Goal: Task Accomplishment & Management: Manage account settings

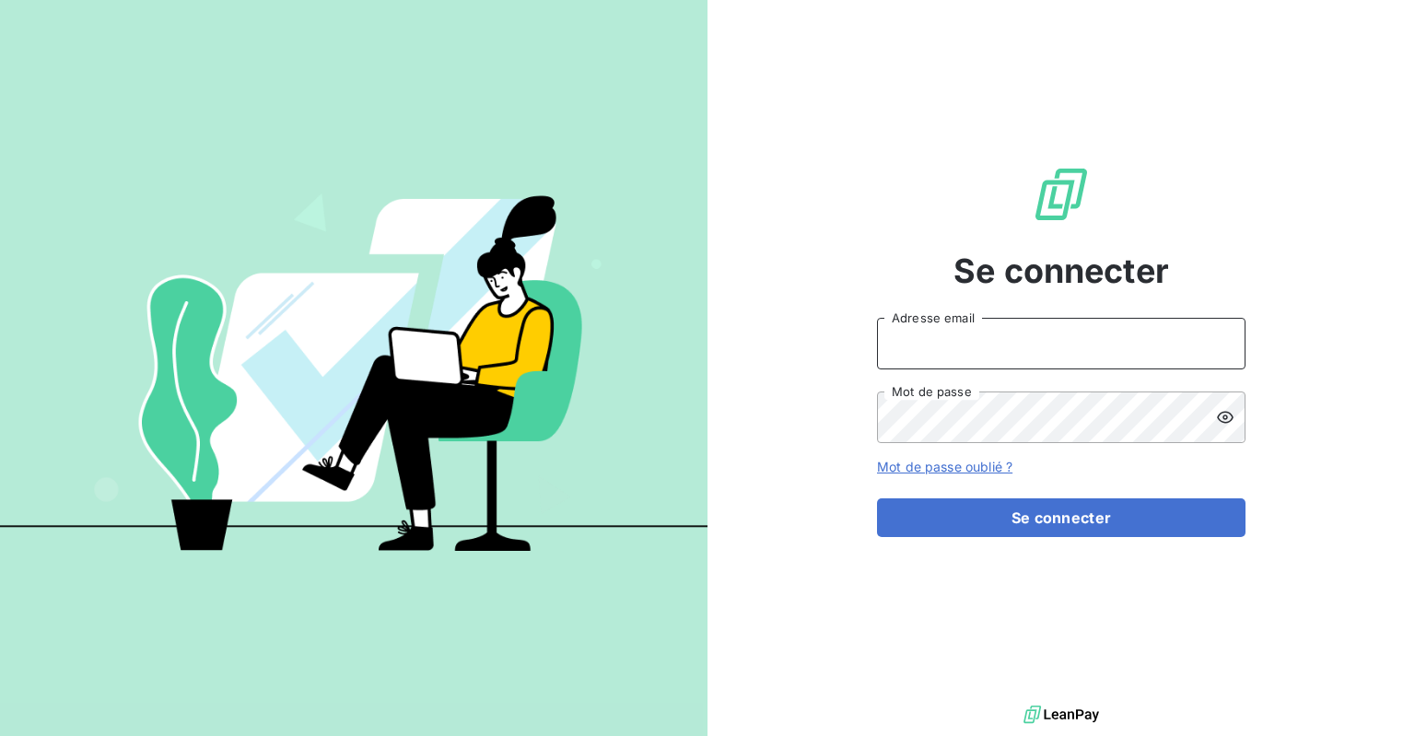
click at [963, 346] on input "Adresse email" at bounding box center [1061, 344] width 369 height 52
click at [961, 345] on input "Adresse email" at bounding box center [1061, 344] width 369 height 52
paste input "[EMAIL_ADDRESS][DOMAIN_NAME]"
type input "[EMAIL_ADDRESS][DOMAIN_NAME]"
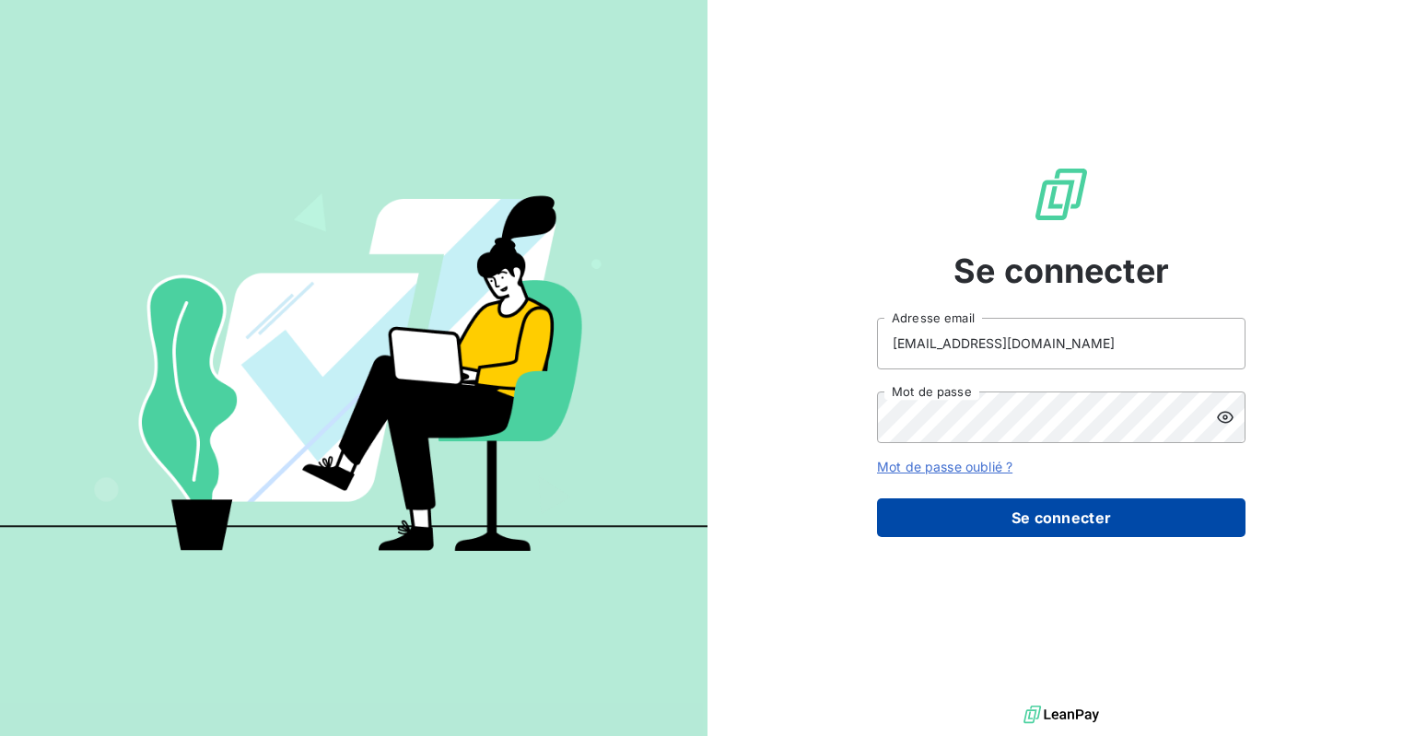
click at [1013, 529] on button "Se connecter" at bounding box center [1061, 517] width 369 height 39
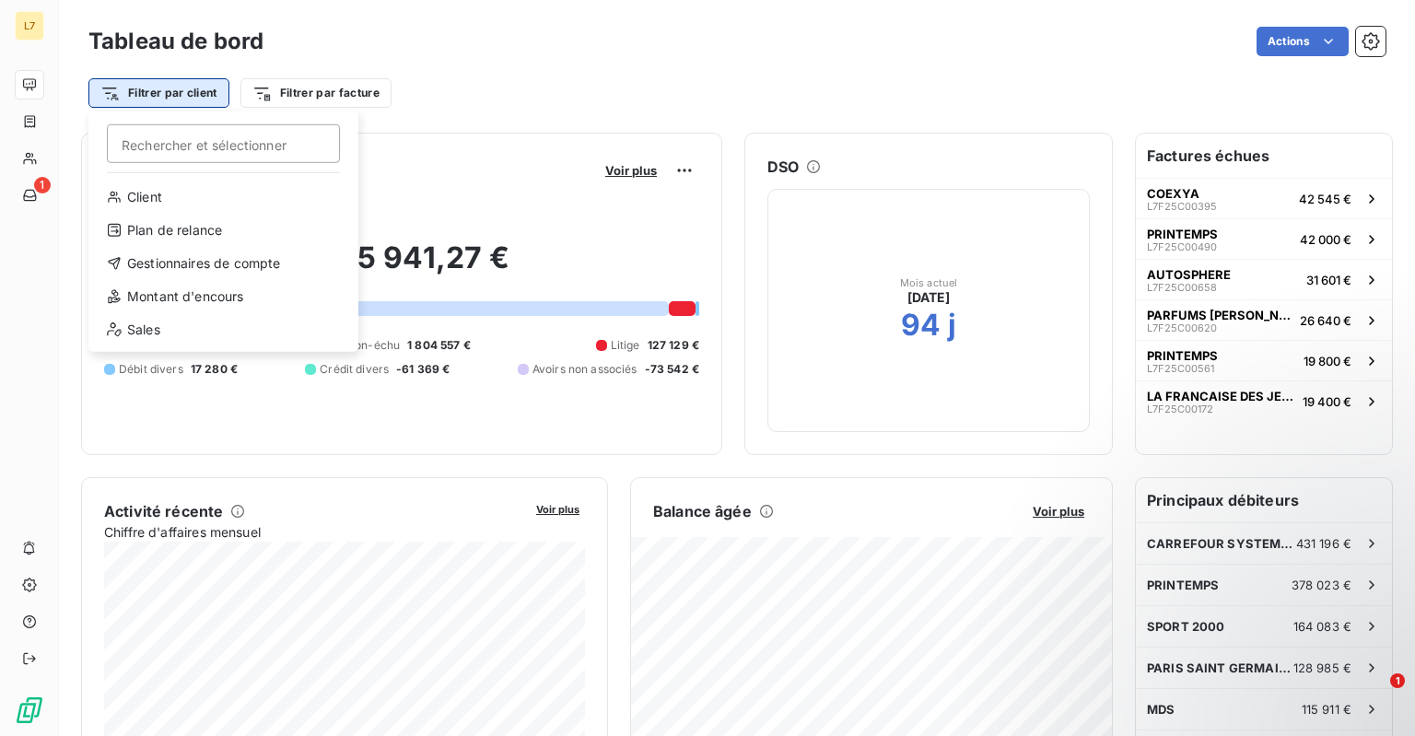
click at [197, 94] on html "L7 1 Tableau de bord Actions Filtrer par client Rechercher et sélectionner Clie…" at bounding box center [707, 368] width 1415 height 736
click at [513, 72] on html "L7 1 Tableau de bord Actions Filtrer par client Rechercher et sélectionner Clie…" at bounding box center [707, 368] width 1415 height 736
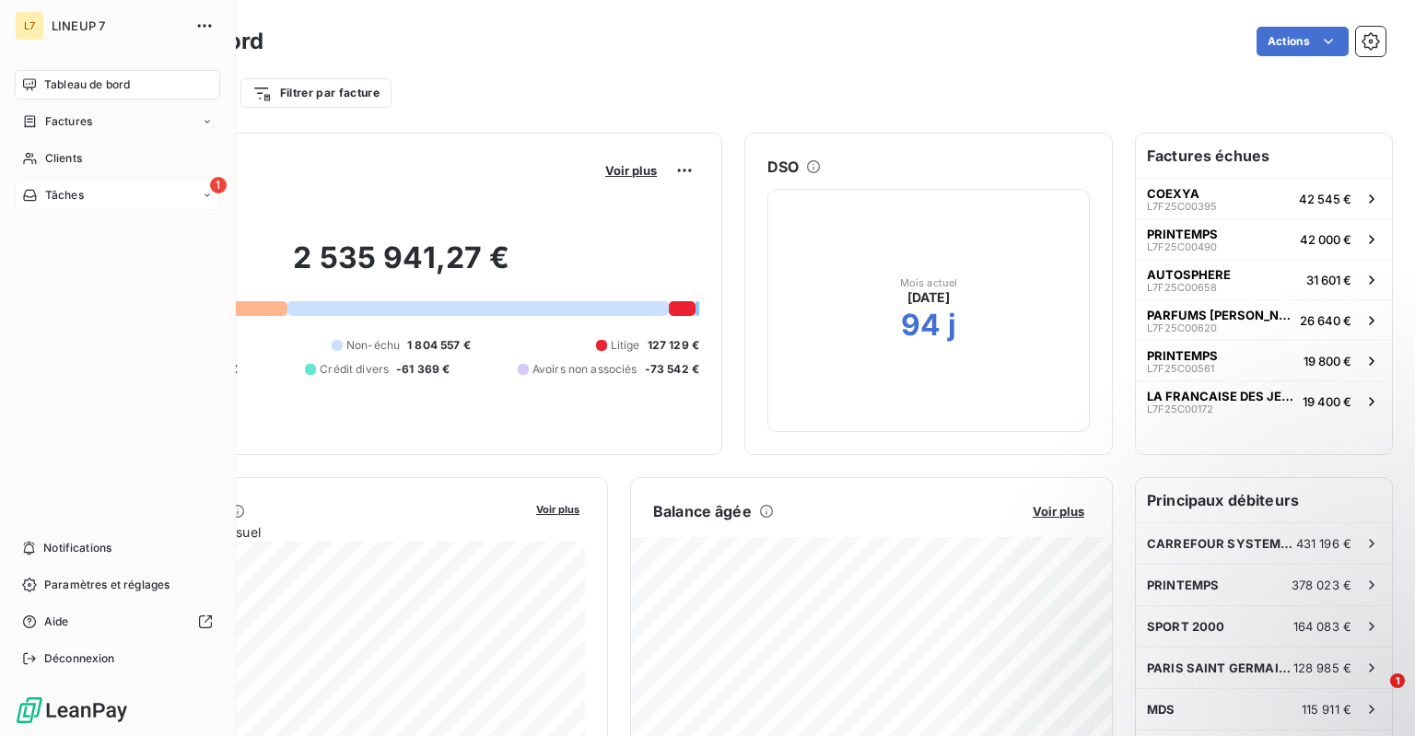
click at [35, 201] on icon at bounding box center [29, 195] width 13 height 11
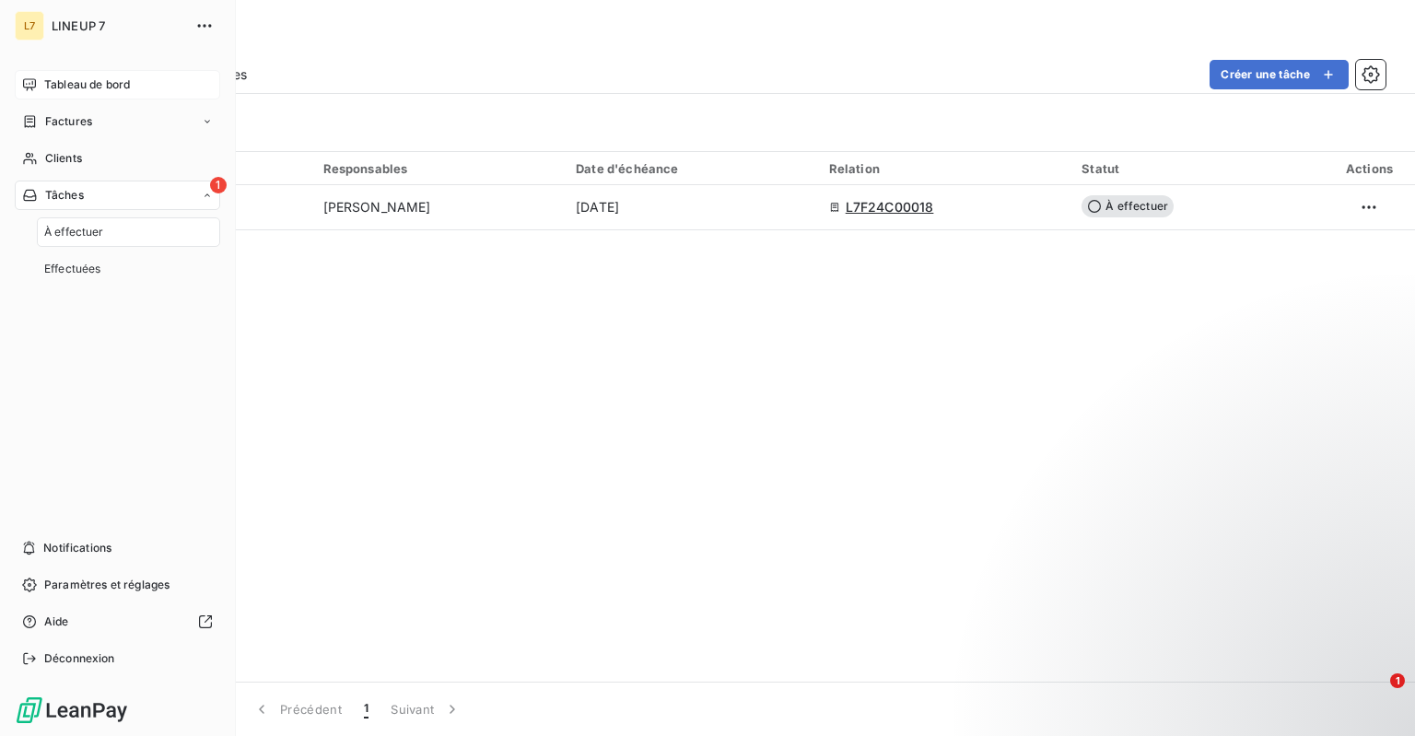
click at [87, 84] on span "Tableau de bord" at bounding box center [87, 84] width 86 height 17
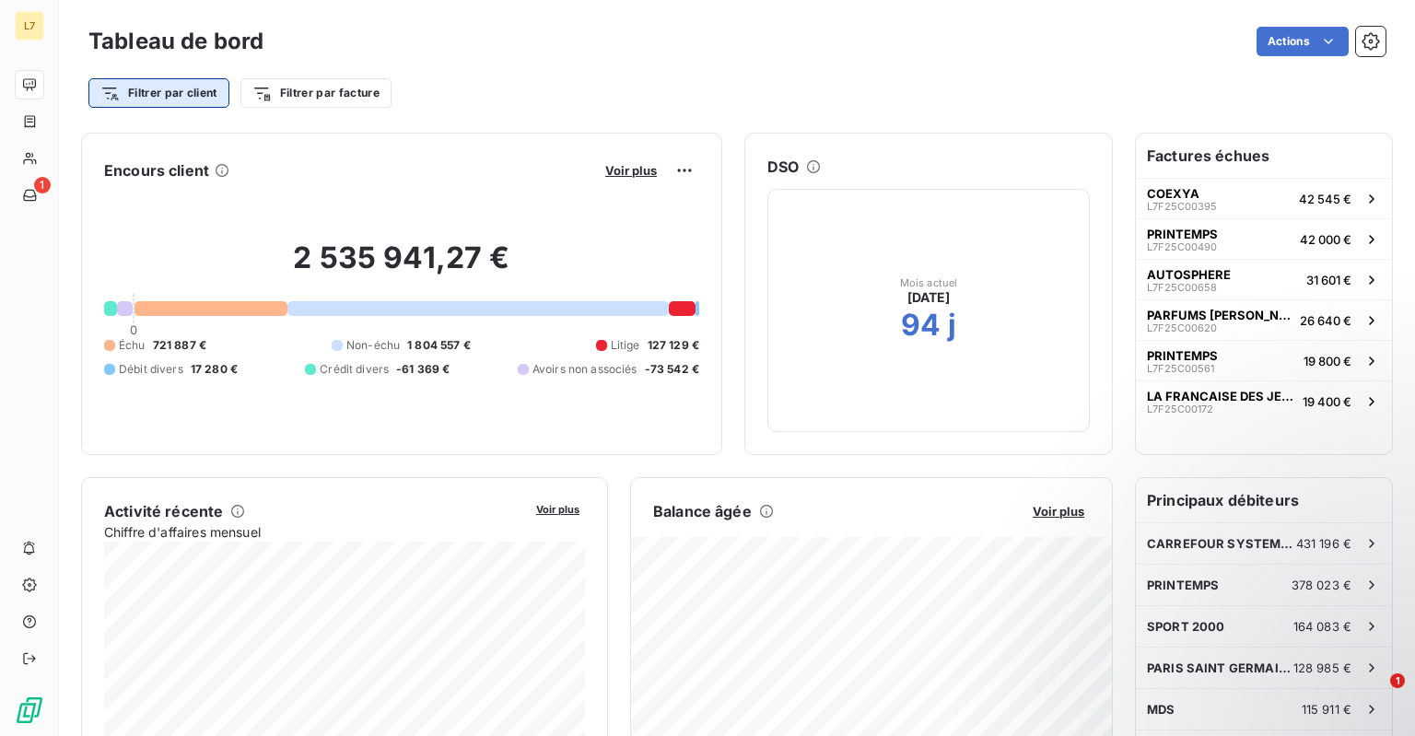
click at [142, 95] on html "L7 1 Tableau de bord Actions Filtrer par client Filtrer par facture Encours cli…" at bounding box center [707, 368] width 1415 height 736
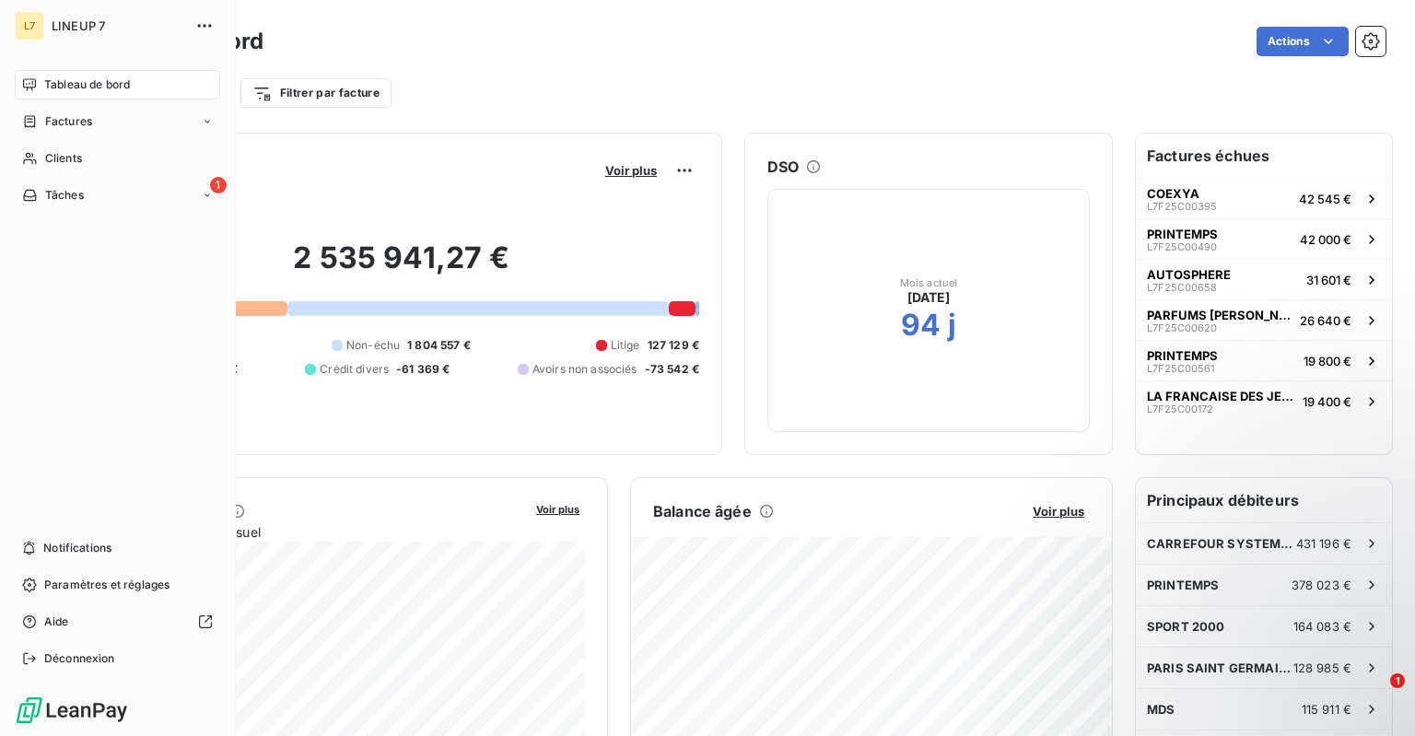
click at [31, 158] on html "L7 LINEUP 7 Tableau de bord Factures Clients 1 Tâches Notifications Paramètres …" at bounding box center [707, 368] width 1415 height 736
click at [60, 154] on span "Clients" at bounding box center [63, 158] width 37 height 17
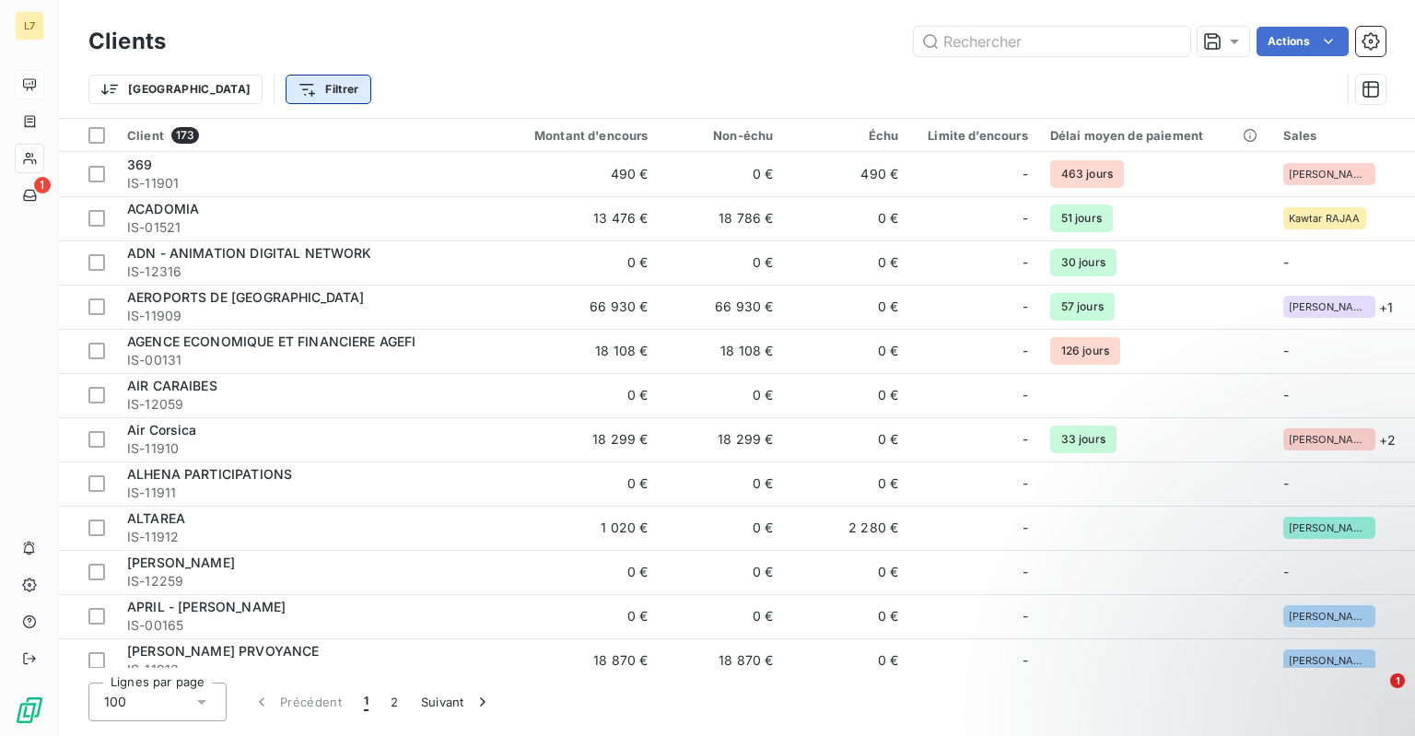
click at [244, 91] on html "L7 1 Clients Actions Trier Filtrer Client 173 Montant d'encours Non-échu Échu L…" at bounding box center [707, 368] width 1415 height 736
type input "altarea"
click at [380, 92] on html "L7 1 Clients Actions Trier Filtrer altarea Rechercher et sélectionner Client 17…" at bounding box center [707, 368] width 1415 height 736
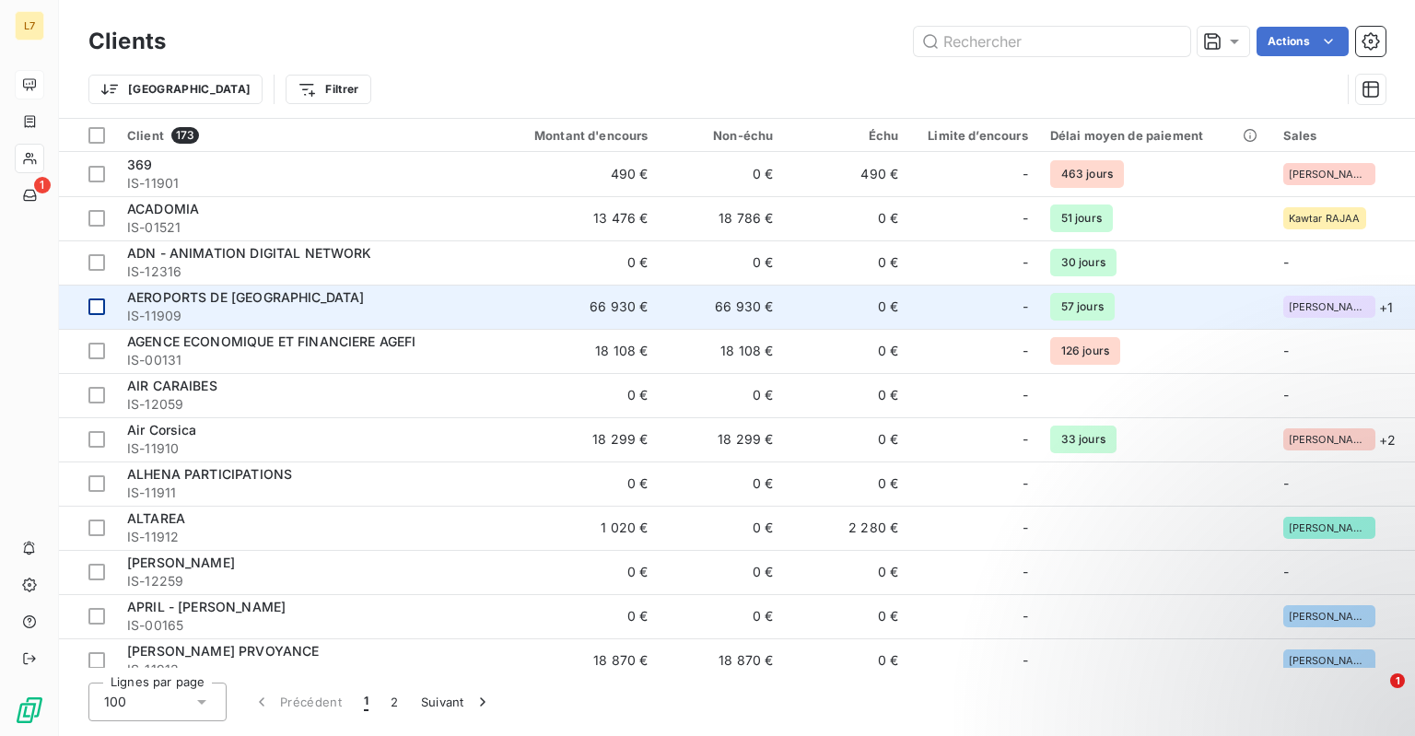
click at [101, 303] on div at bounding box center [96, 306] width 17 height 17
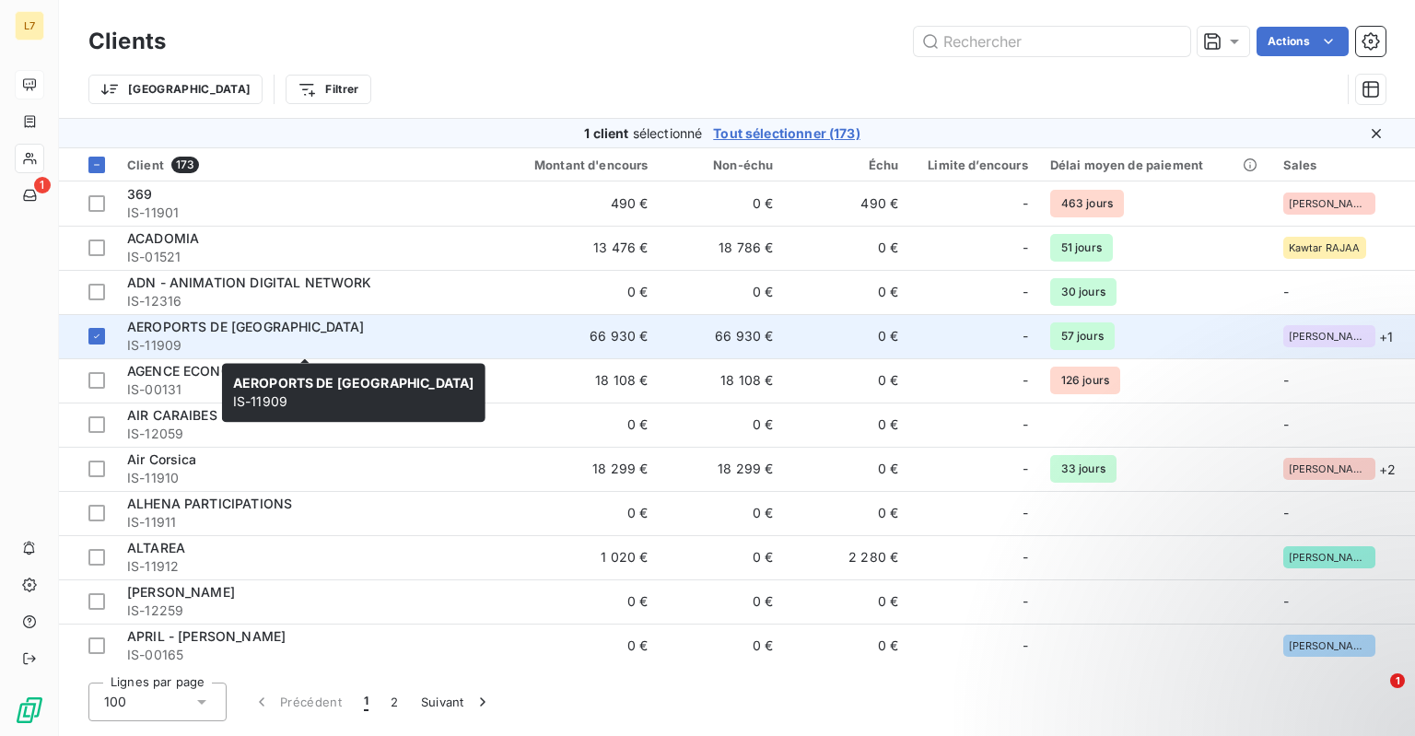
click at [181, 328] on span "AEROPORTS DE [GEOGRAPHIC_DATA]" at bounding box center [246, 327] width 238 height 16
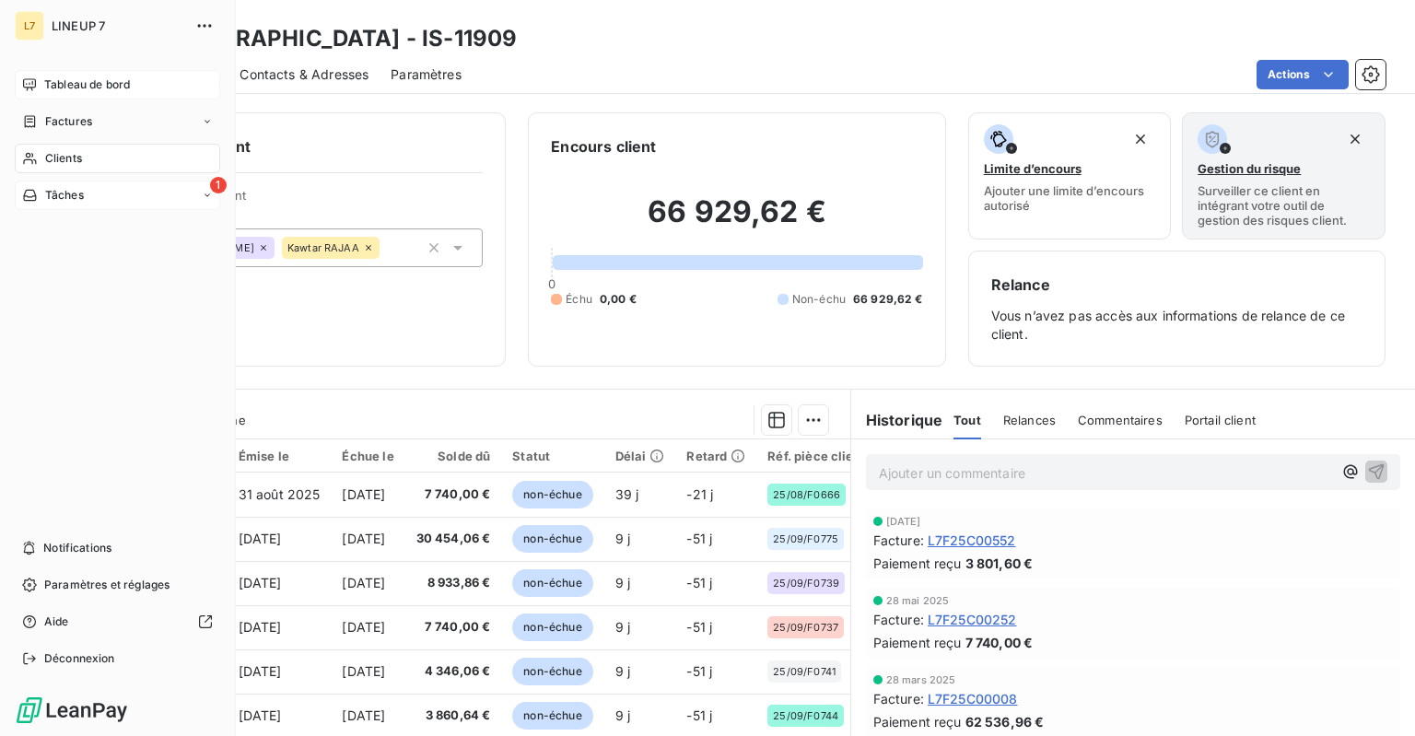
click at [33, 194] on icon at bounding box center [30, 195] width 16 height 15
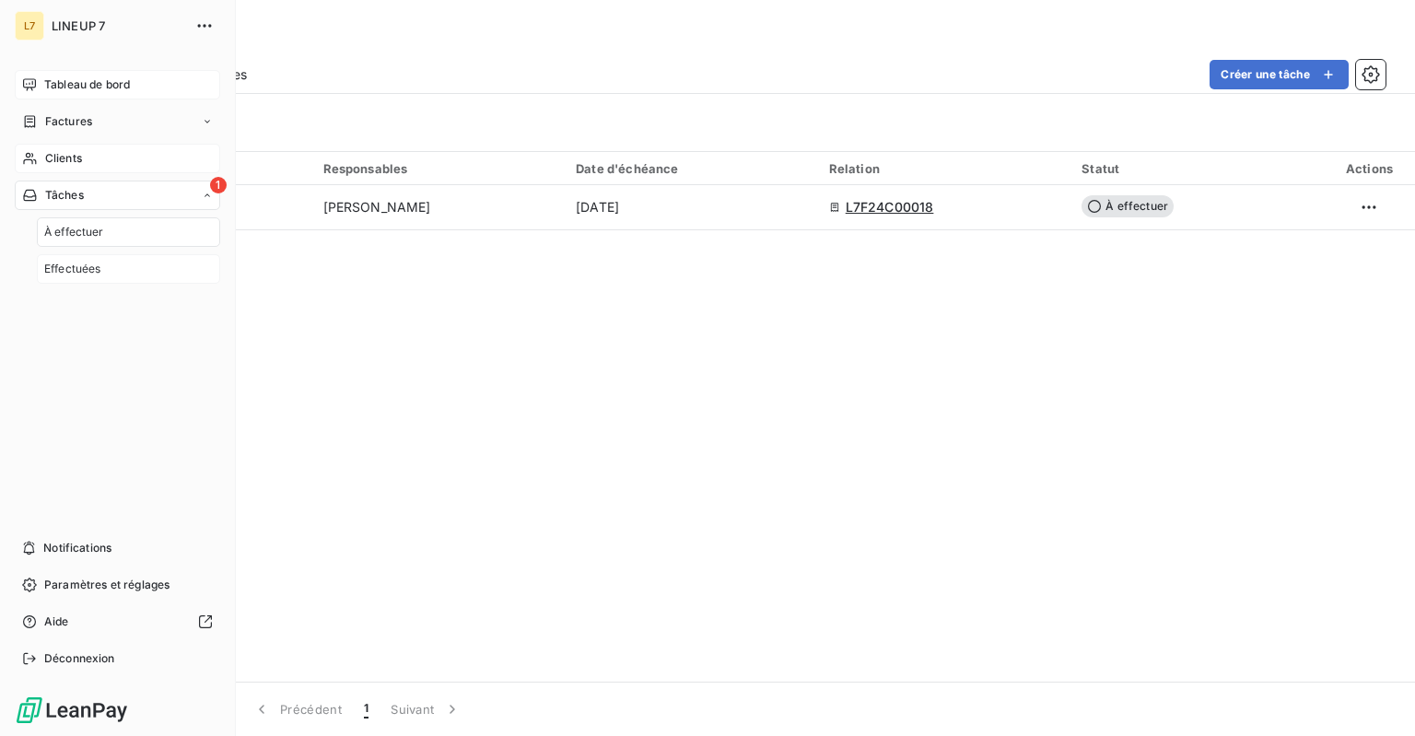
click at [83, 268] on span "Effectuées" at bounding box center [72, 269] width 57 height 17
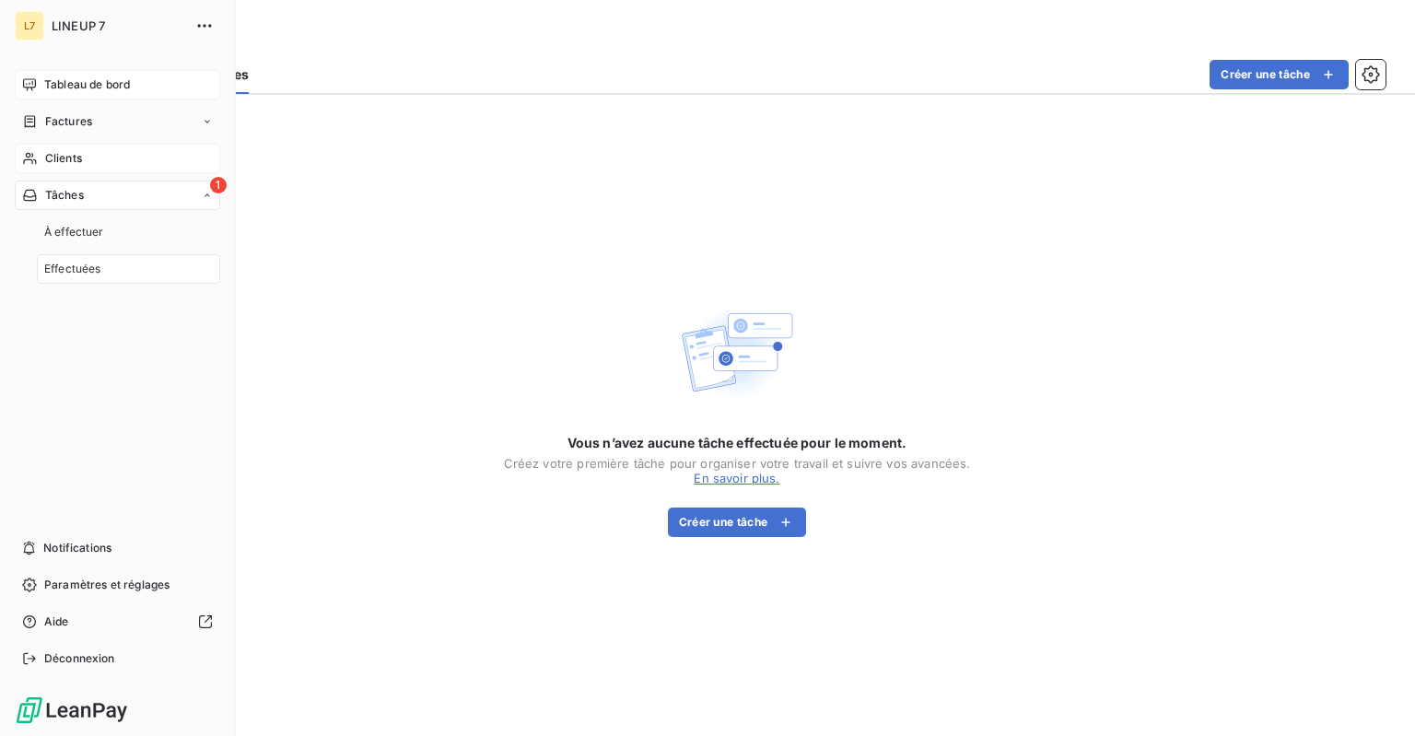
click at [72, 156] on span "Clients" at bounding box center [63, 158] width 37 height 17
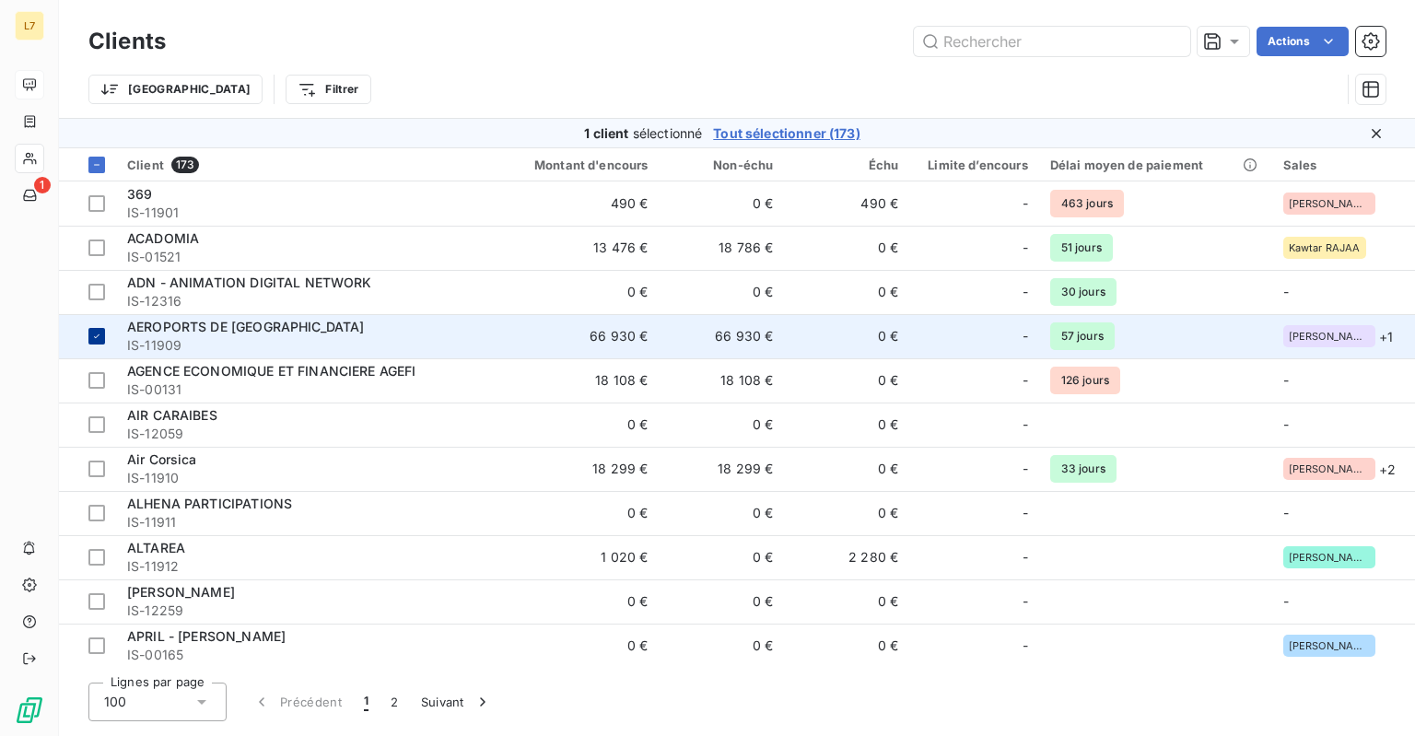
click at [99, 335] on icon at bounding box center [97, 336] width 6 height 4
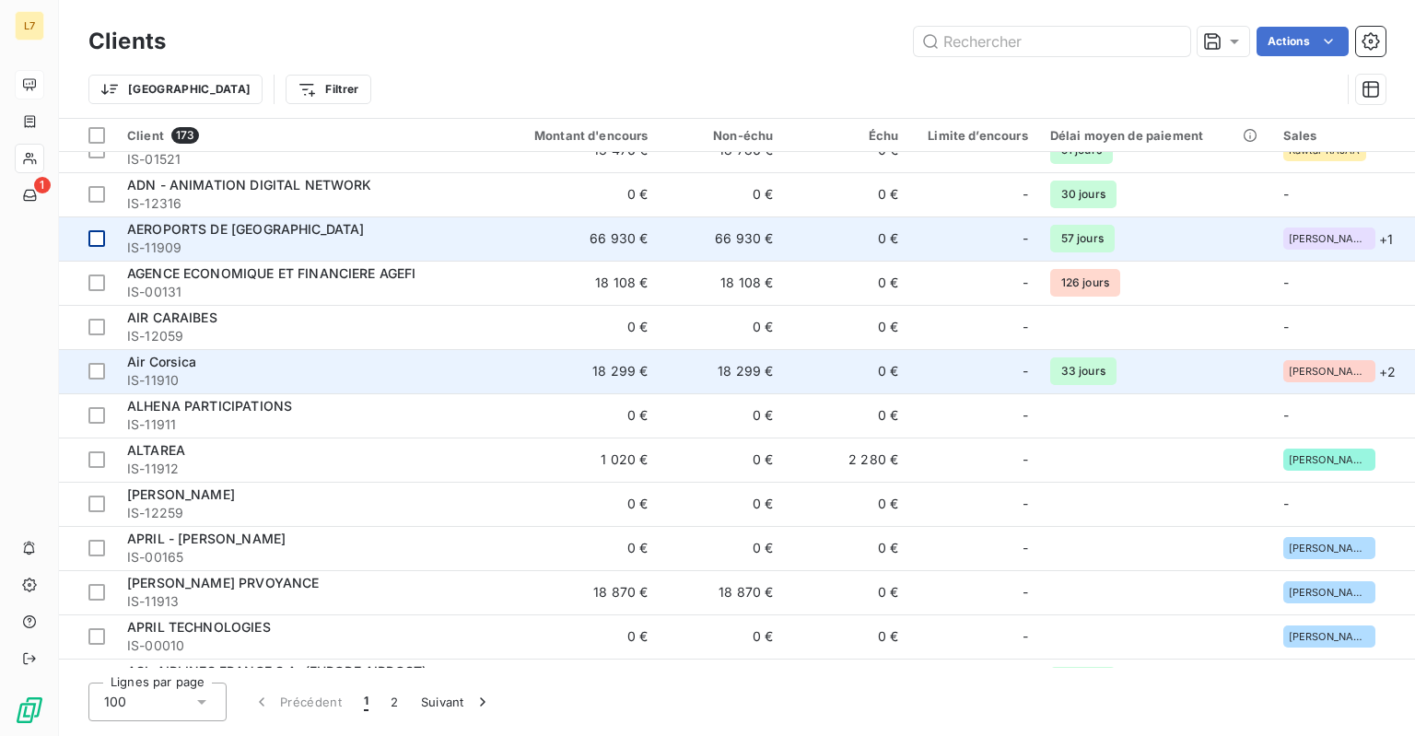
scroll to position [185, 0]
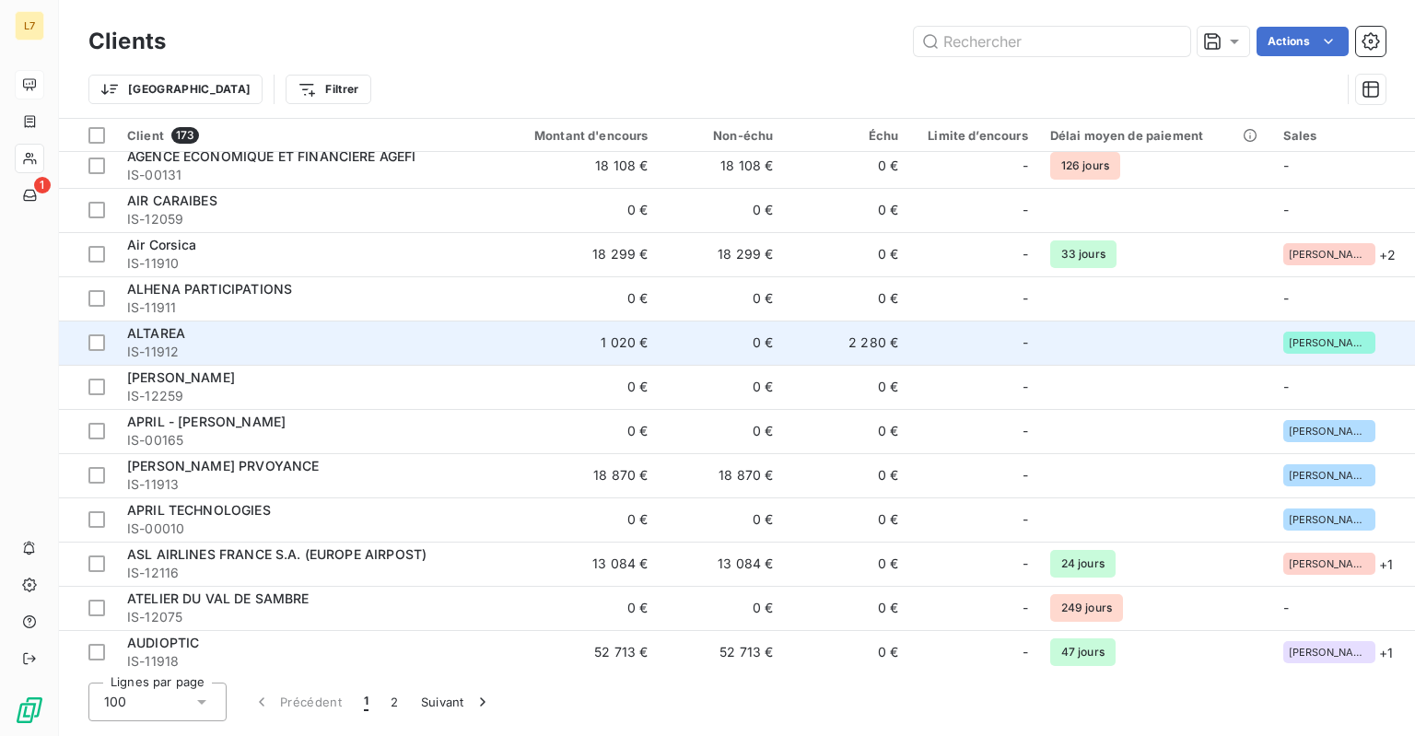
click at [168, 330] on span "ALTAREA" at bounding box center [156, 333] width 58 height 16
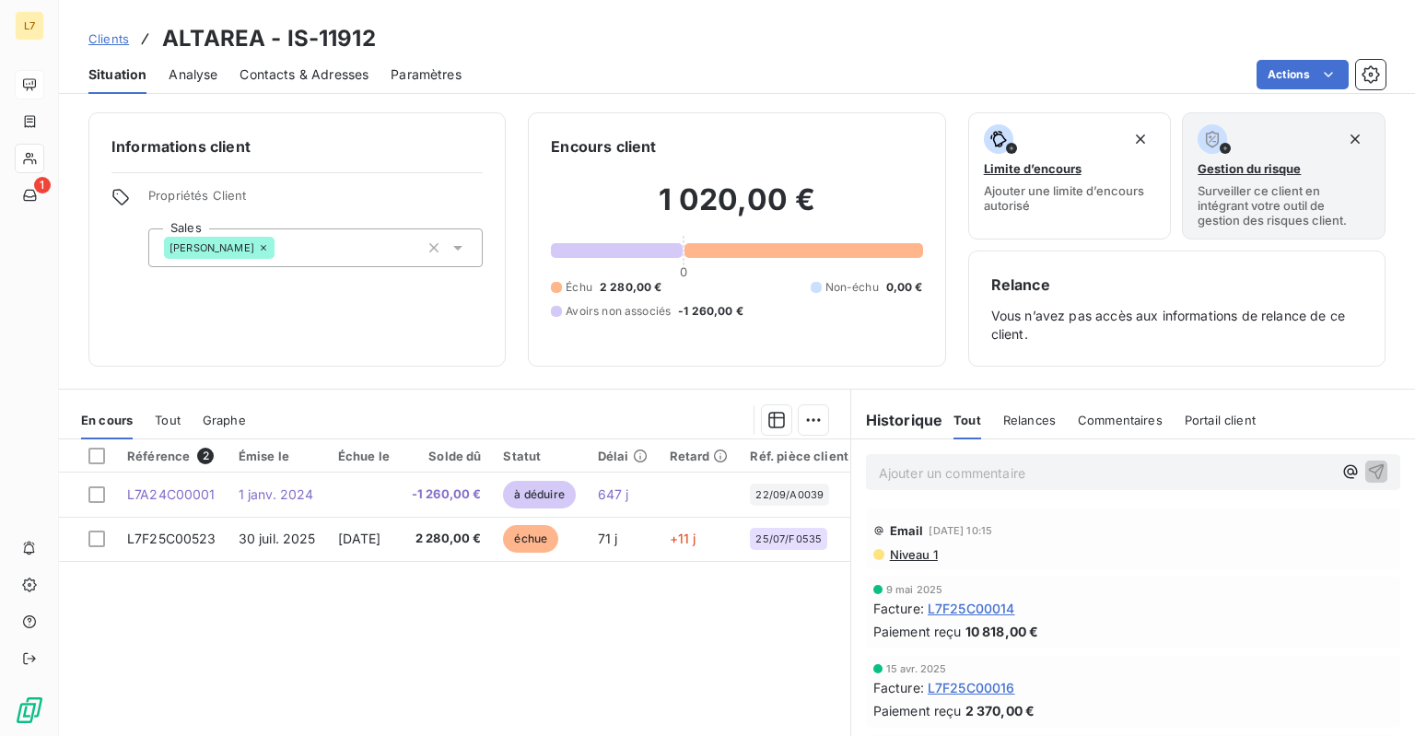
click at [269, 250] on icon at bounding box center [263, 247] width 11 height 11
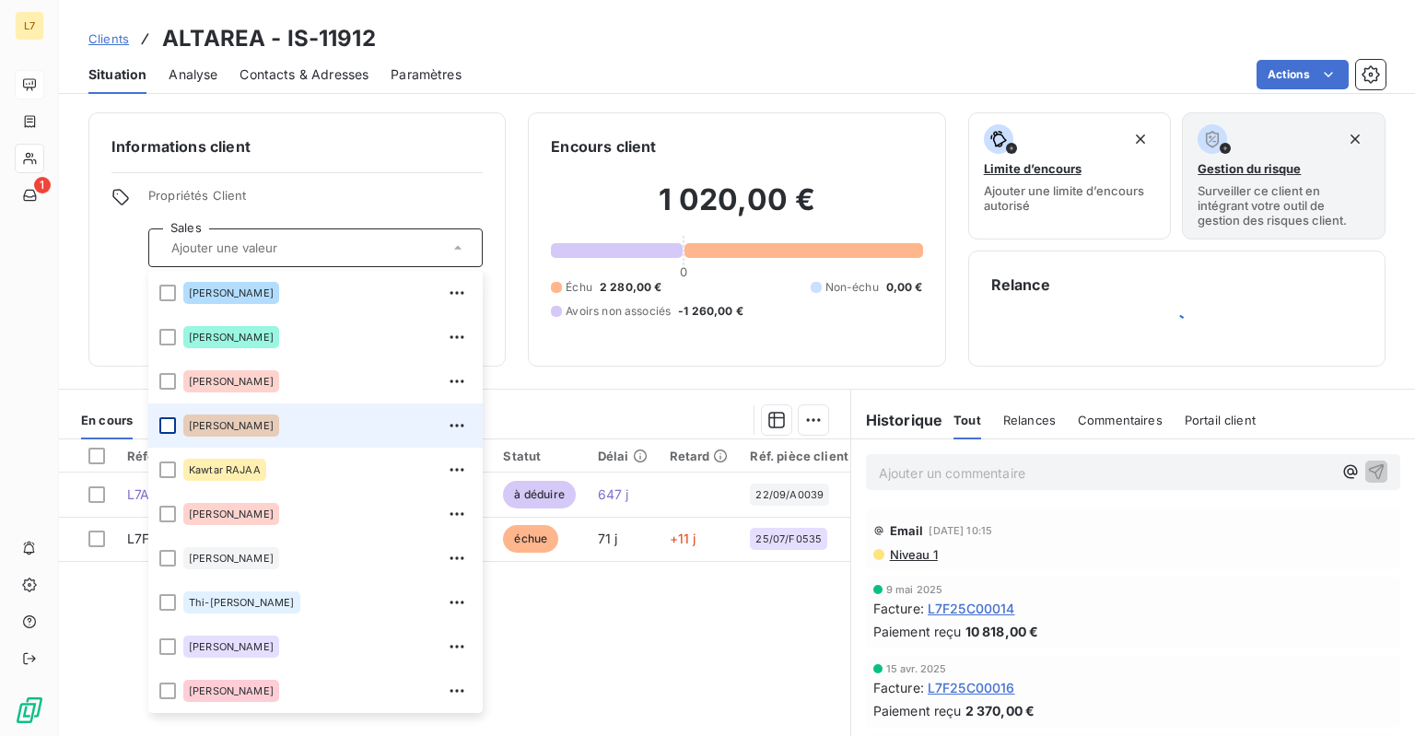
click at [165, 426] on div at bounding box center [167, 425] width 17 height 17
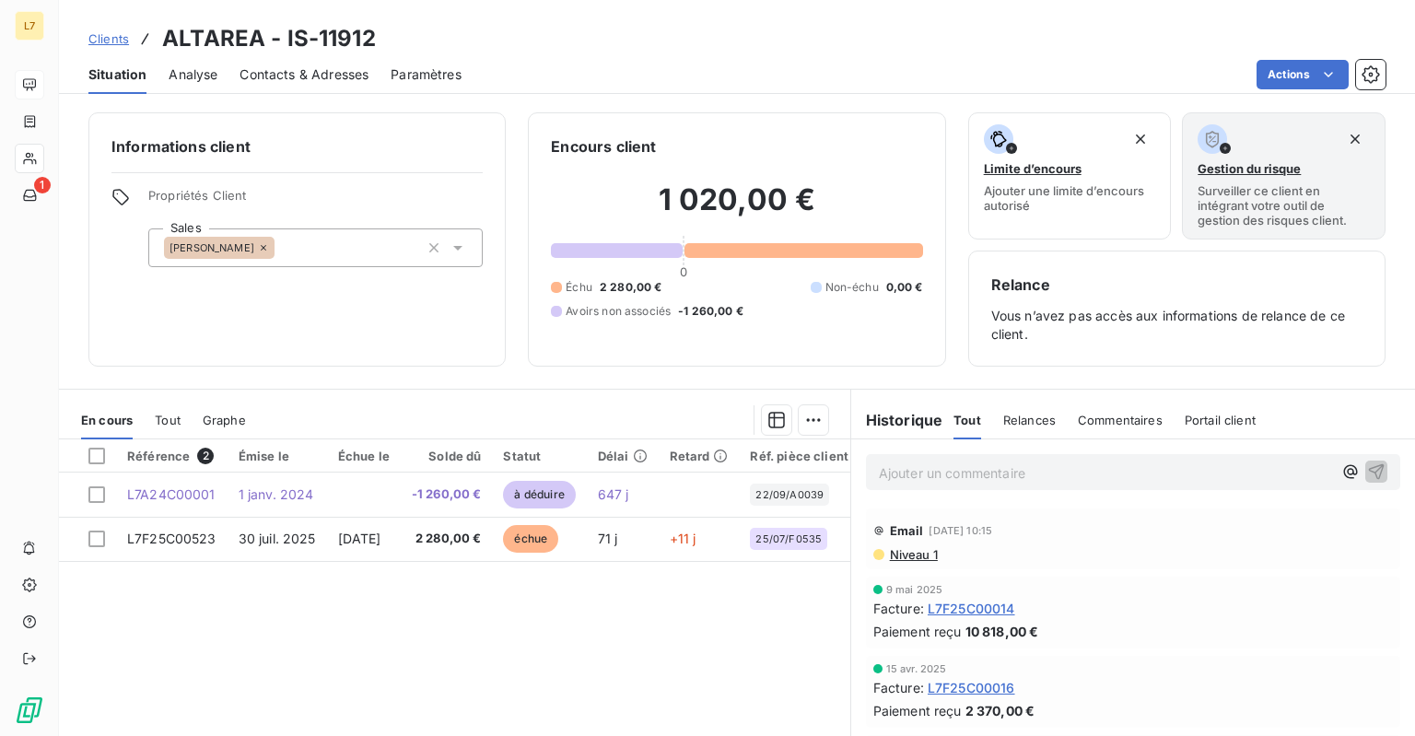
click at [566, 60] on div "Actions" at bounding box center [935, 74] width 902 height 29
click at [100, 39] on span "Clients" at bounding box center [108, 38] width 41 height 15
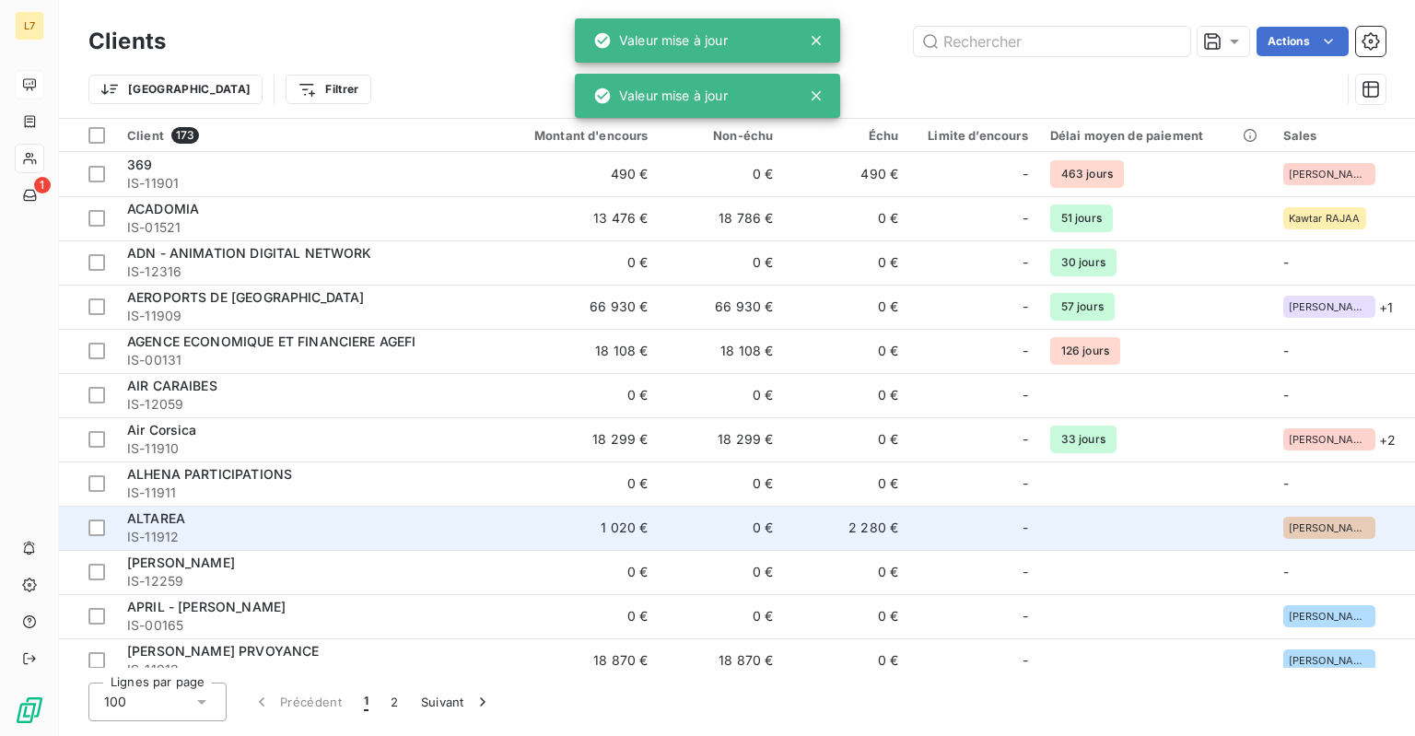
click at [153, 512] on span "ALTAREA" at bounding box center [156, 518] width 58 height 16
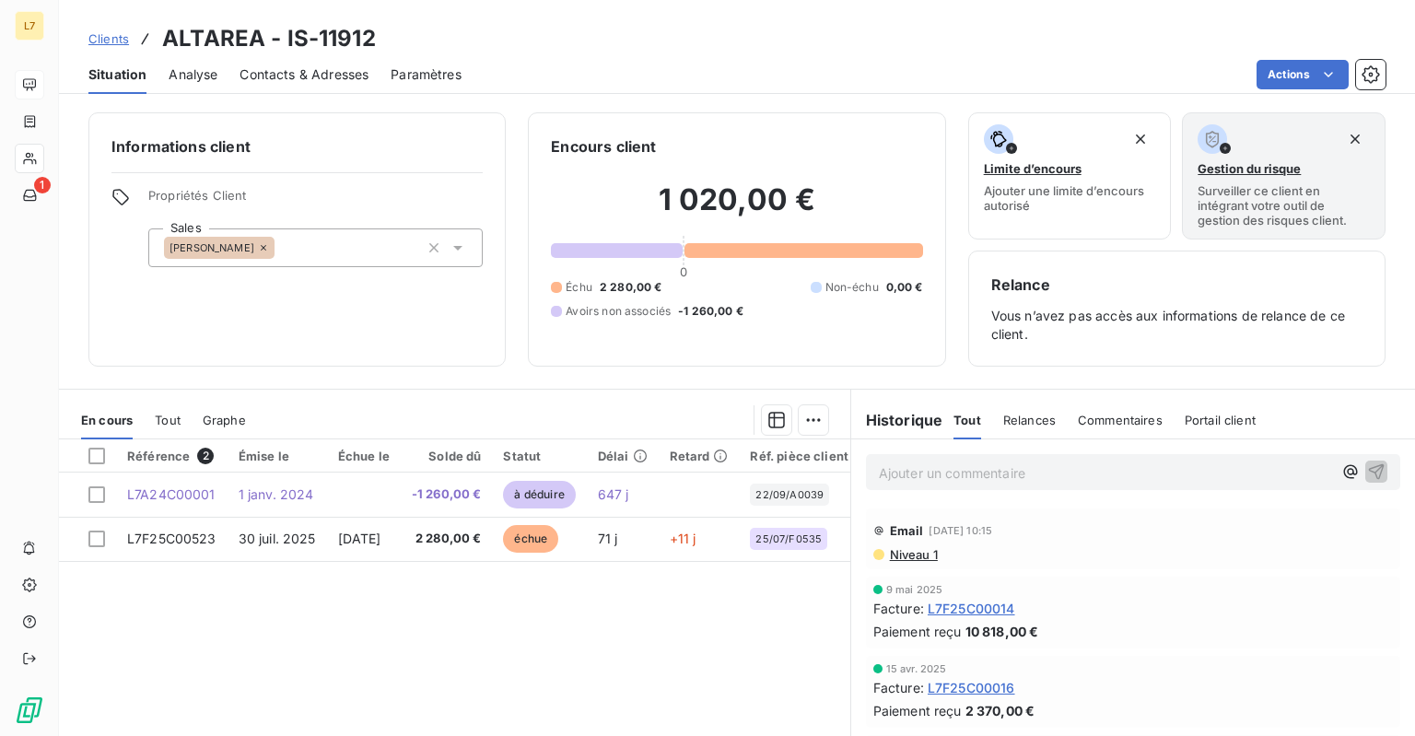
click at [258, 249] on icon at bounding box center [263, 247] width 11 height 11
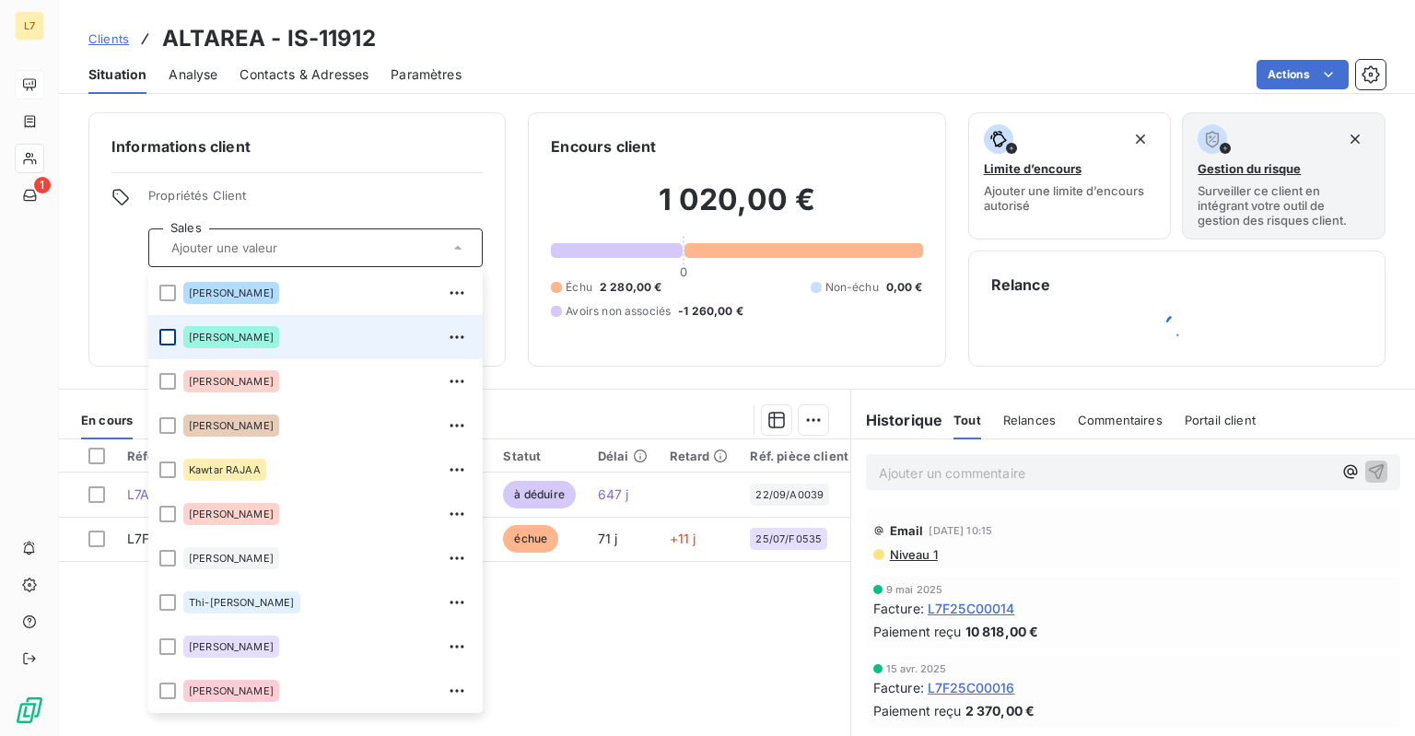
click at [174, 335] on div at bounding box center [167, 337] width 17 height 17
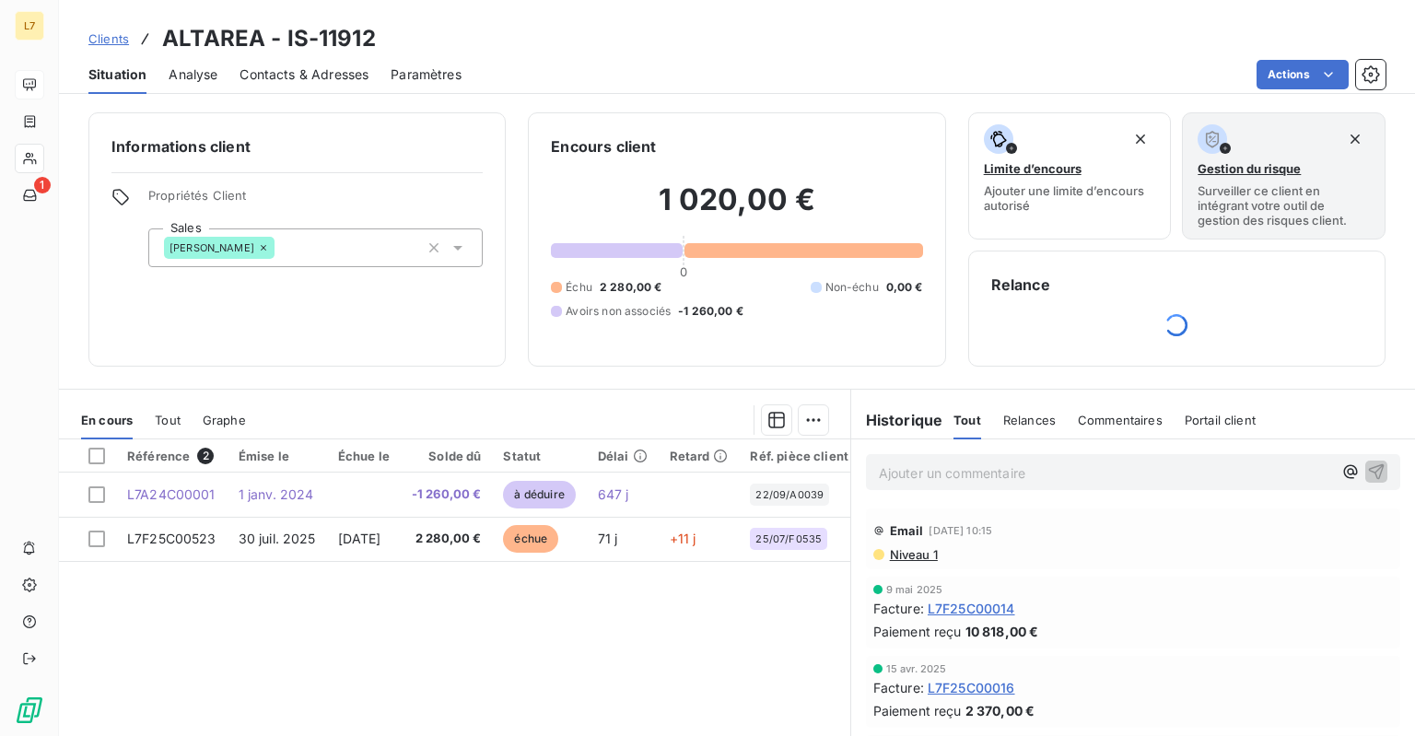
click at [584, 34] on div "Clients ALTAREA - IS-11912" at bounding box center [737, 38] width 1356 height 33
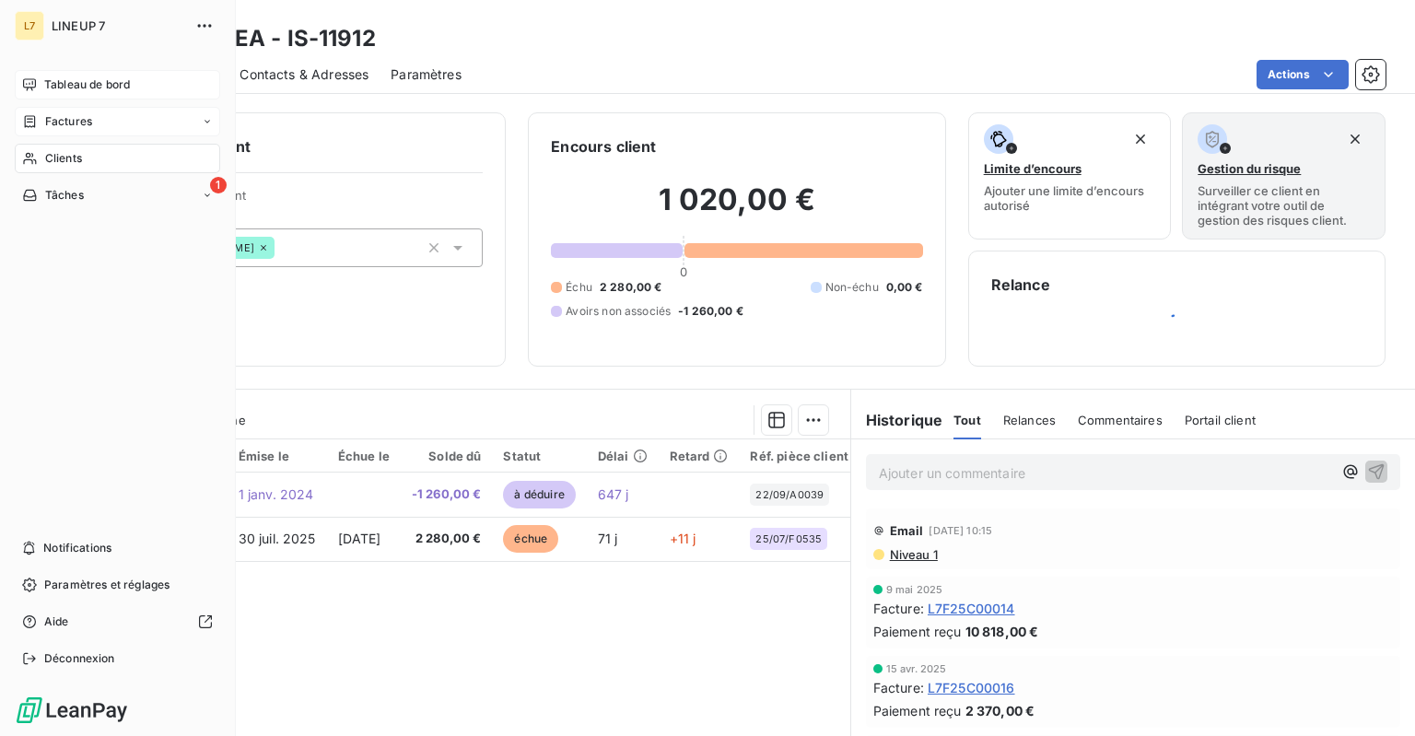
click at [53, 112] on div "Factures" at bounding box center [117, 121] width 205 height 29
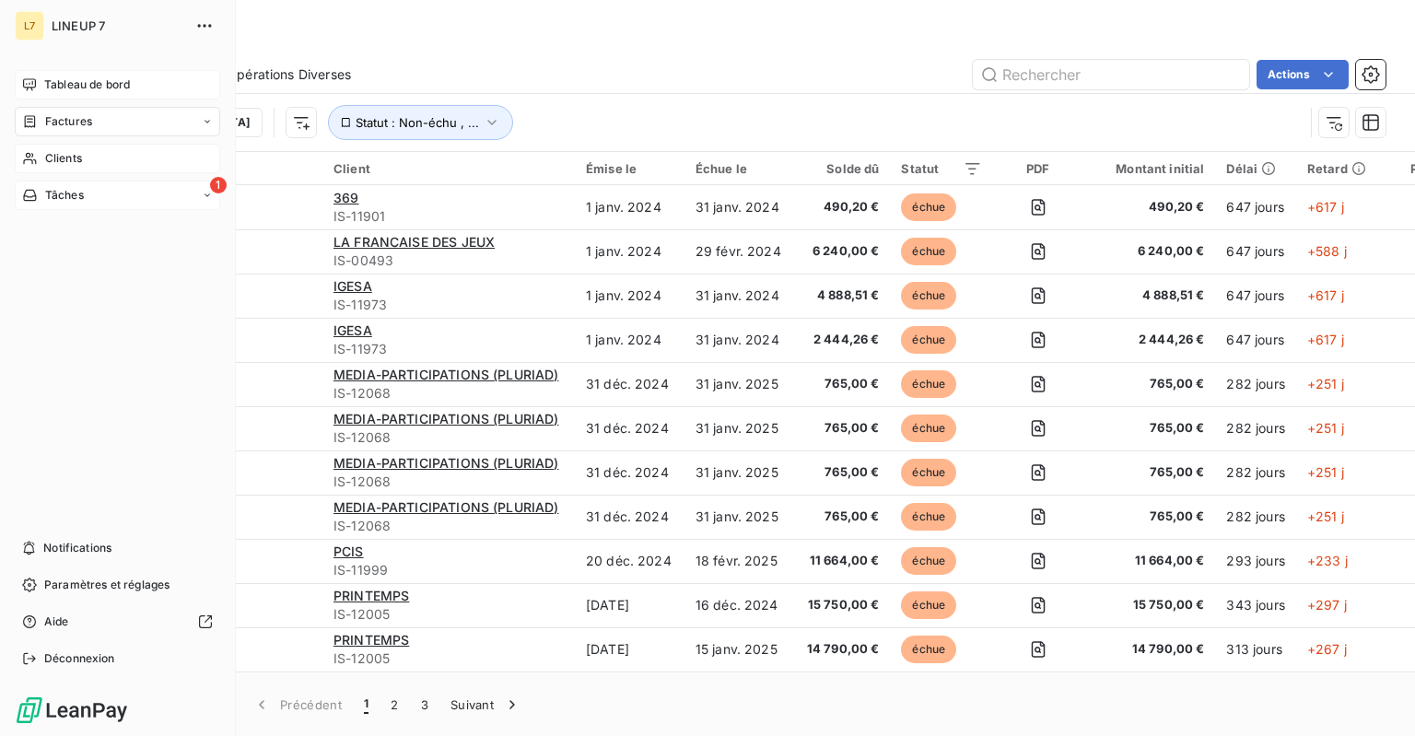
click at [52, 197] on span "Tâches" at bounding box center [64, 195] width 39 height 17
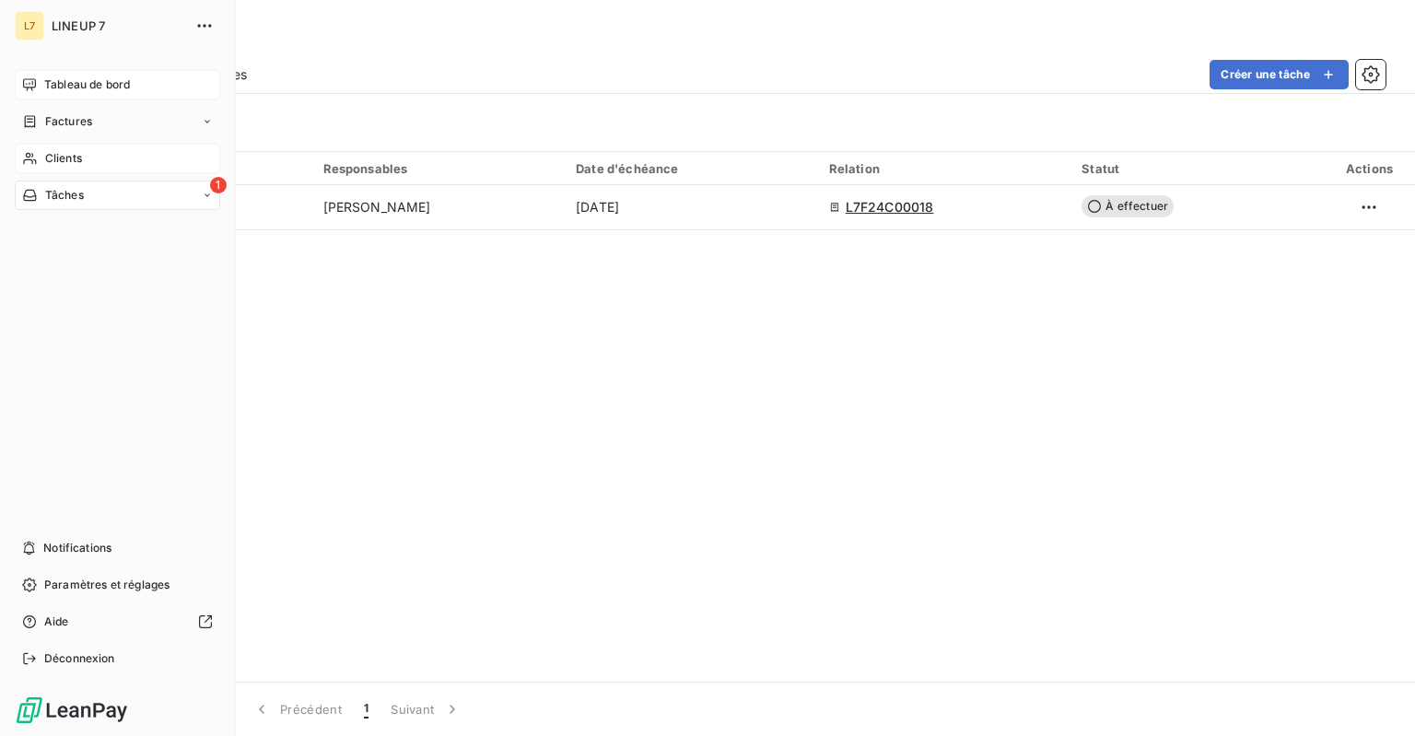
click at [72, 150] on span "Clients" at bounding box center [63, 158] width 37 height 17
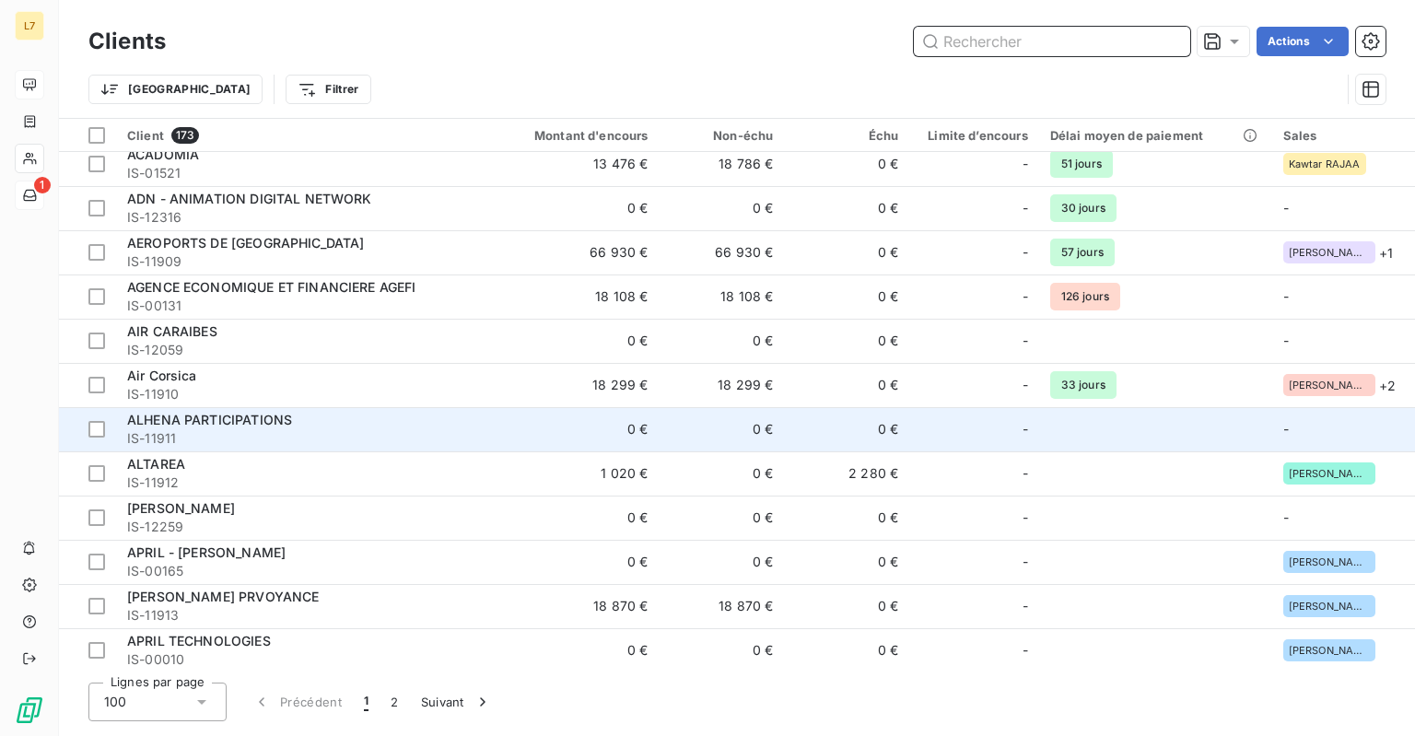
scroll to position [92, 0]
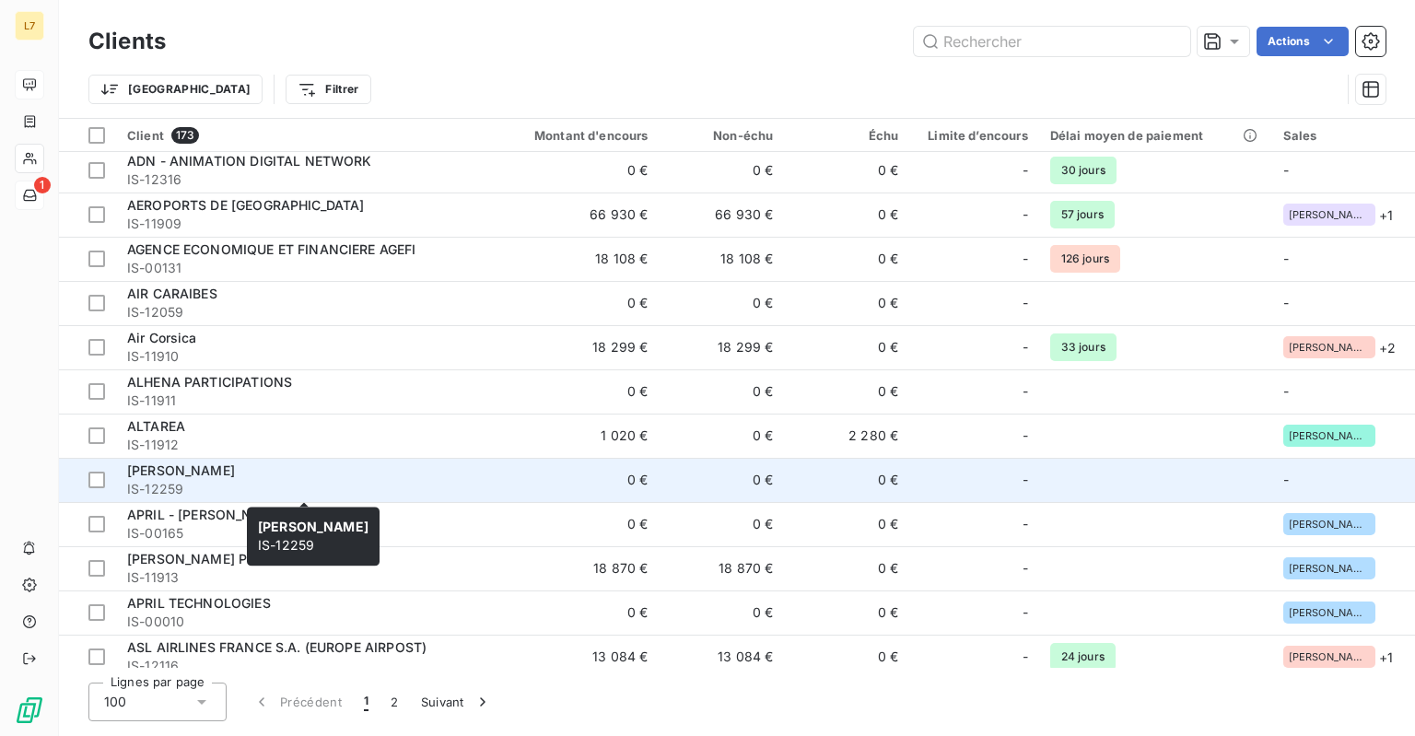
click at [179, 471] on span "[PERSON_NAME]" at bounding box center [181, 470] width 108 height 16
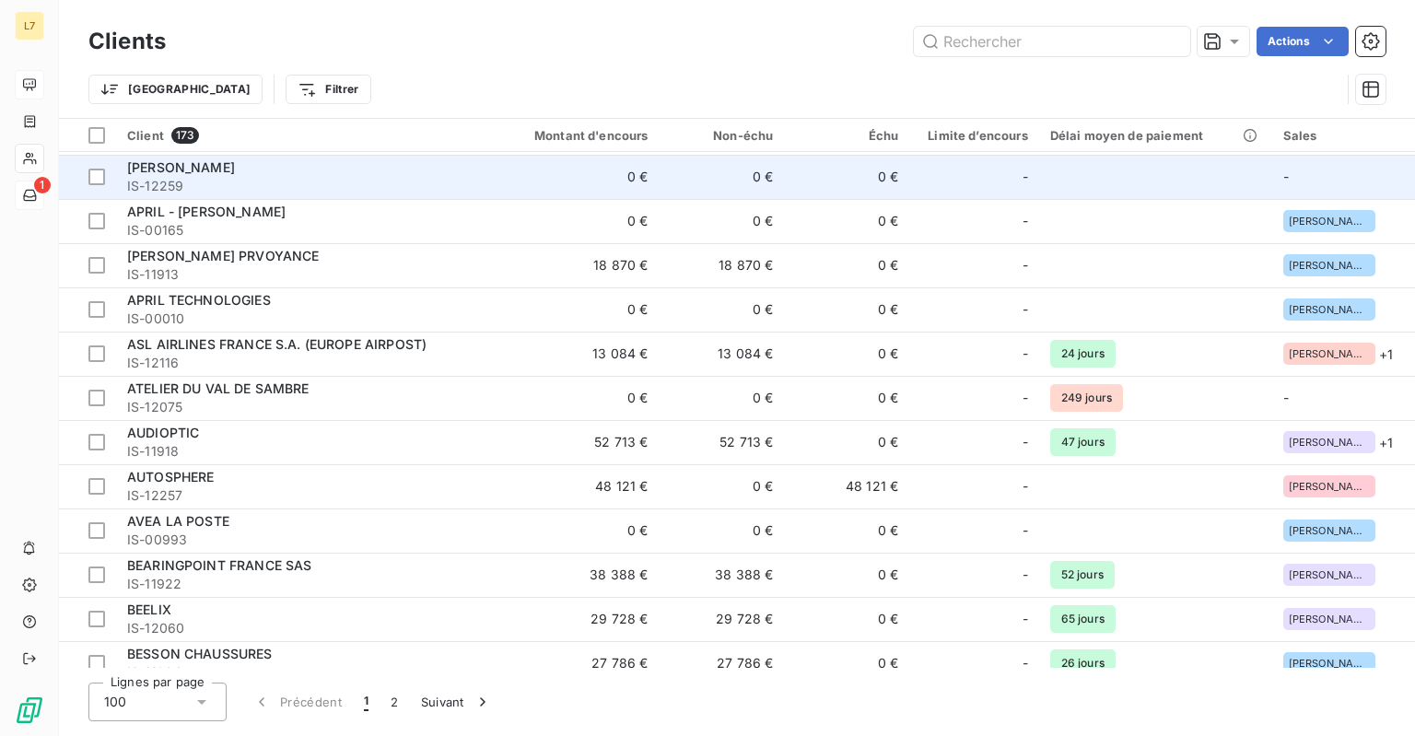
scroll to position [464, 0]
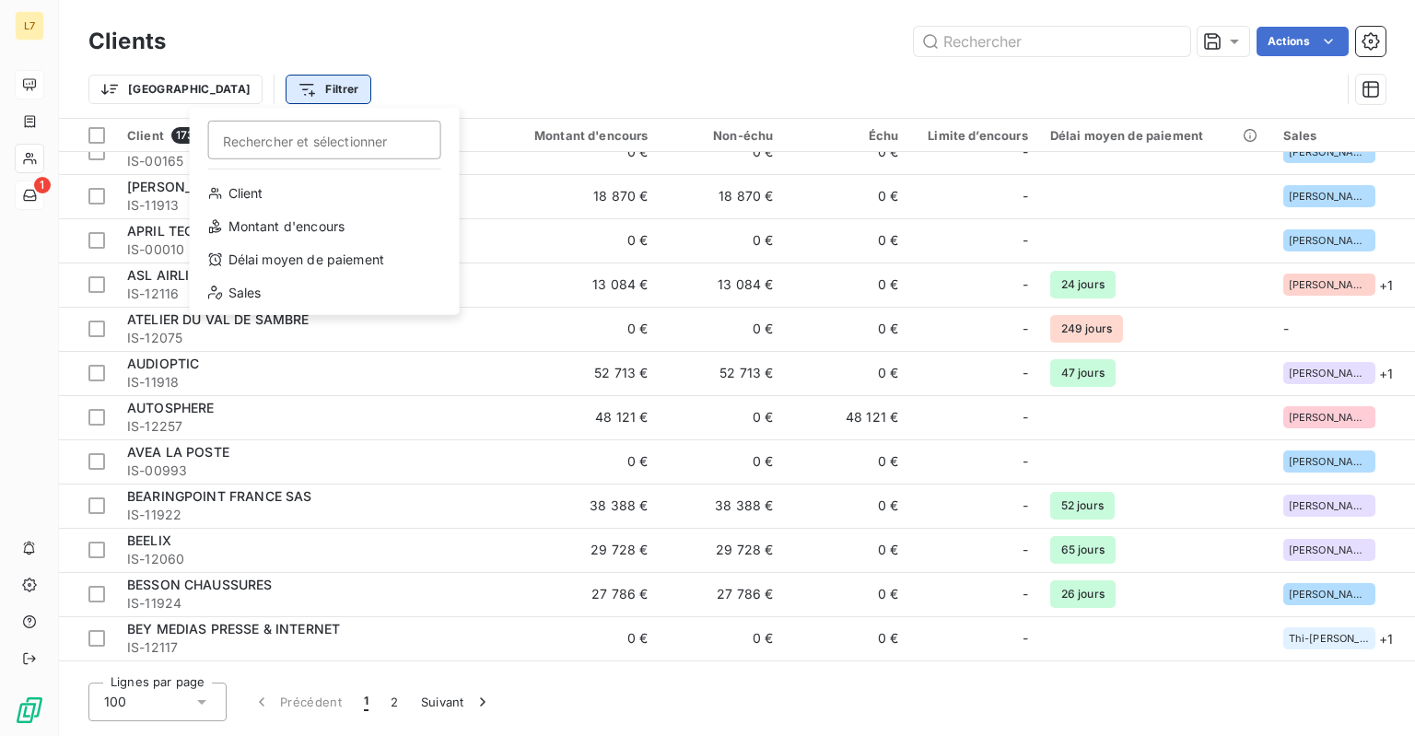
click at [241, 84] on html "L7 1 Clients Actions Trier Filtrer Rechercher et sélectionner Client Montant d'…" at bounding box center [707, 368] width 1415 height 736
click at [249, 195] on div "Client" at bounding box center [324, 193] width 255 height 29
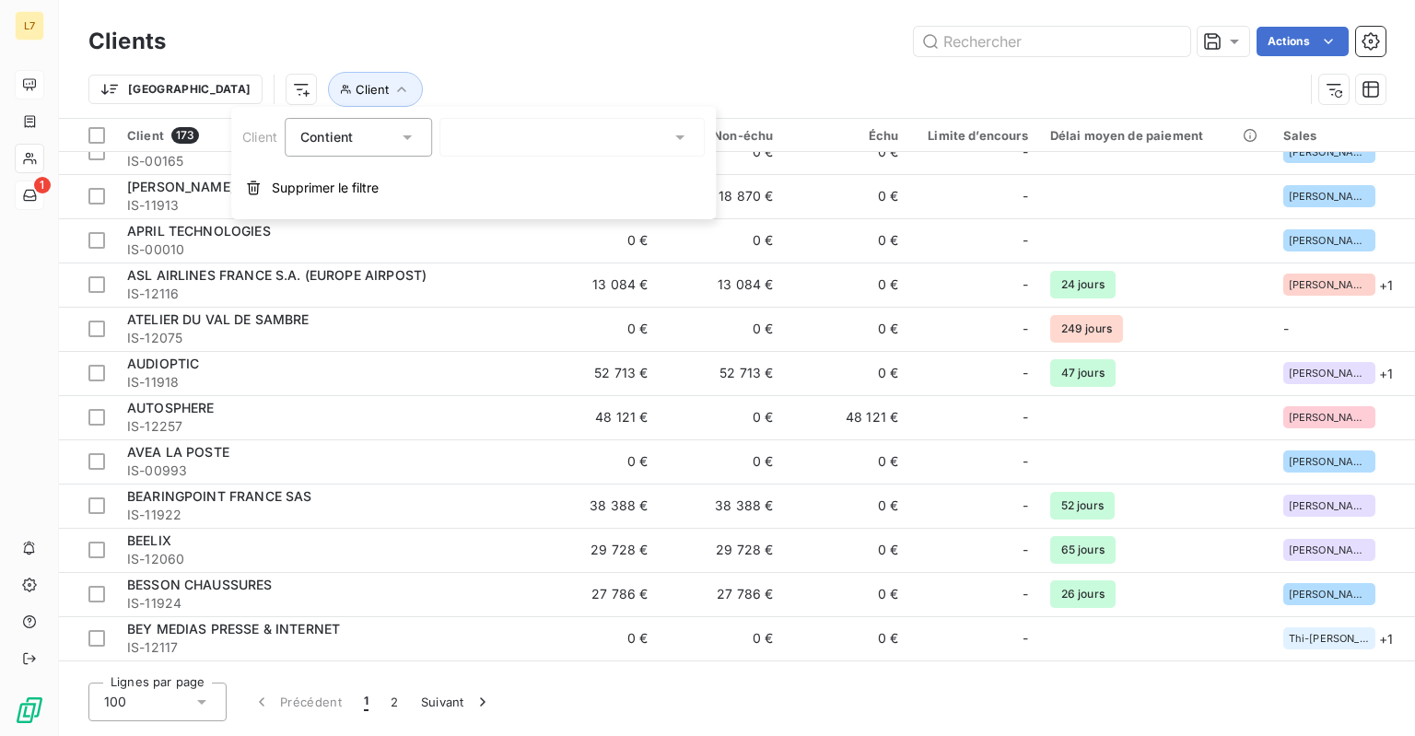
click at [415, 136] on icon at bounding box center [407, 137] width 18 height 18
click at [415, 137] on icon at bounding box center [407, 137] width 18 height 18
click at [532, 64] on div "Trier Client" at bounding box center [736, 89] width 1297 height 57
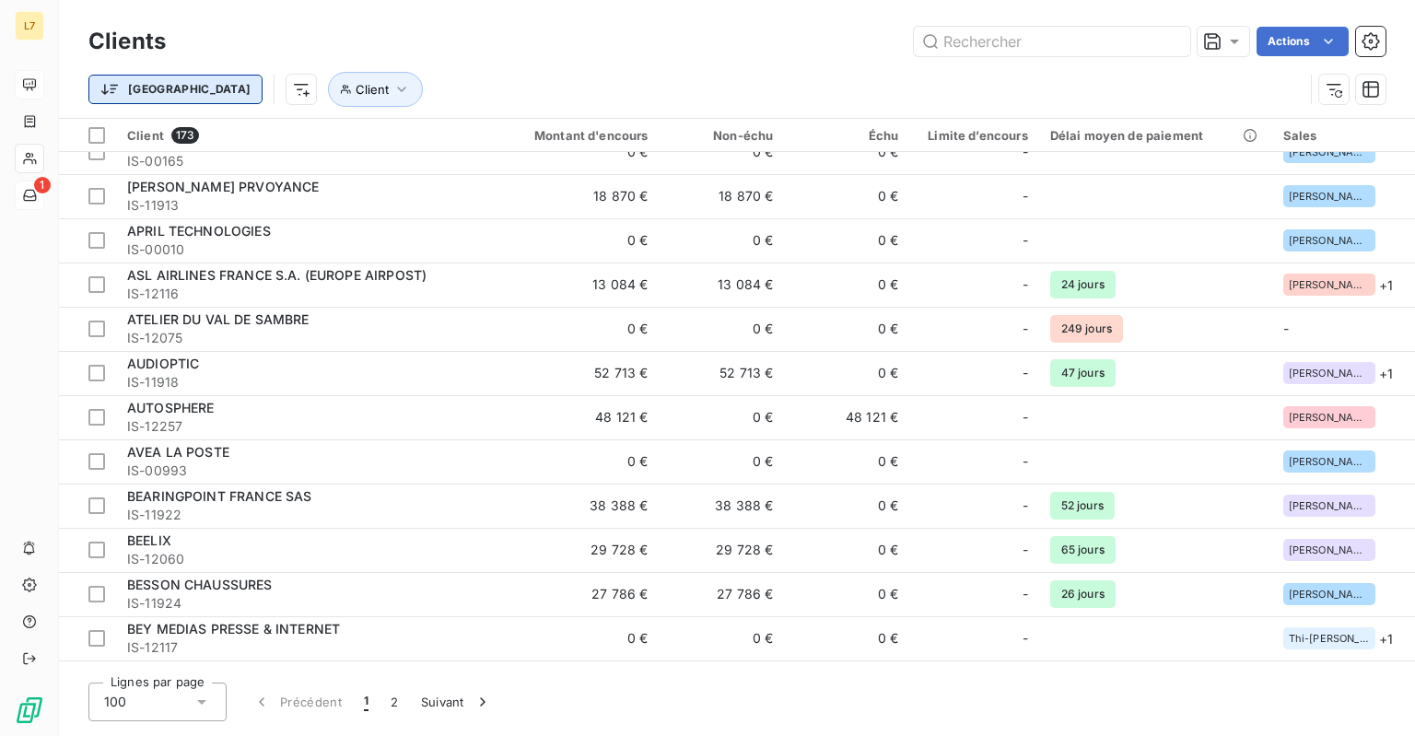
click at [142, 87] on html "L7 1 Clients Actions Trier Client Client 173 Montant d'encours Non-échu Échu Li…" at bounding box center [707, 368] width 1415 height 736
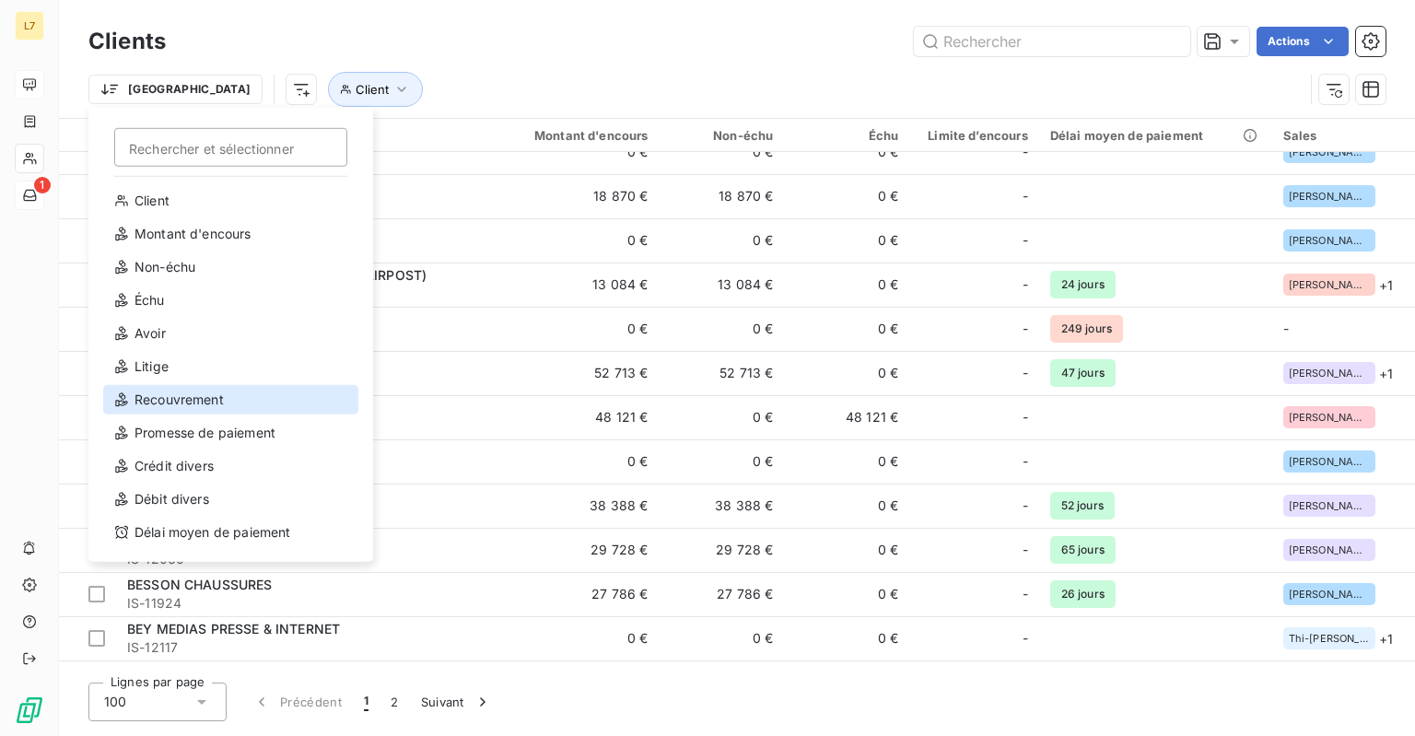
click at [191, 397] on div "Recouvrement" at bounding box center [230, 399] width 255 height 29
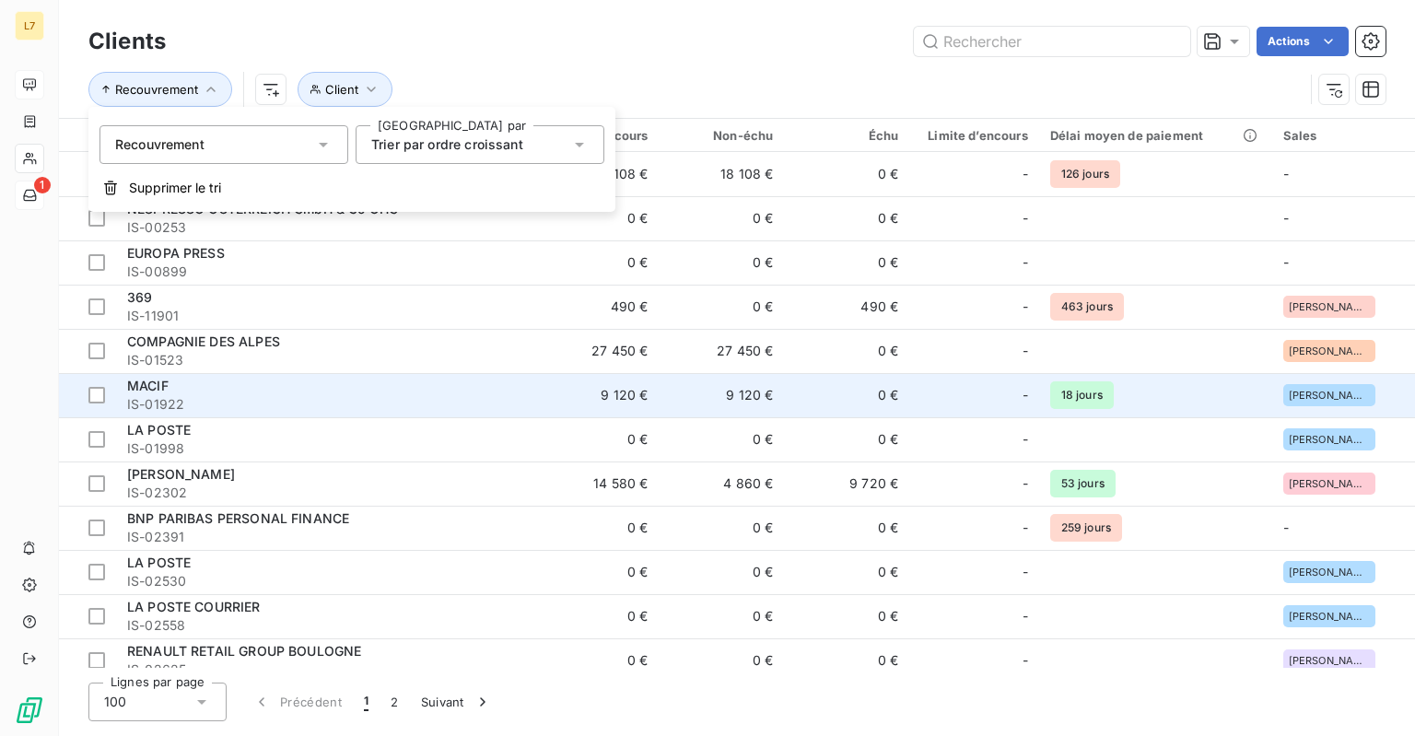
scroll to position [0, 0]
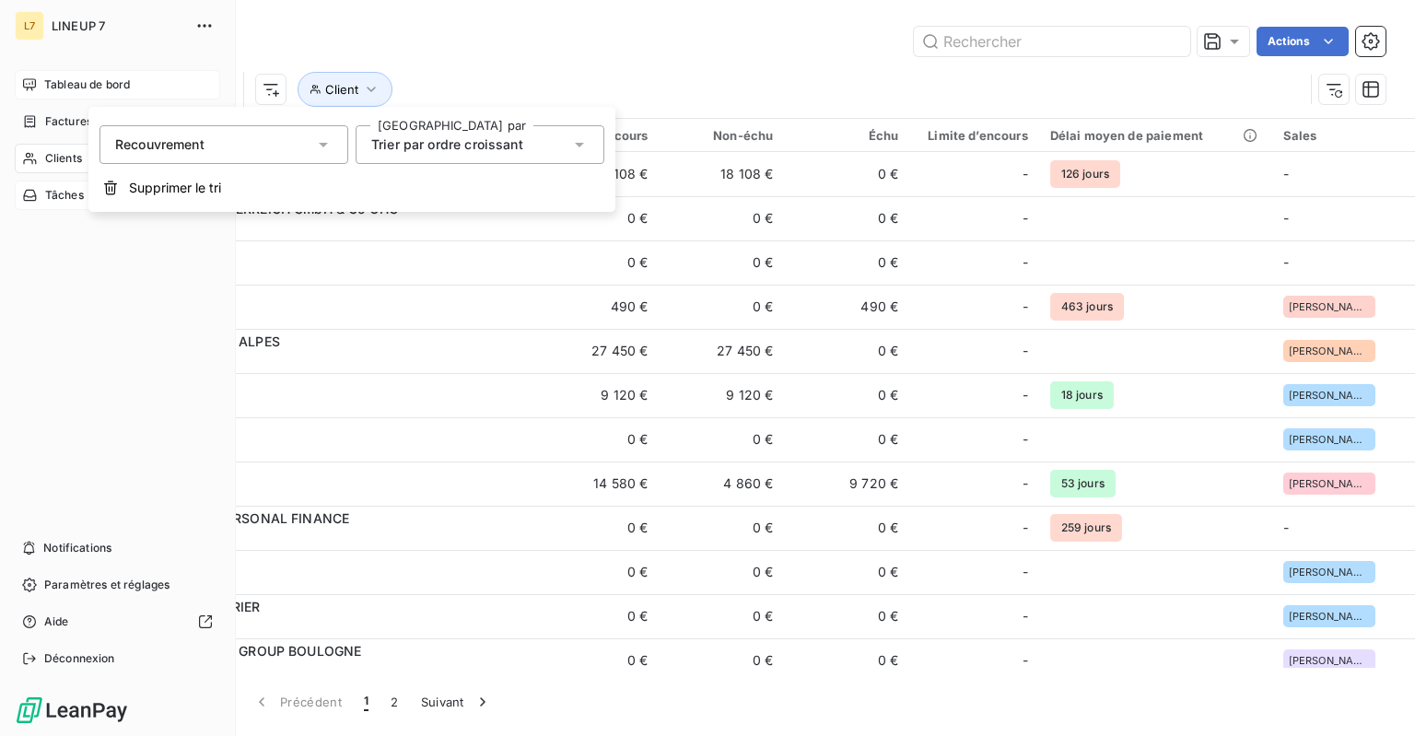
click at [33, 158] on icon at bounding box center [30, 158] width 16 height 15
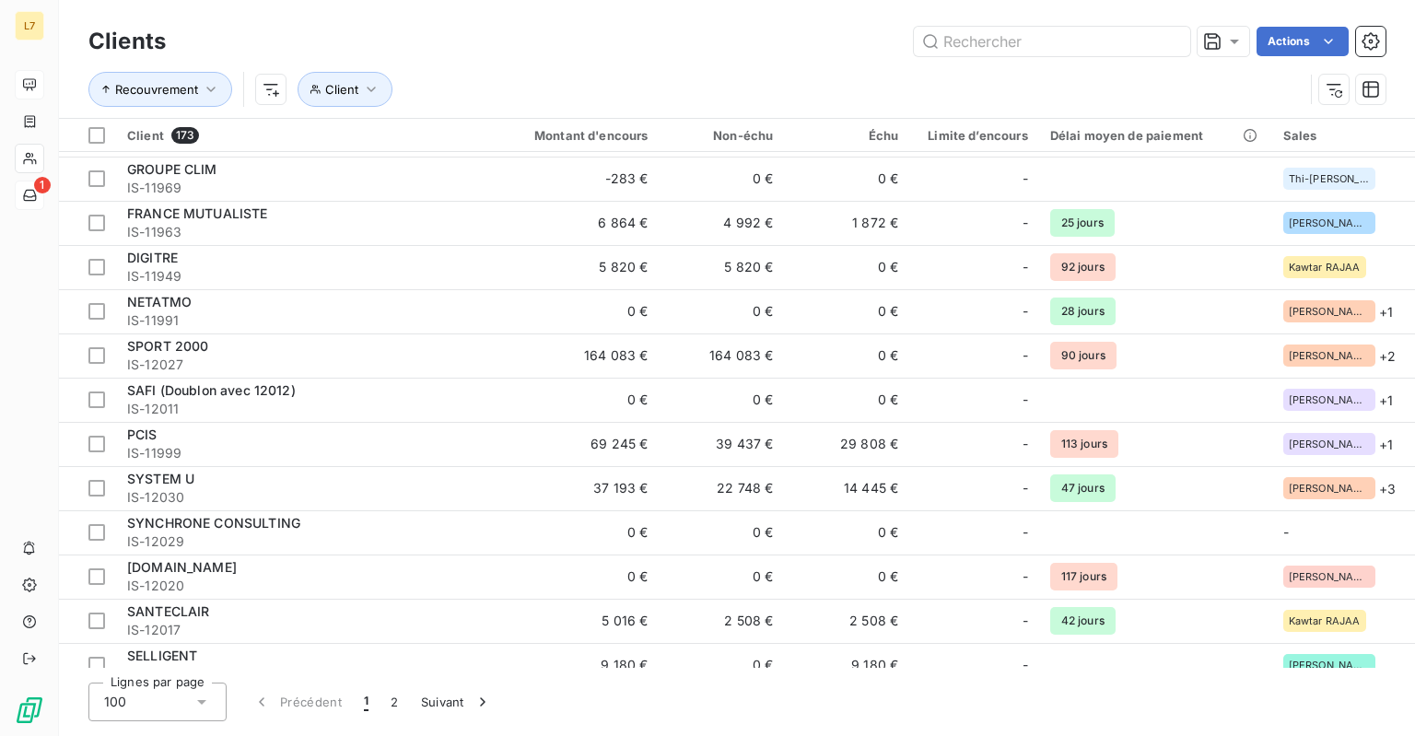
scroll to position [278, 0]
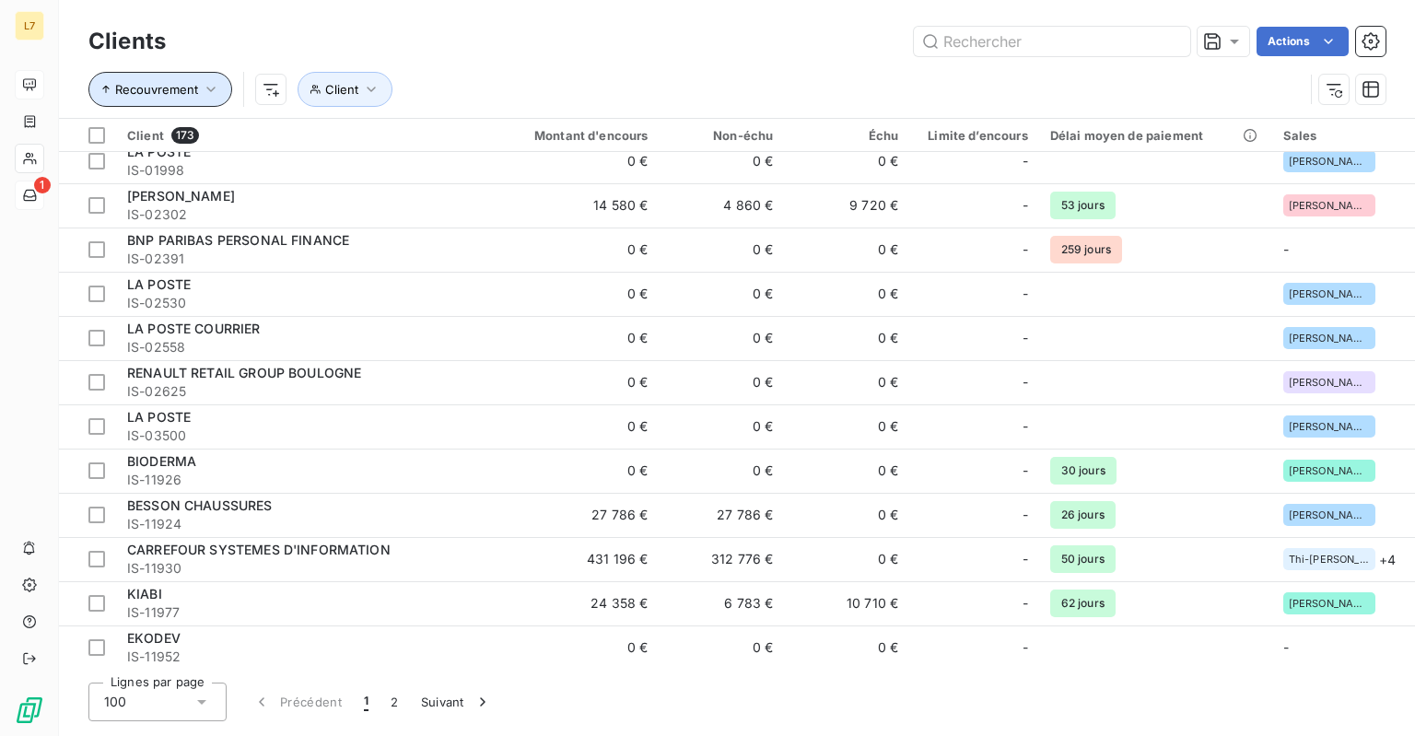
click at [108, 90] on icon "button" at bounding box center [105, 89] width 11 height 11
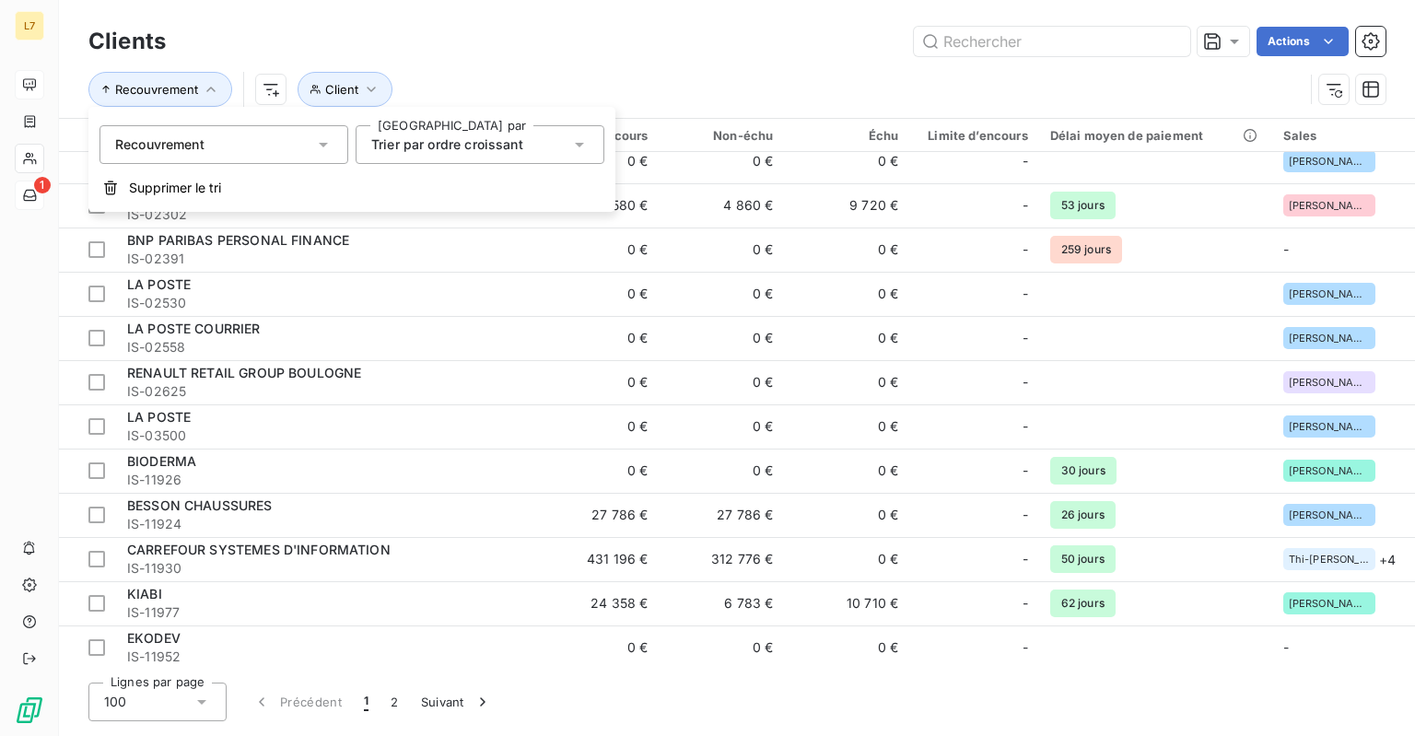
click at [503, 146] on span "Trier par ordre croissant" at bounding box center [447, 144] width 152 height 16
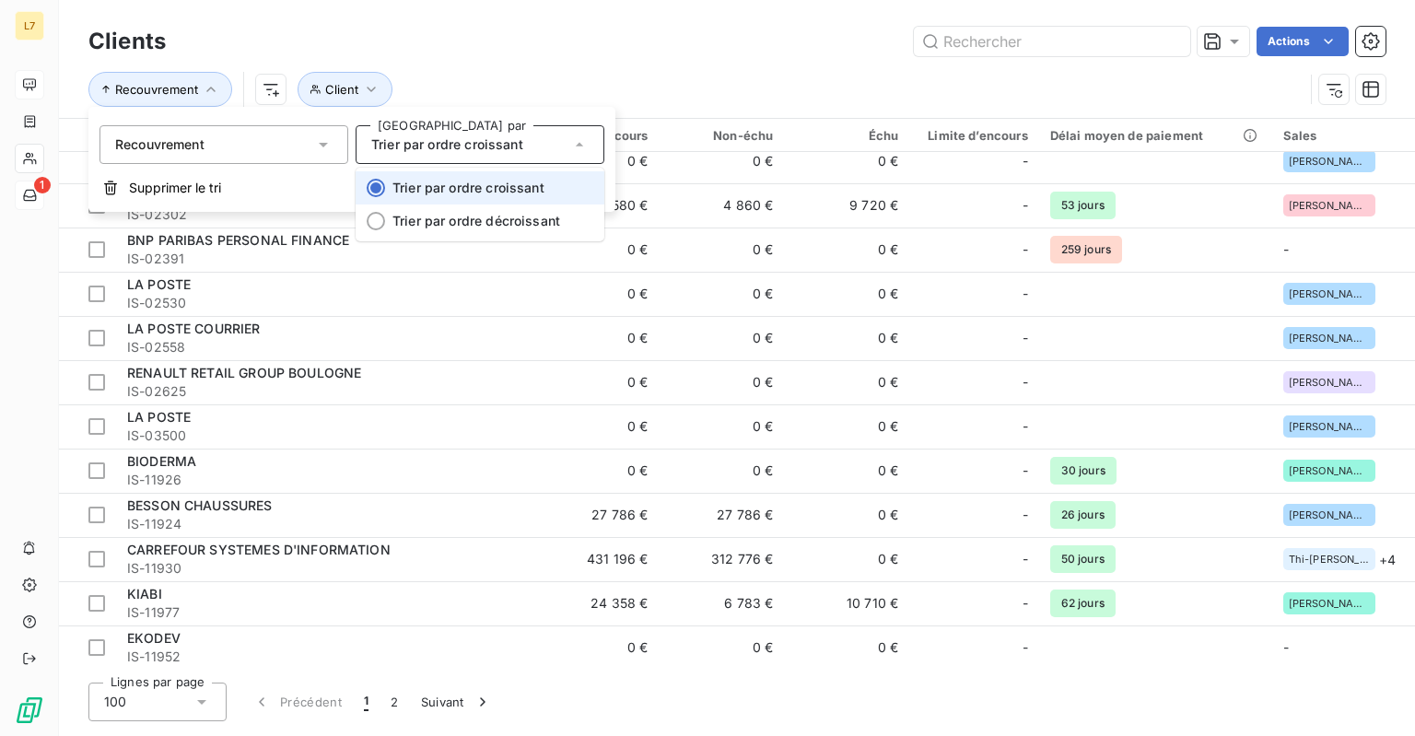
click at [478, 187] on span "Trier par ordre croissant" at bounding box center [468, 188] width 152 height 16
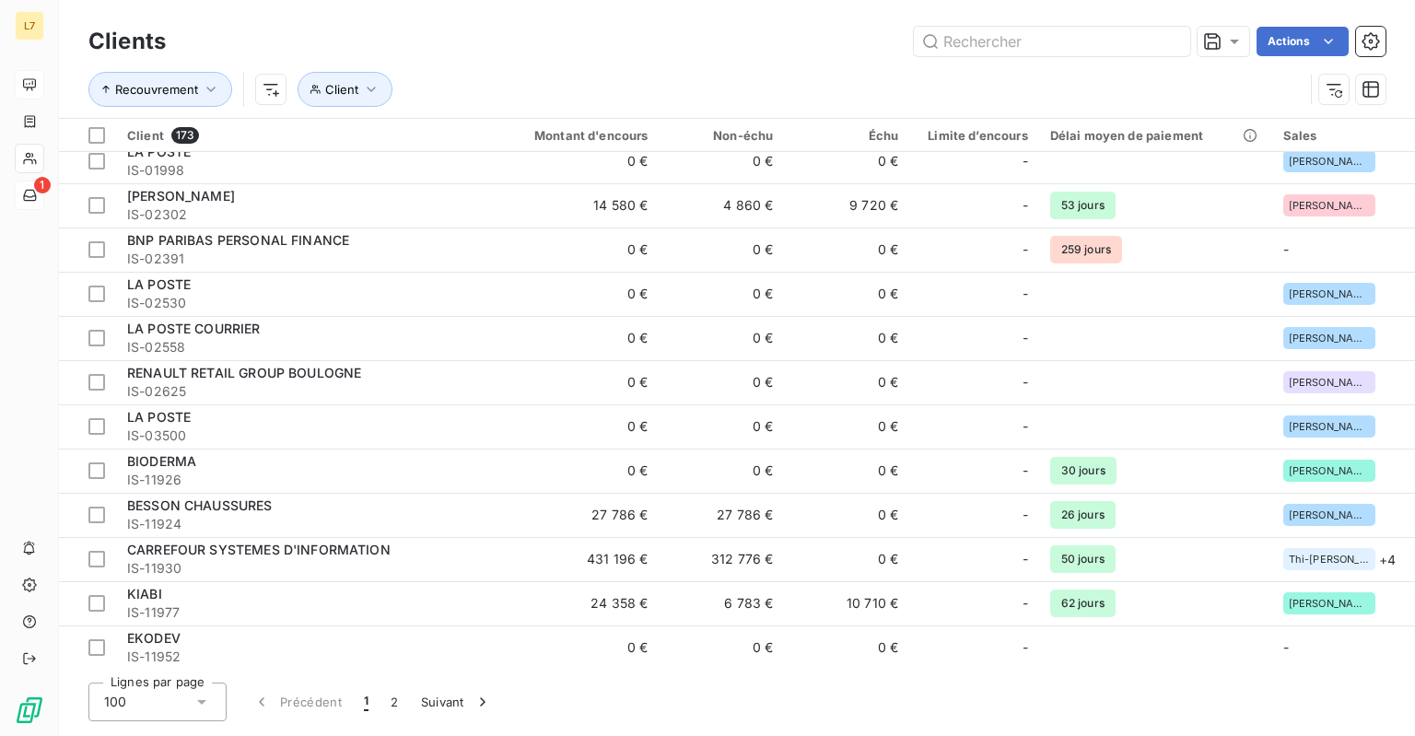
click at [520, 53] on div "Actions" at bounding box center [787, 41] width 1198 height 29
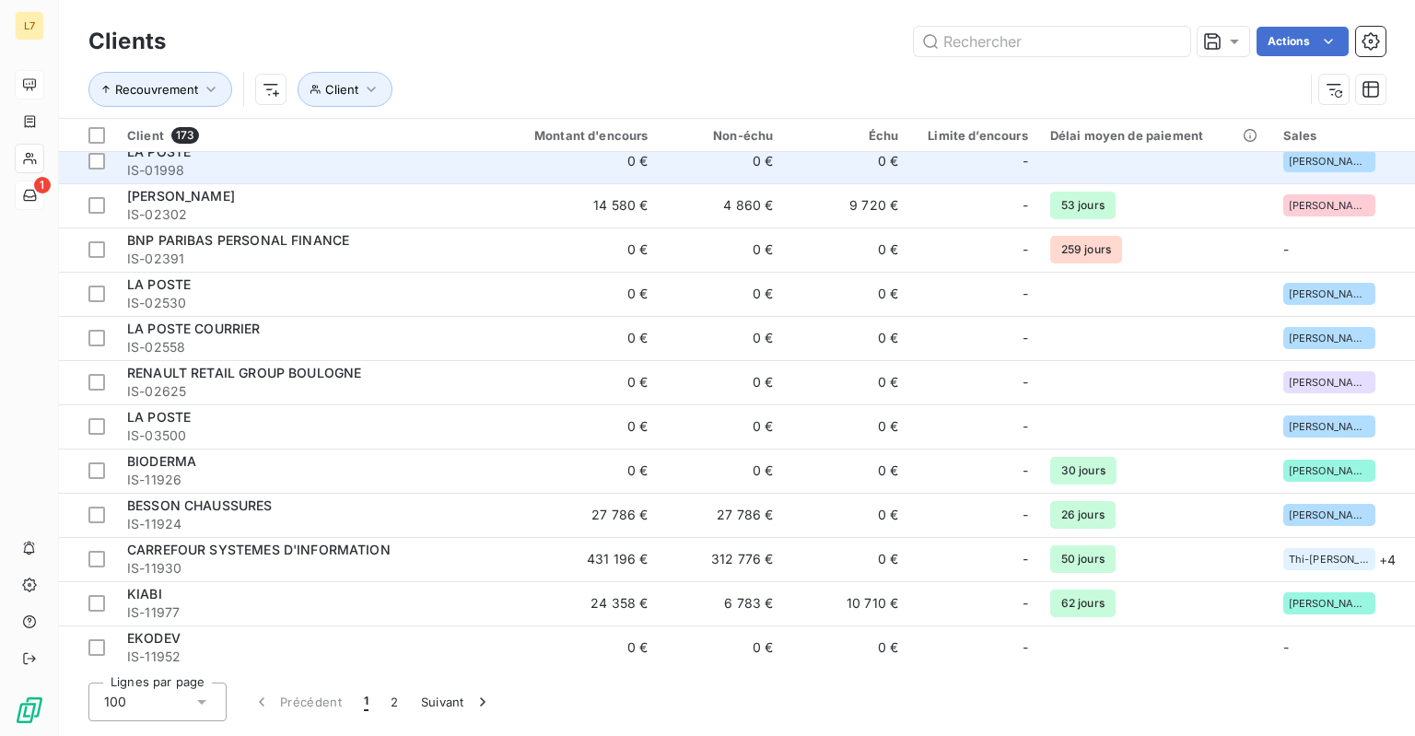
scroll to position [0, 0]
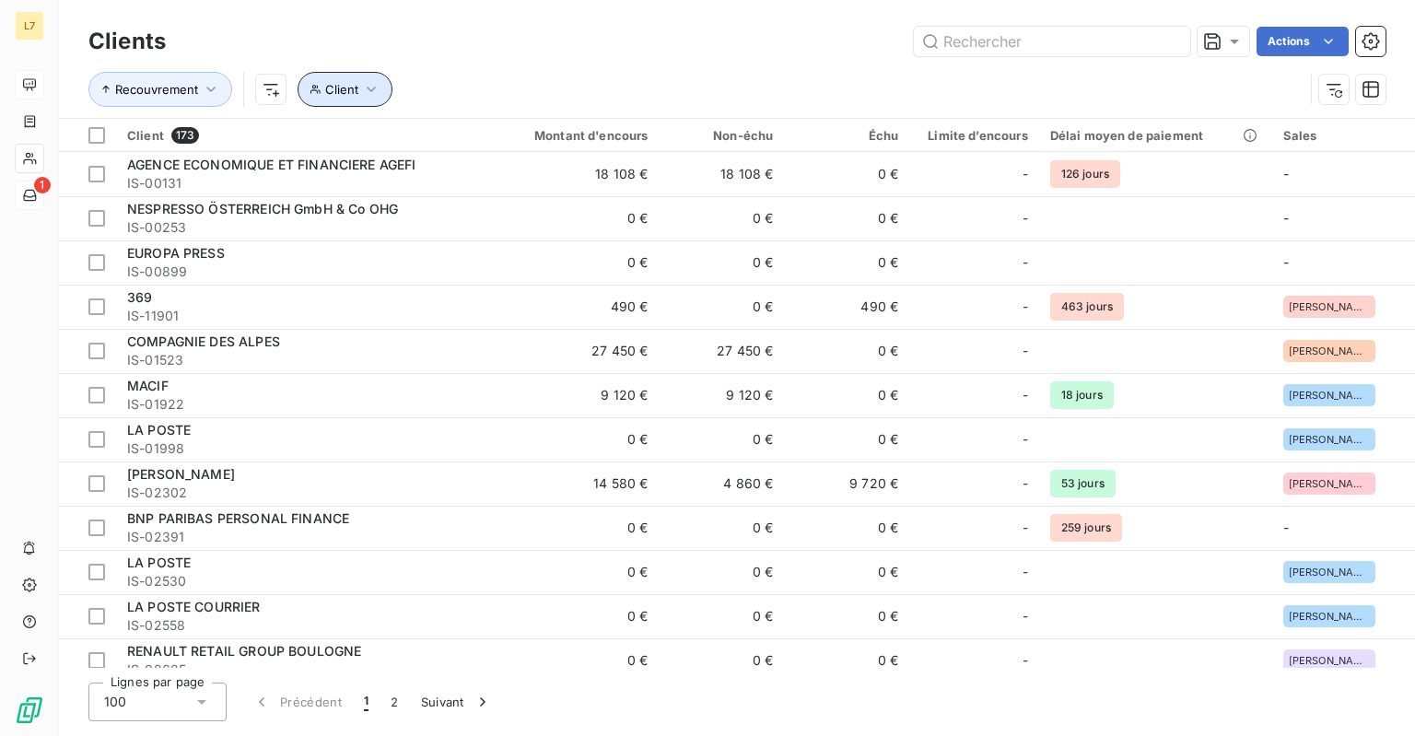
click at [347, 88] on span "Client" at bounding box center [341, 89] width 33 height 15
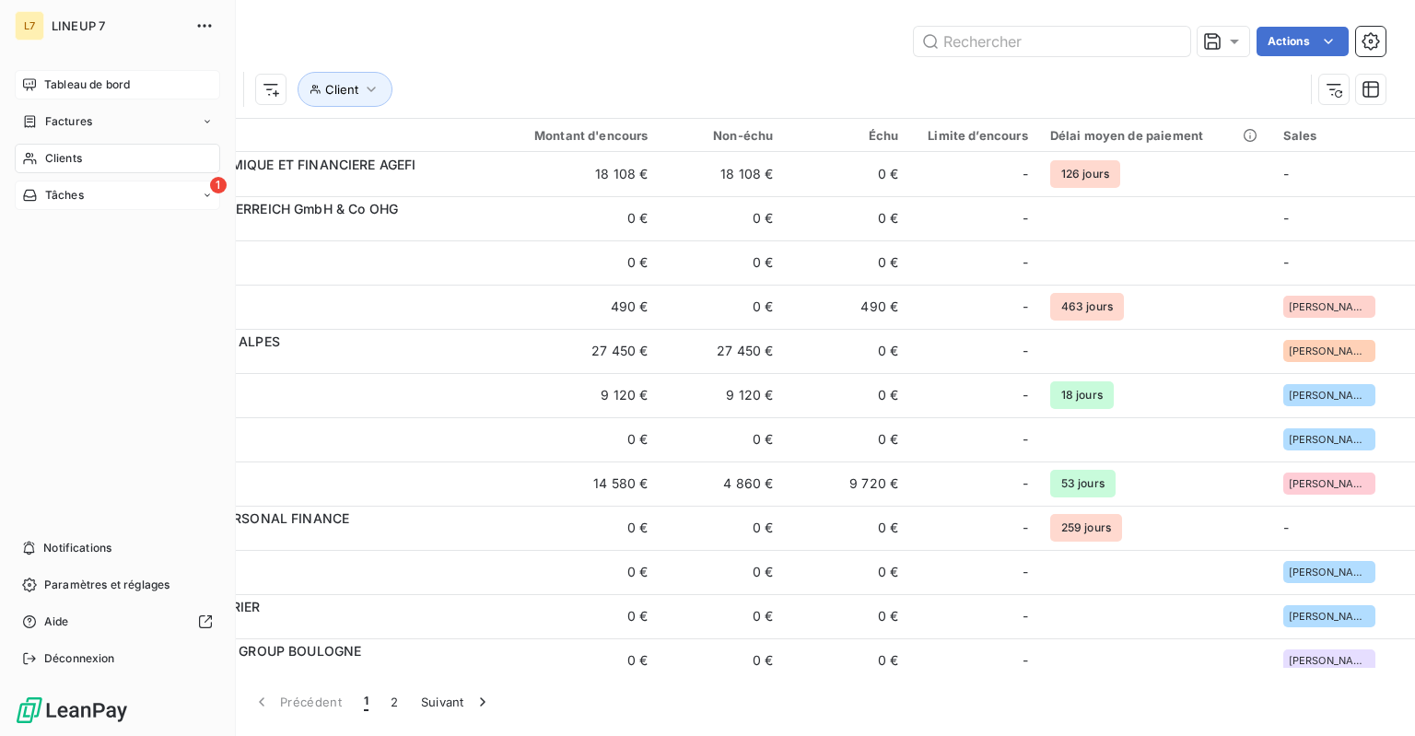
click at [57, 197] on span "Tâches" at bounding box center [64, 195] width 39 height 17
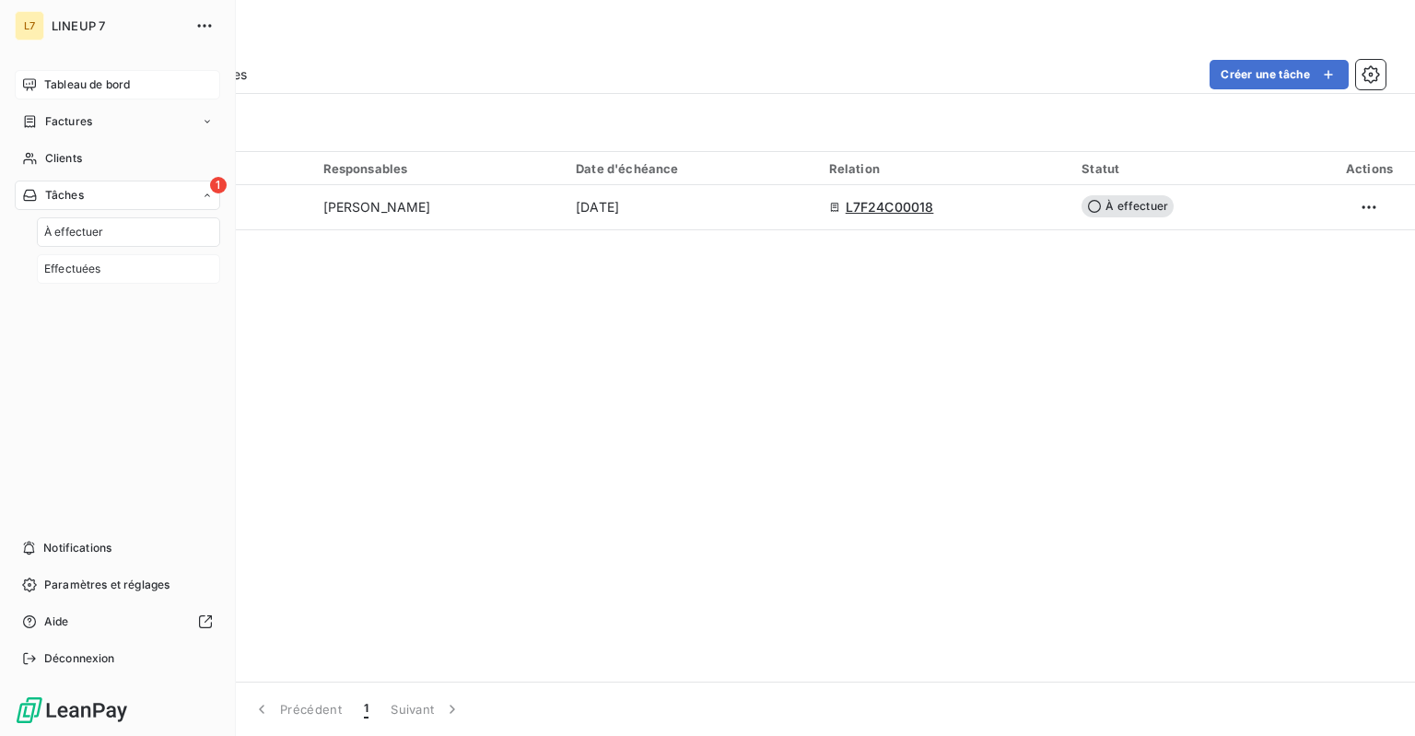
click at [86, 267] on span "Effectuées" at bounding box center [72, 269] width 57 height 17
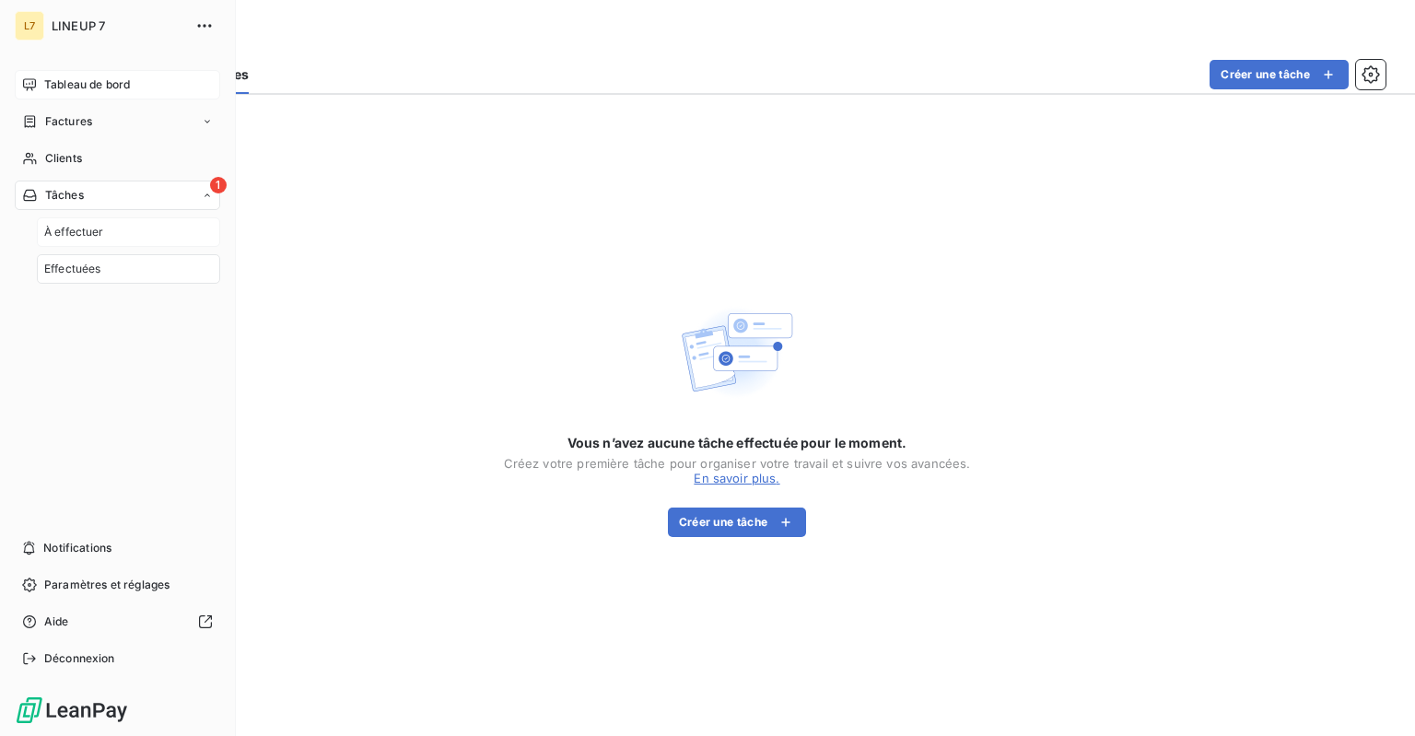
click at [78, 233] on span "À effectuer" at bounding box center [74, 232] width 60 height 17
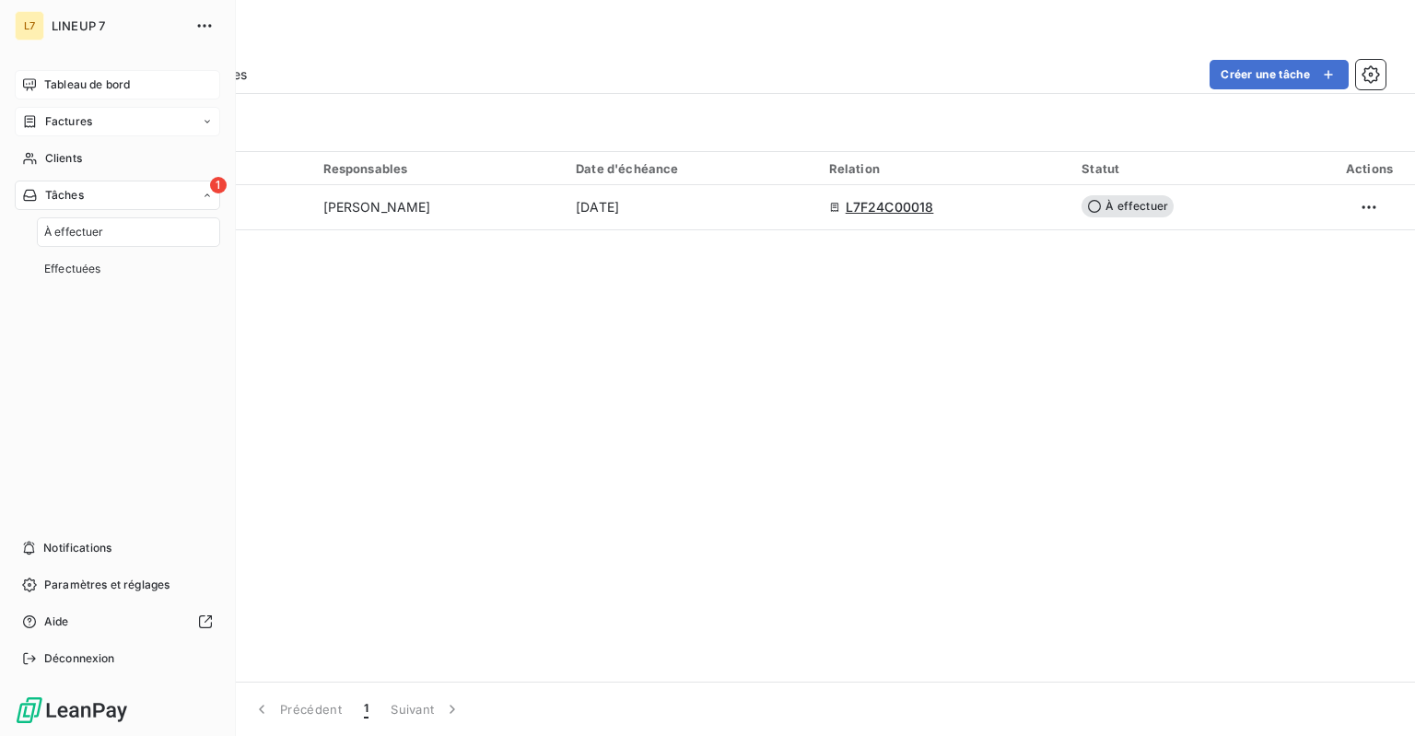
click at [57, 116] on span "Factures" at bounding box center [68, 121] width 47 height 17
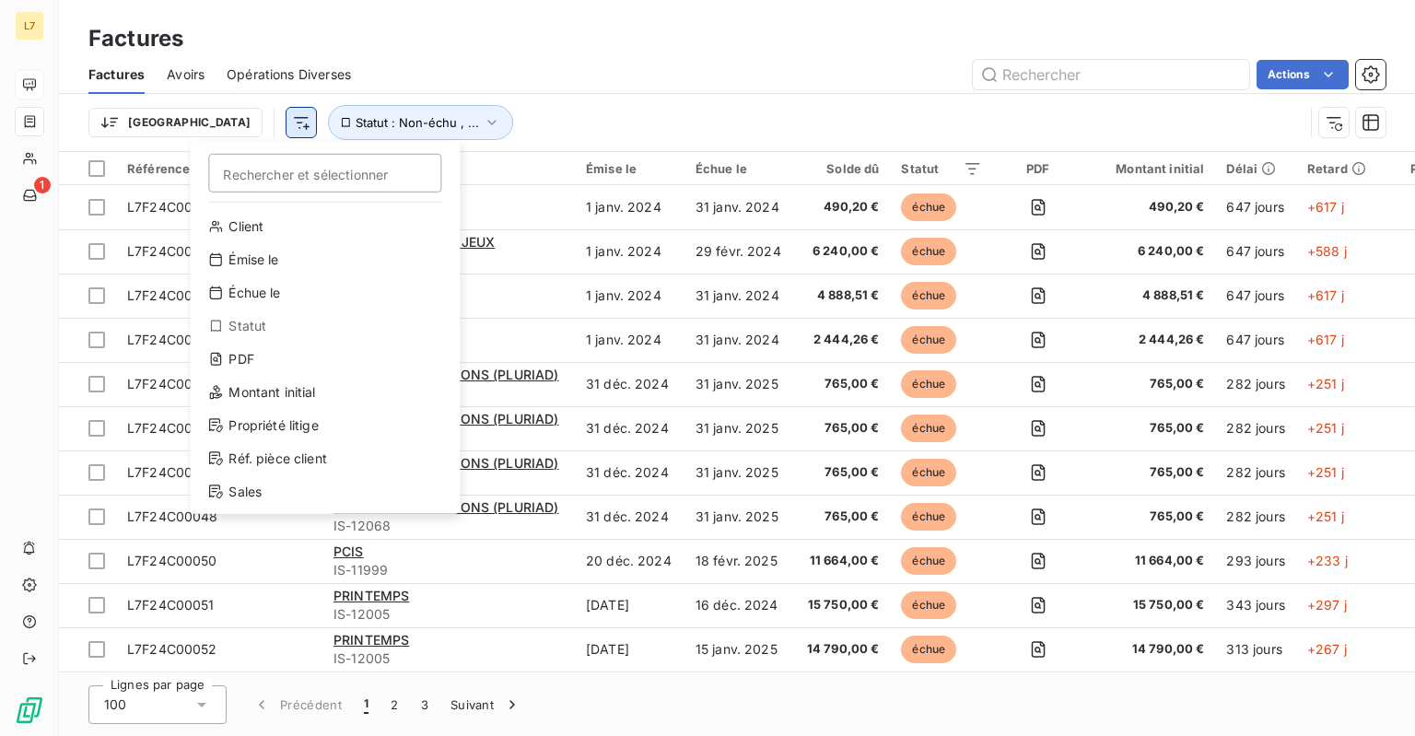
click at [209, 123] on html "L7 1 Factures Factures Avoirs Opérations Diverses Actions Trier Rechercher et s…" at bounding box center [707, 368] width 1415 height 736
click at [248, 489] on div "Sales" at bounding box center [324, 491] width 255 height 29
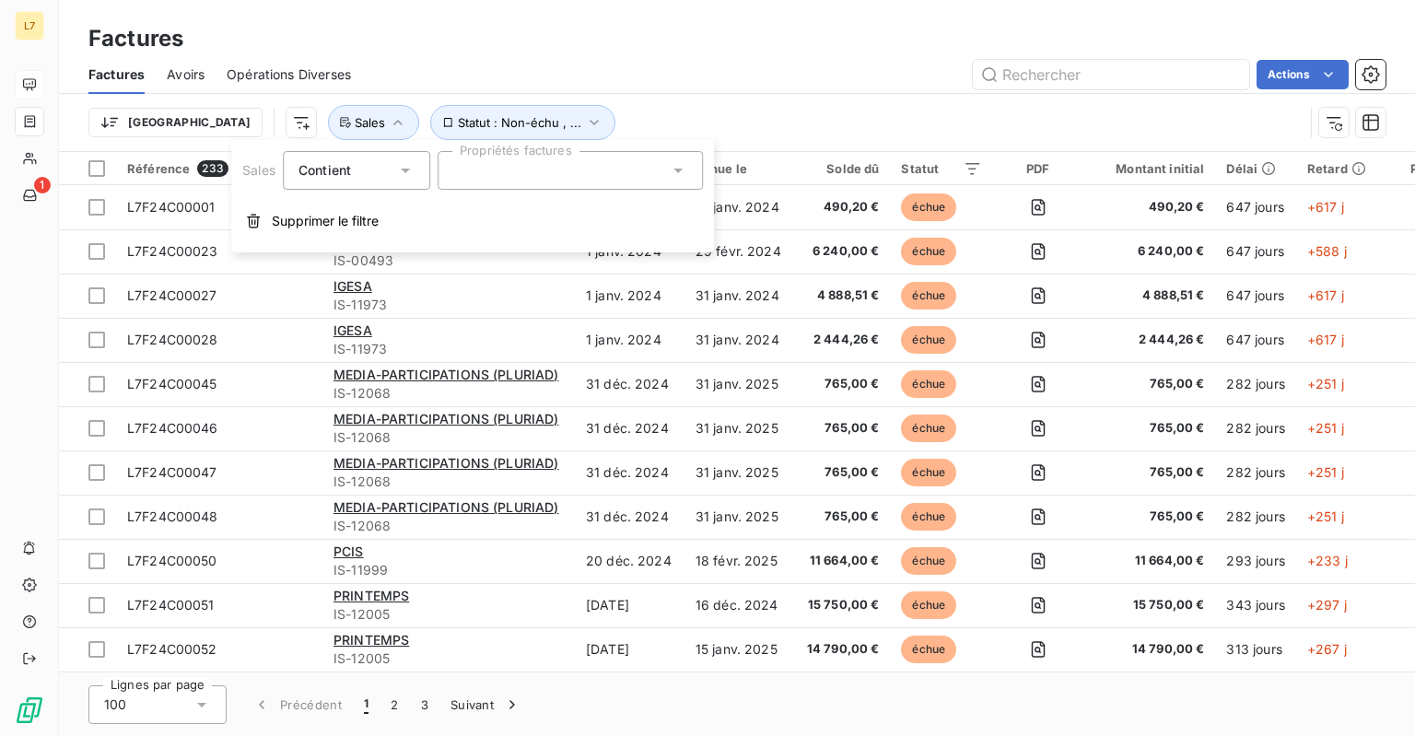
click at [409, 175] on icon at bounding box center [405, 170] width 18 height 18
click at [486, 172] on div at bounding box center [570, 170] width 265 height 39
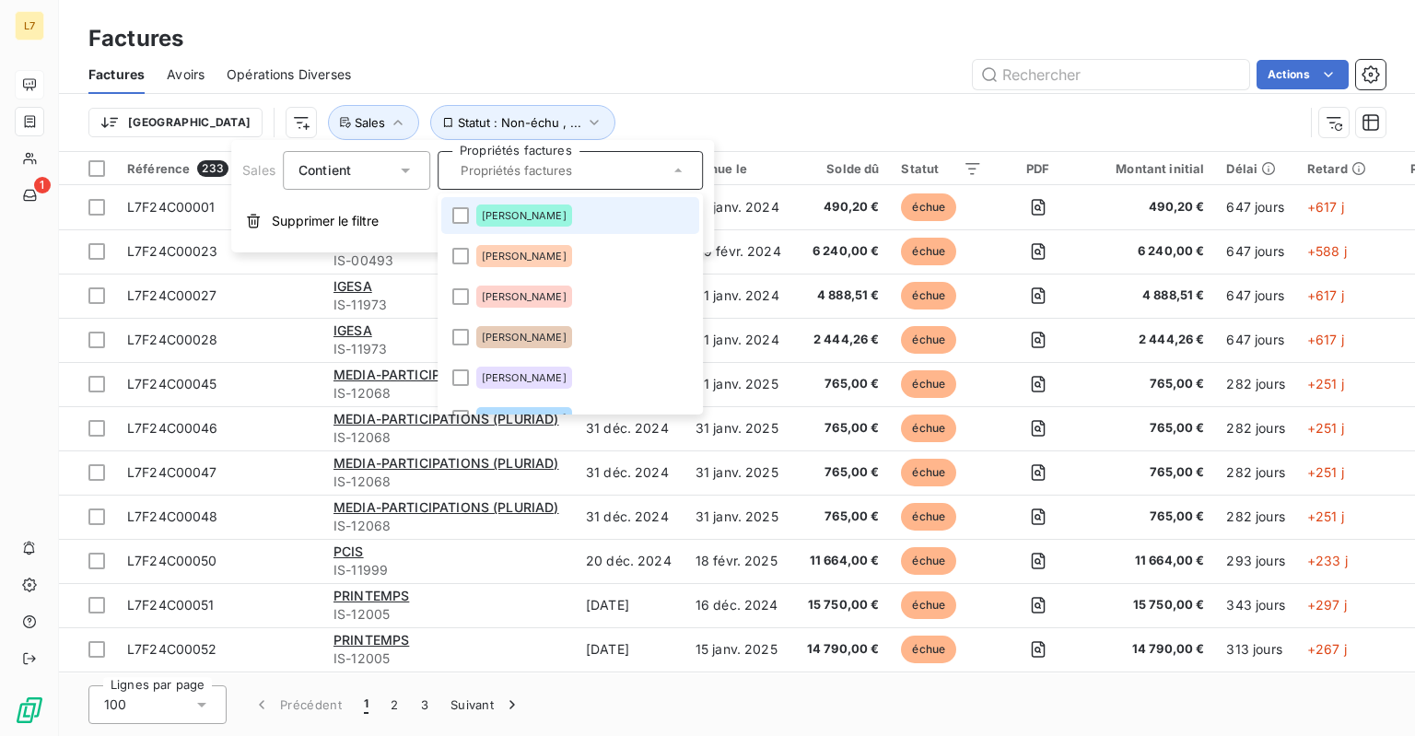
click at [516, 216] on span "[PERSON_NAME]" at bounding box center [524, 215] width 85 height 11
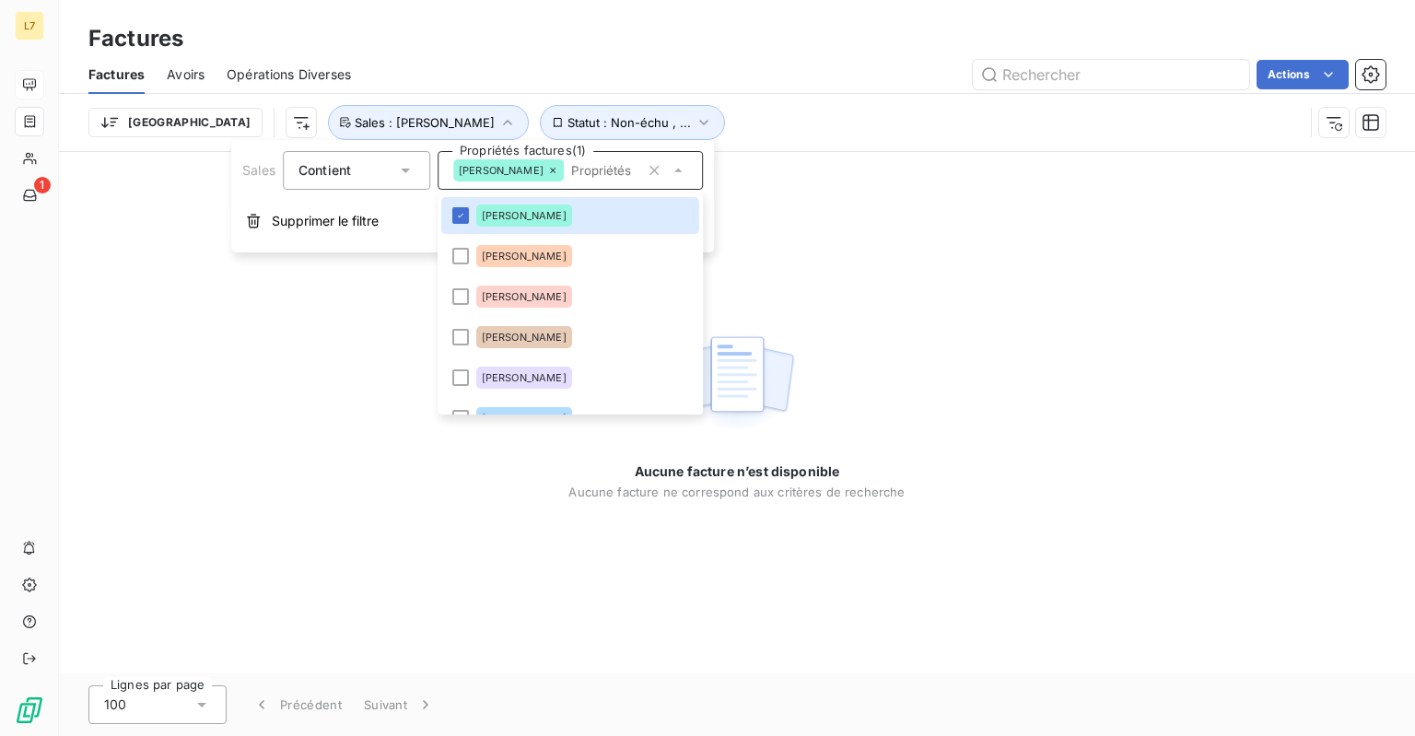
click at [658, 46] on div "Factures" at bounding box center [737, 38] width 1356 height 33
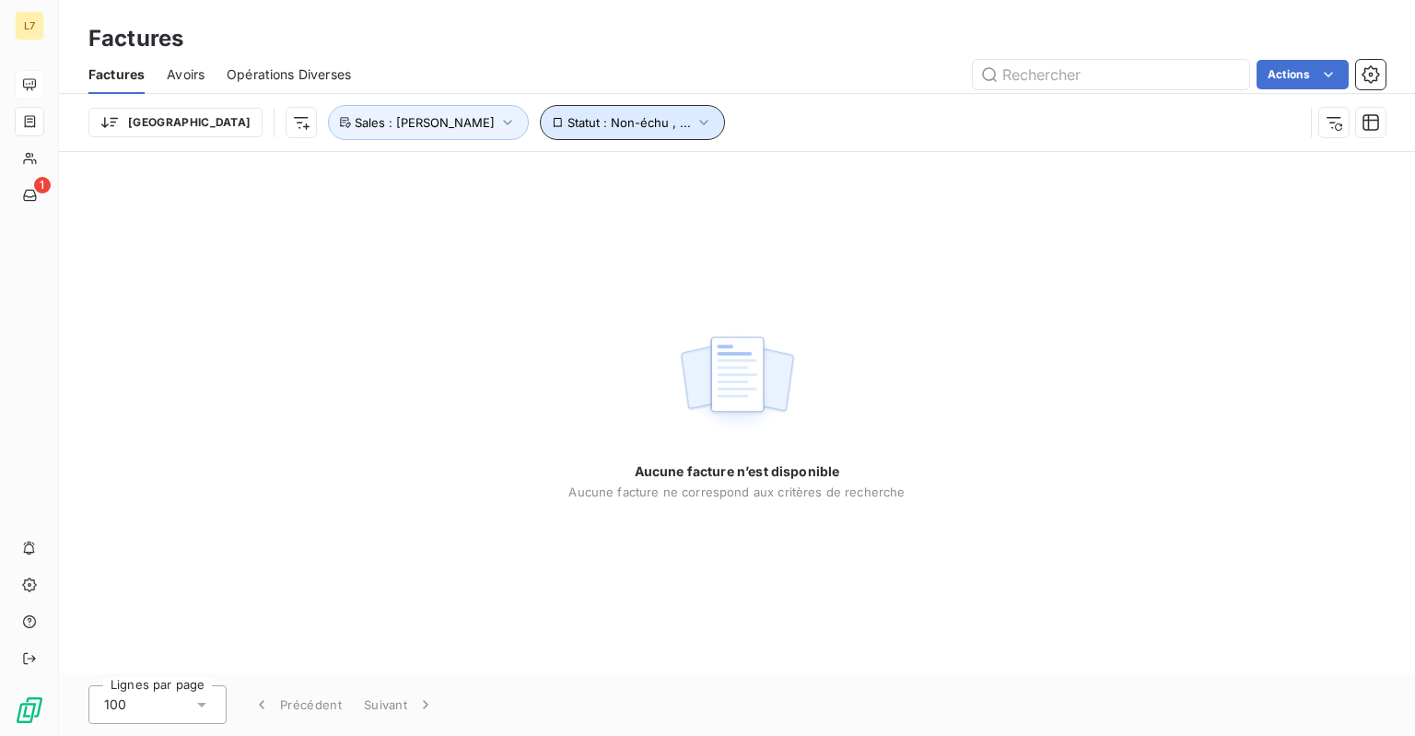
click at [695, 125] on icon "button" at bounding box center [704, 122] width 18 height 18
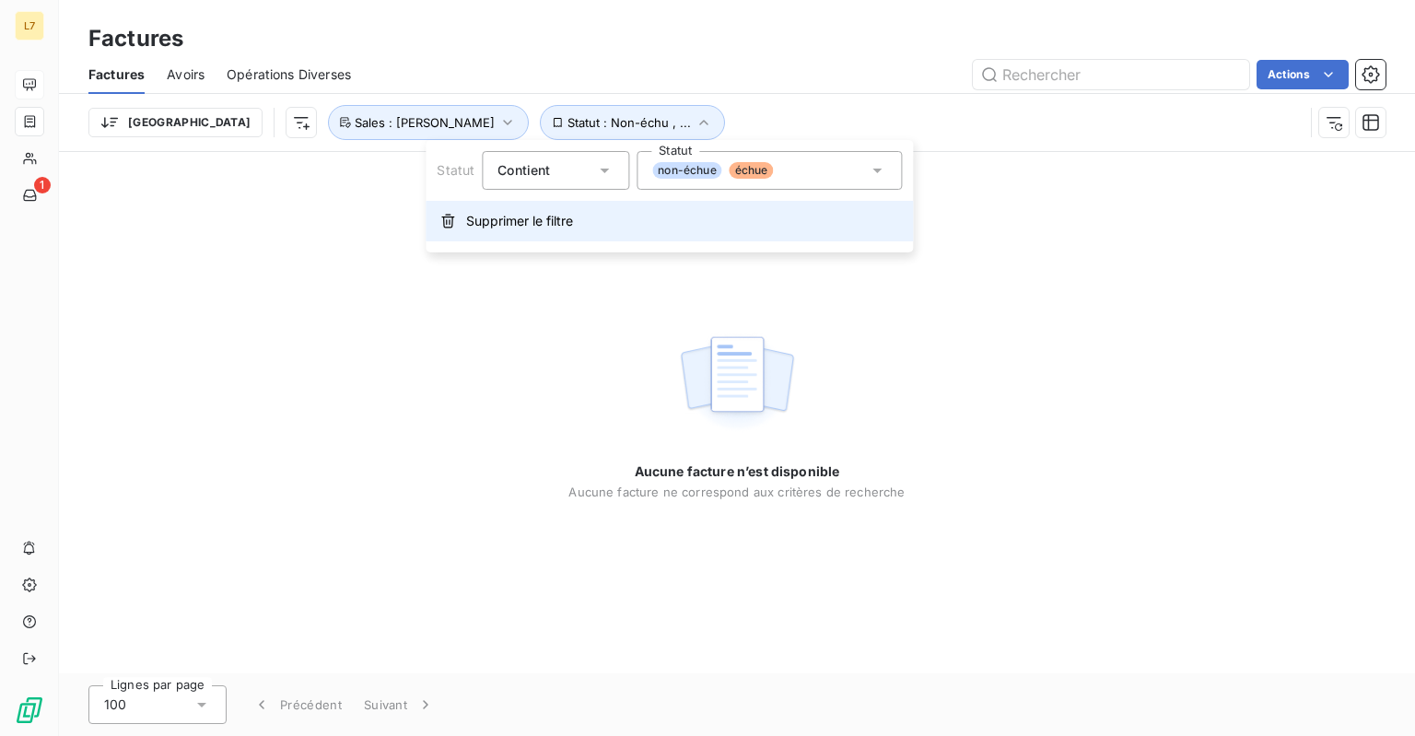
click at [515, 219] on span "Supprimer le filtre" at bounding box center [519, 221] width 107 height 18
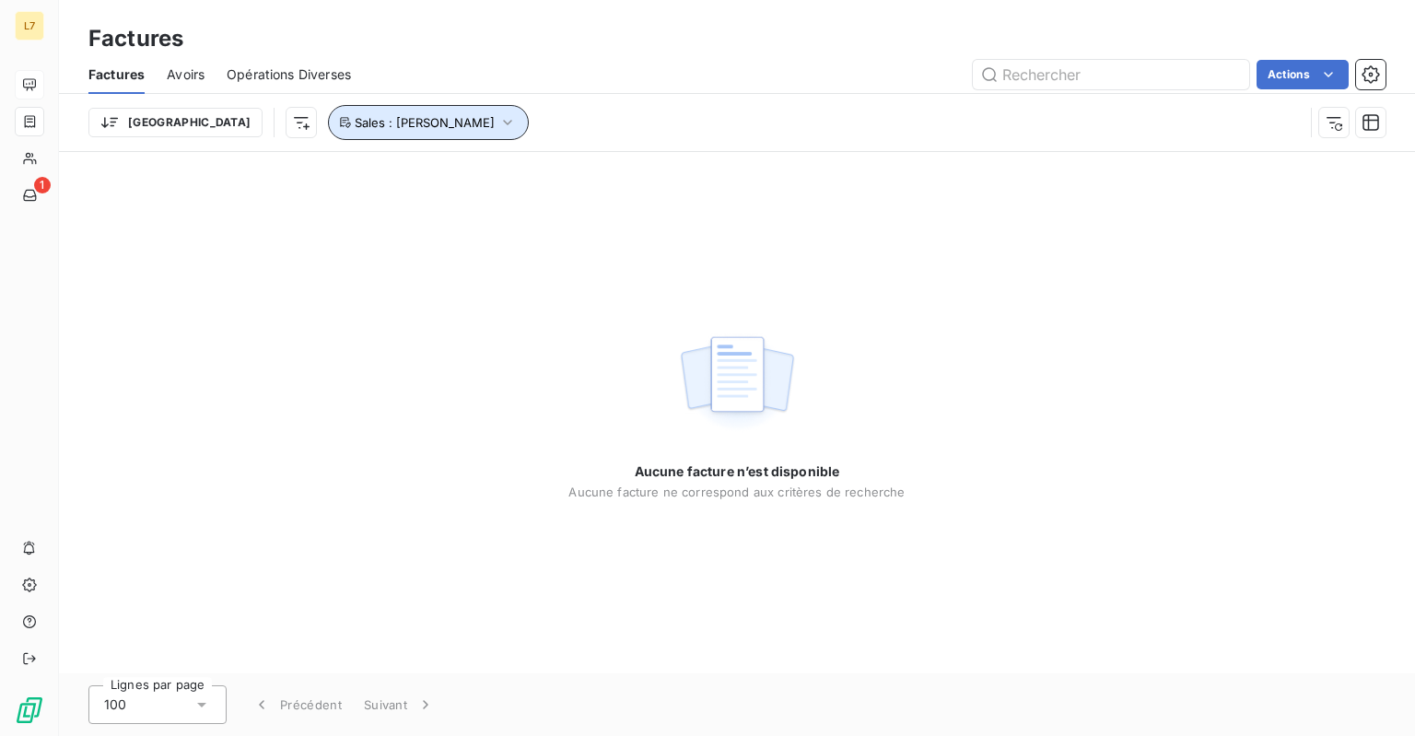
click at [369, 122] on span "Sales : [PERSON_NAME]" at bounding box center [425, 122] width 140 height 15
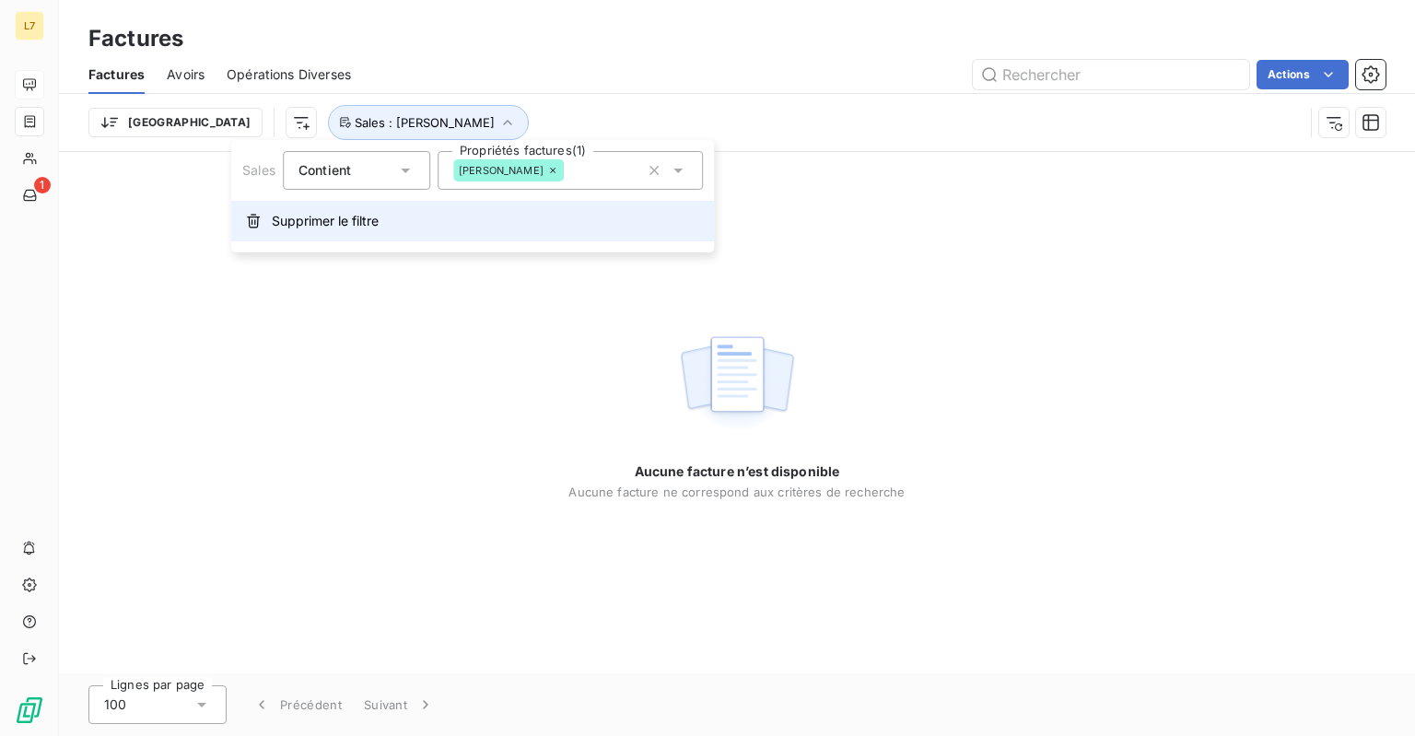
click at [339, 227] on span "Supprimer le filtre" at bounding box center [325, 221] width 107 height 18
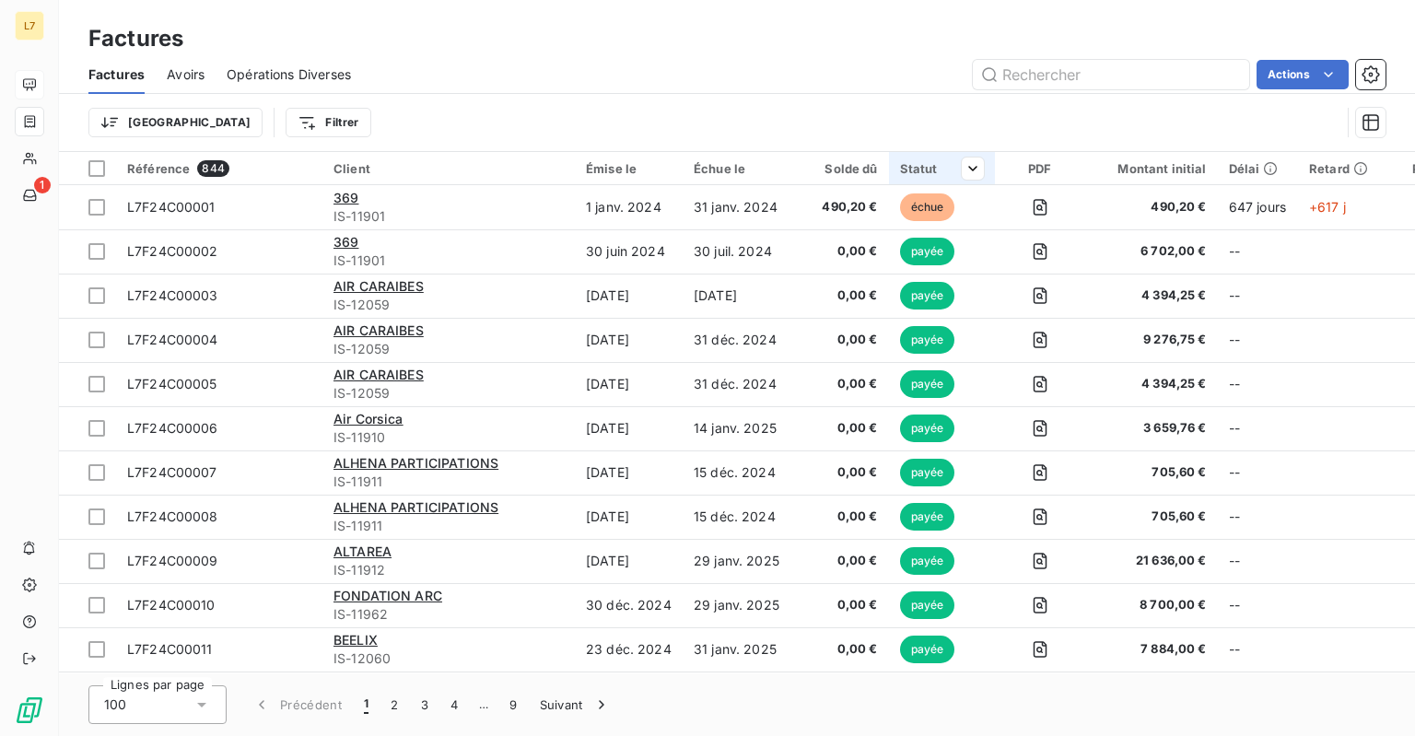
click at [922, 170] on div "Statut" at bounding box center [942, 168] width 84 height 15
click at [976, 170] on html "L7 1 Factures Factures Avoirs Opérations Diverses Actions Trier Filtrer Référen…" at bounding box center [707, 368] width 1415 height 736
click at [708, 112] on html "L7 1 Factures Factures Avoirs Opérations Diverses Actions Trier Filtrer Référen…" at bounding box center [707, 368] width 1415 height 736
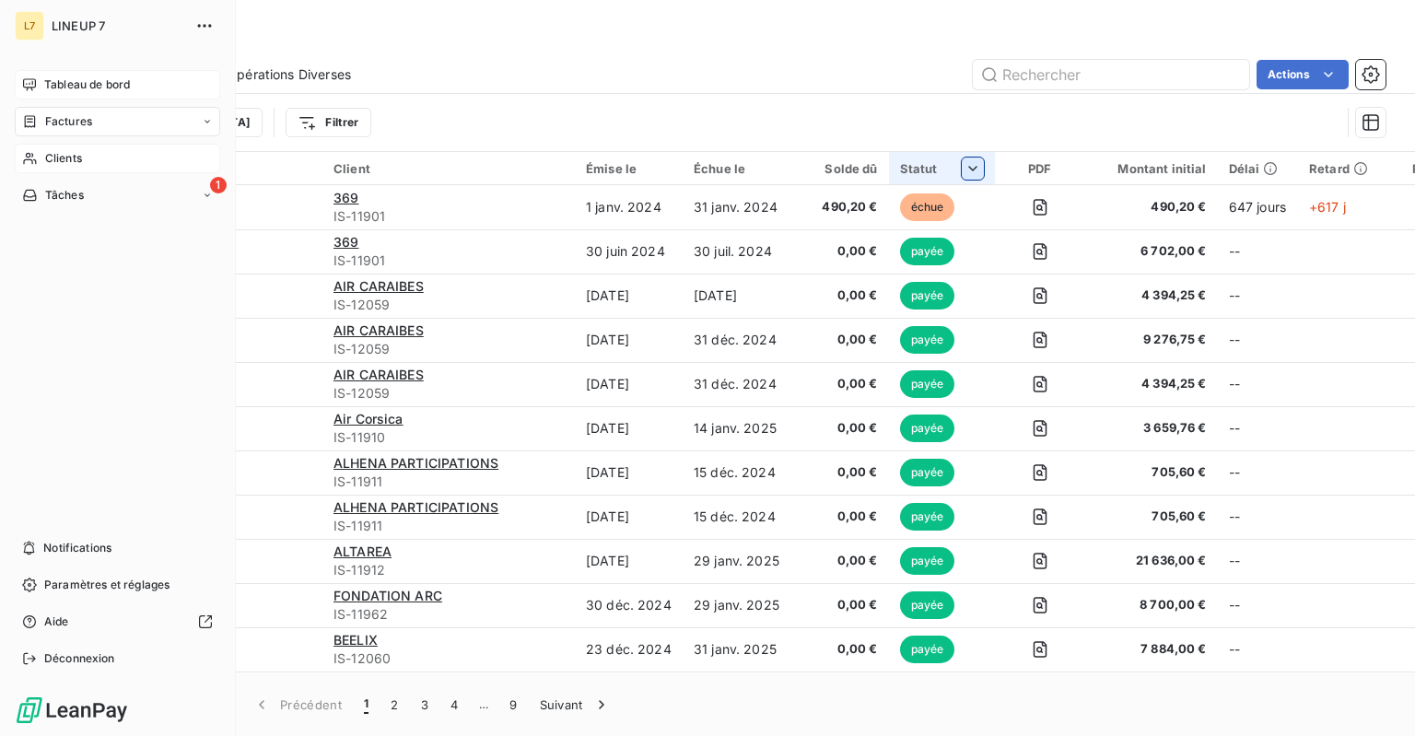
click at [52, 164] on span "Clients" at bounding box center [63, 158] width 37 height 17
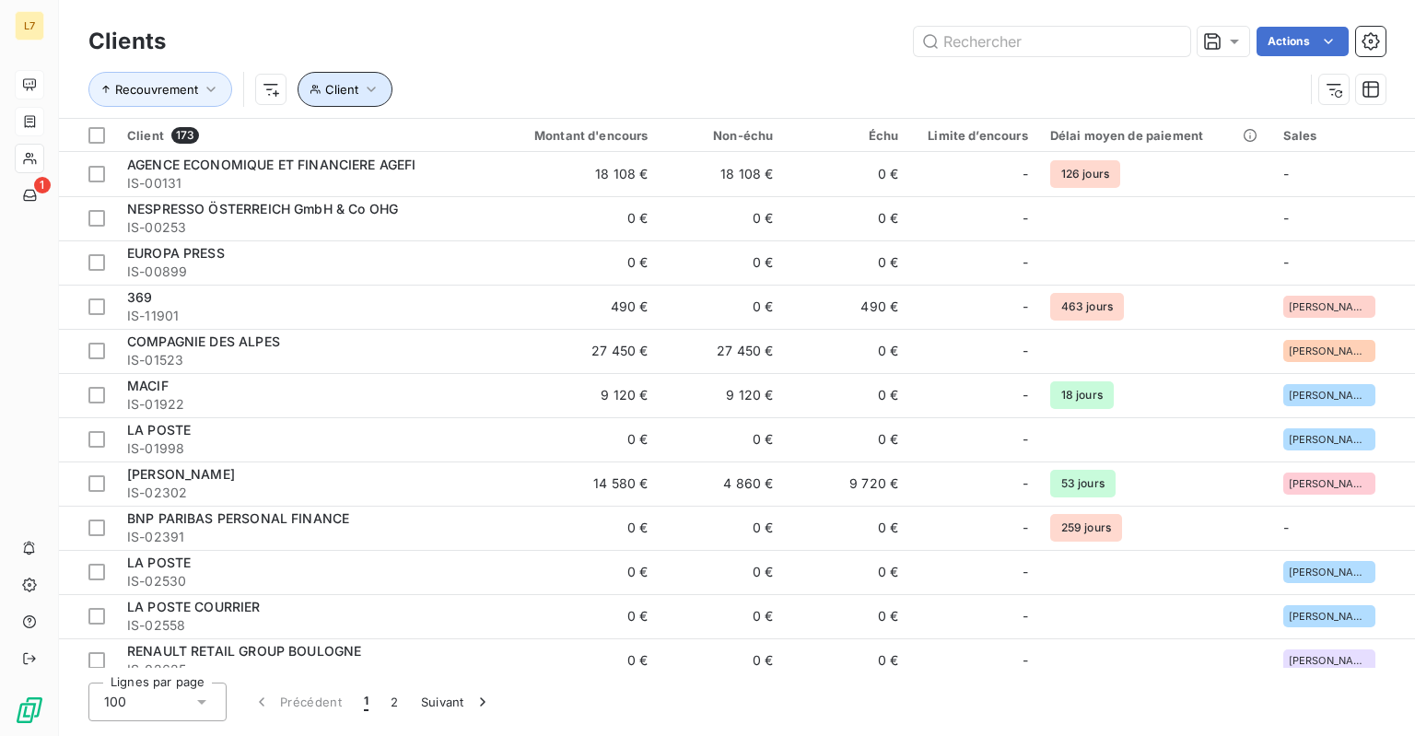
click at [363, 88] on icon "button" at bounding box center [371, 89] width 18 height 18
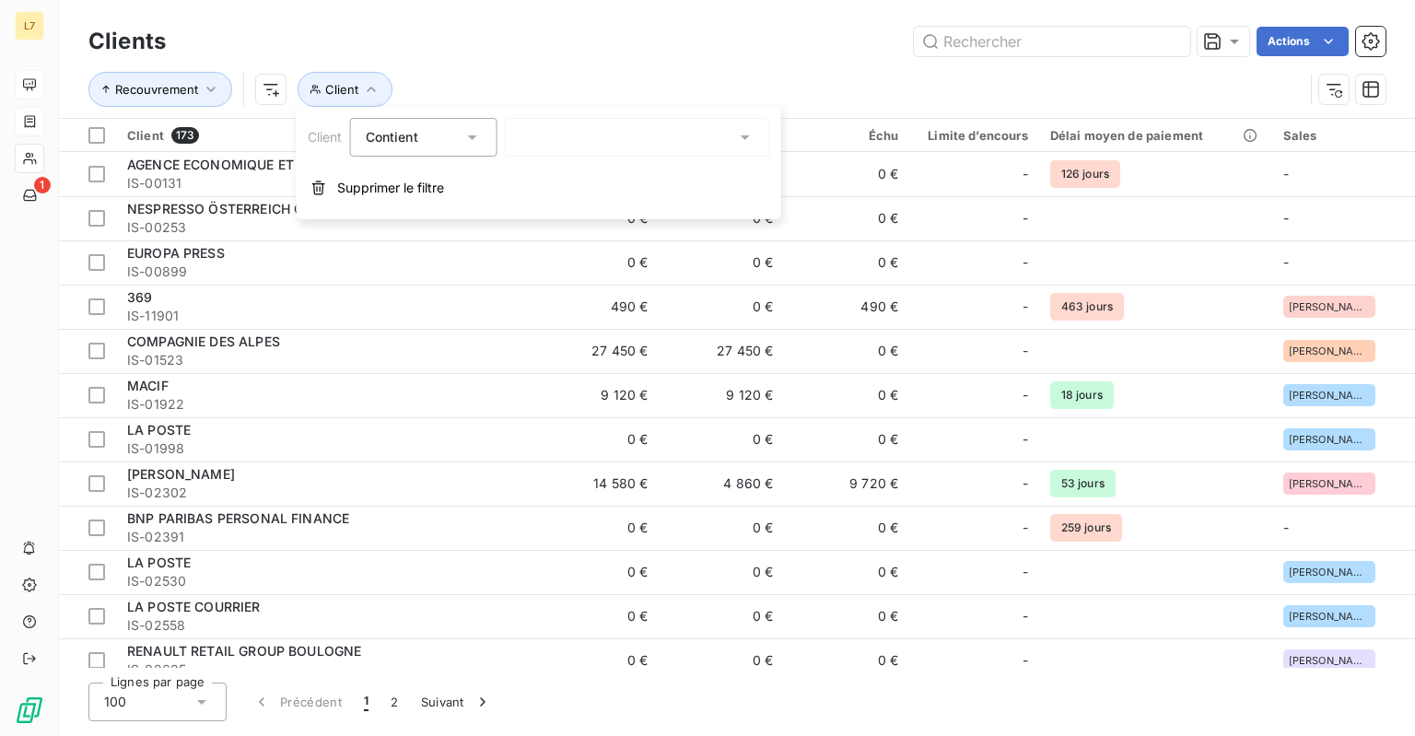
click at [552, 133] on div at bounding box center [637, 137] width 265 height 39
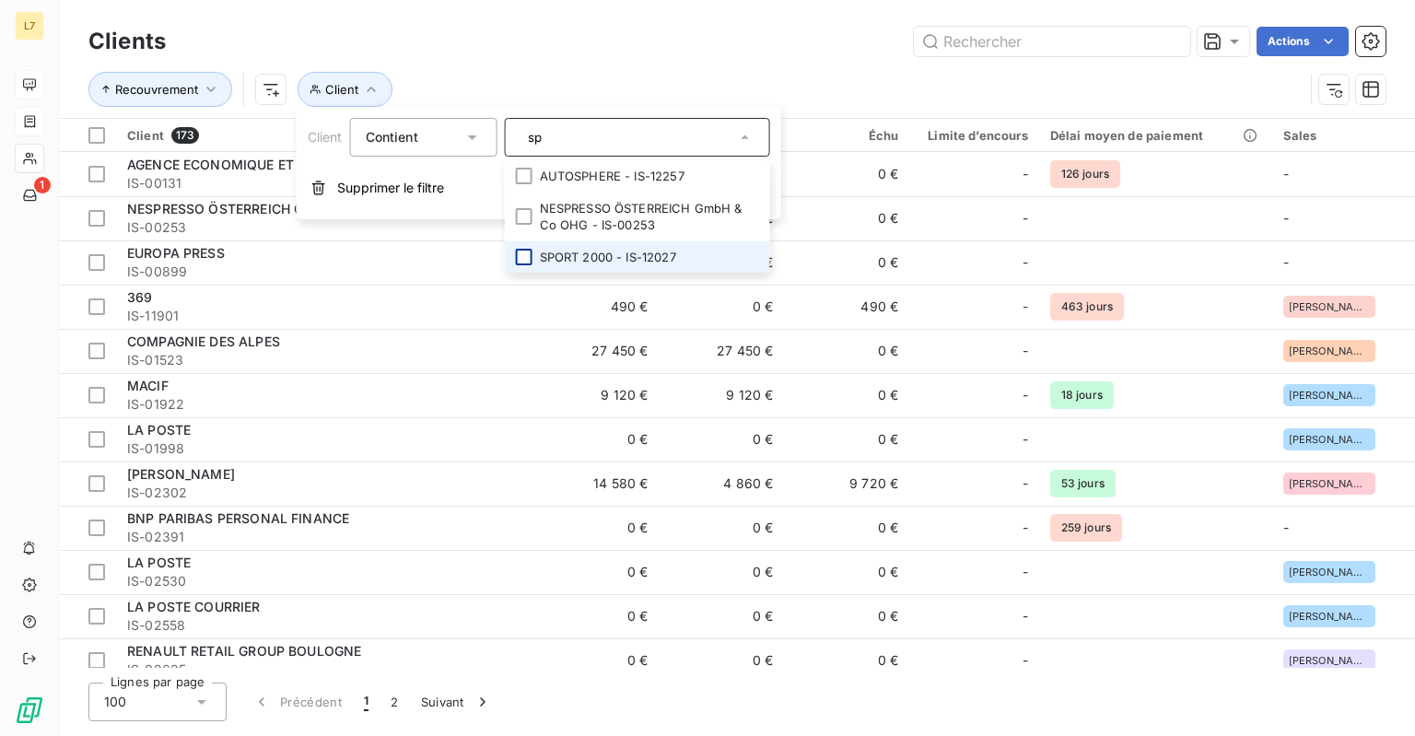
type input "sp"
click at [531, 258] on div at bounding box center [524, 257] width 17 height 17
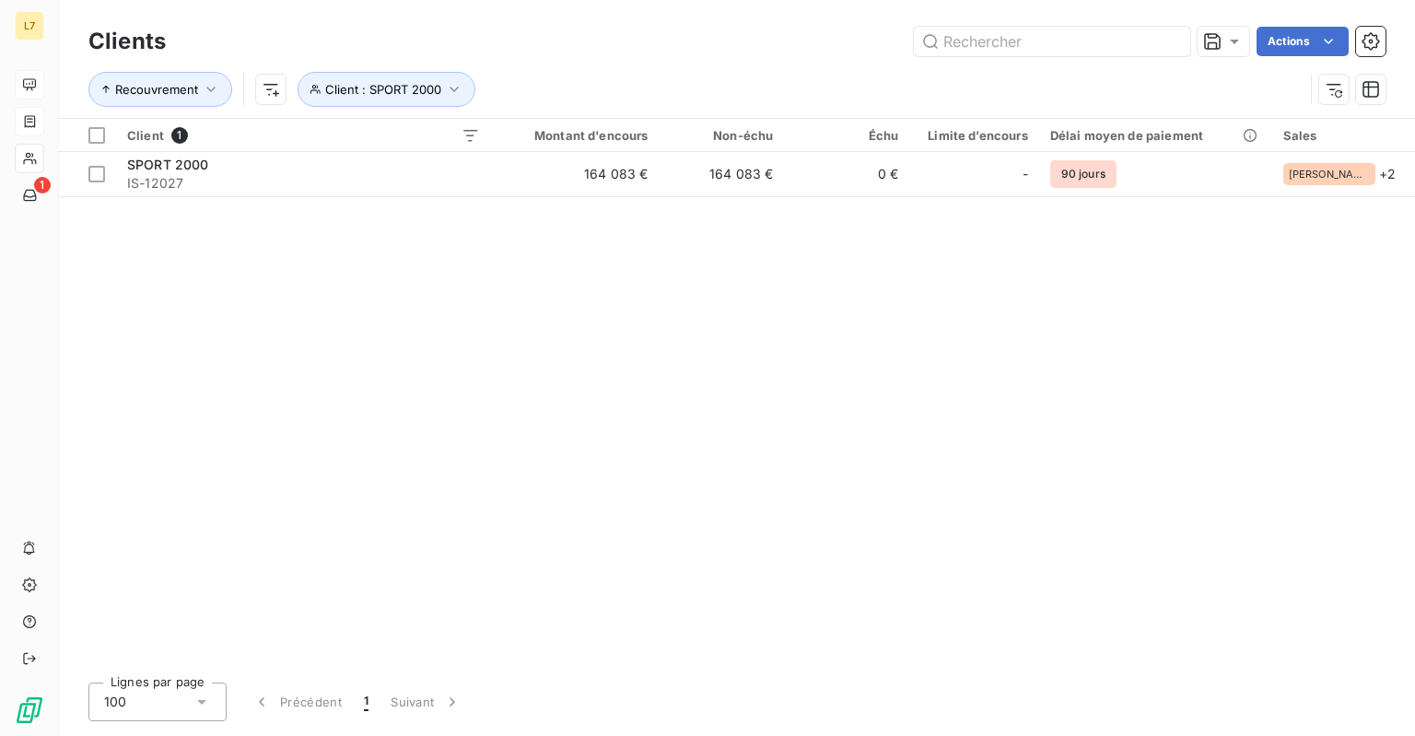
click at [664, 54] on div "Actions" at bounding box center [787, 41] width 1198 height 29
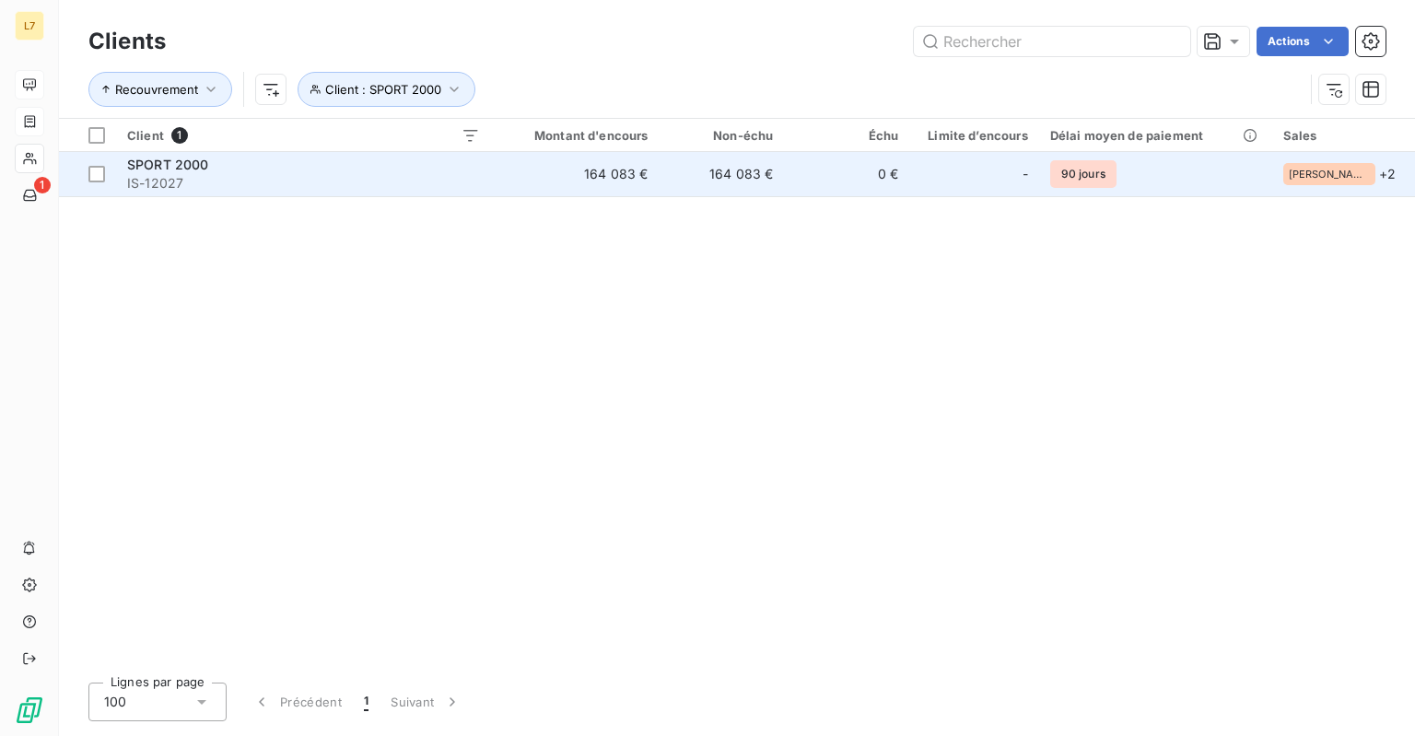
click at [1338, 176] on span "[PERSON_NAME]" at bounding box center [1329, 174] width 81 height 11
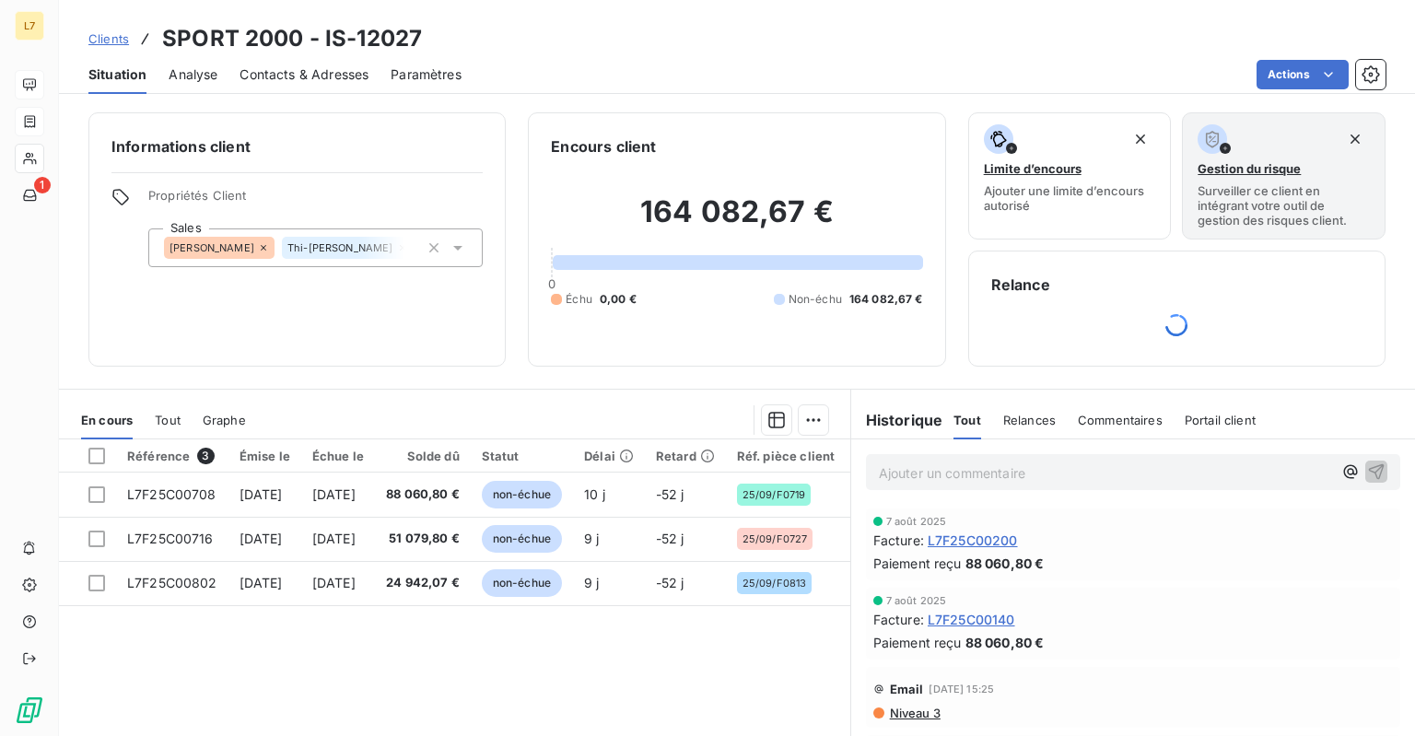
click at [265, 250] on icon at bounding box center [264, 248] width 6 height 6
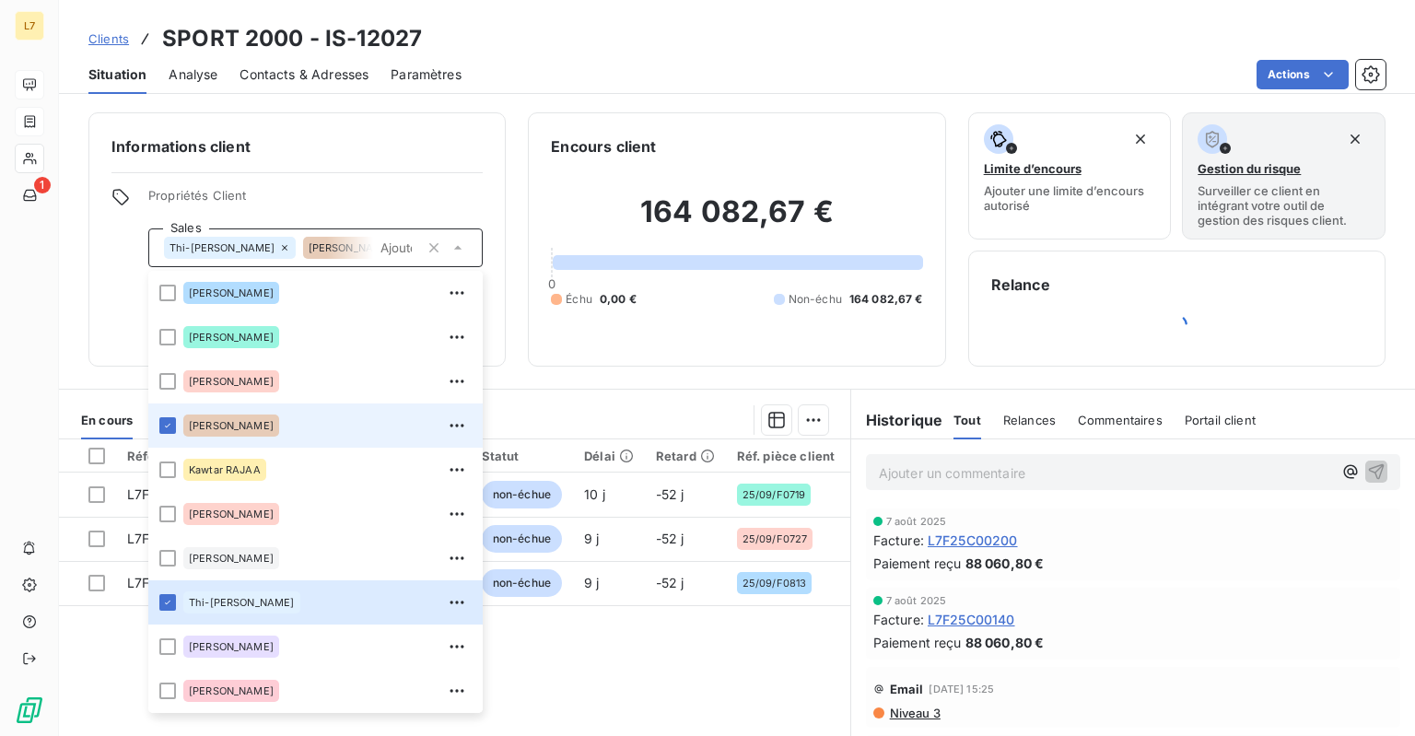
click at [282, 249] on icon at bounding box center [285, 248] width 6 height 6
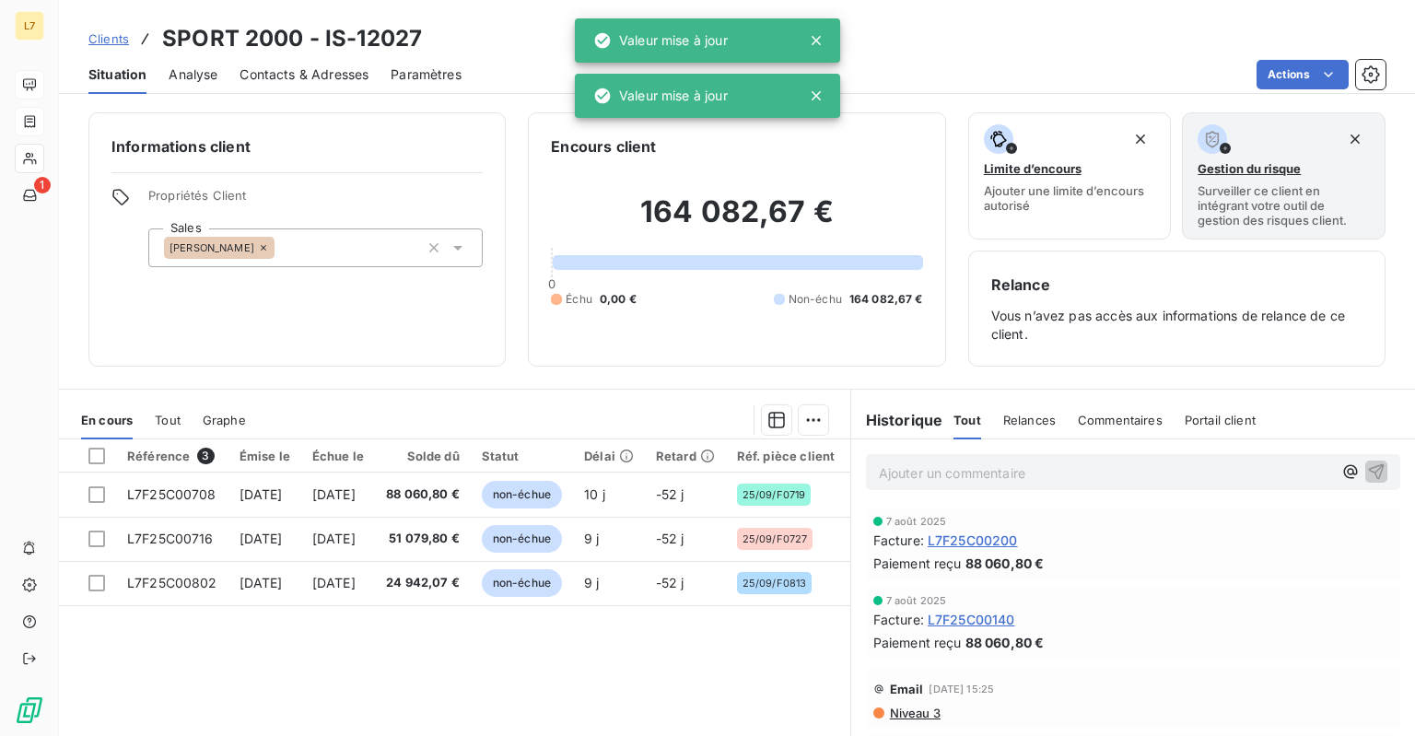
click at [514, 23] on div "Clients SPORT 2000 - IS-12027" at bounding box center [737, 38] width 1356 height 33
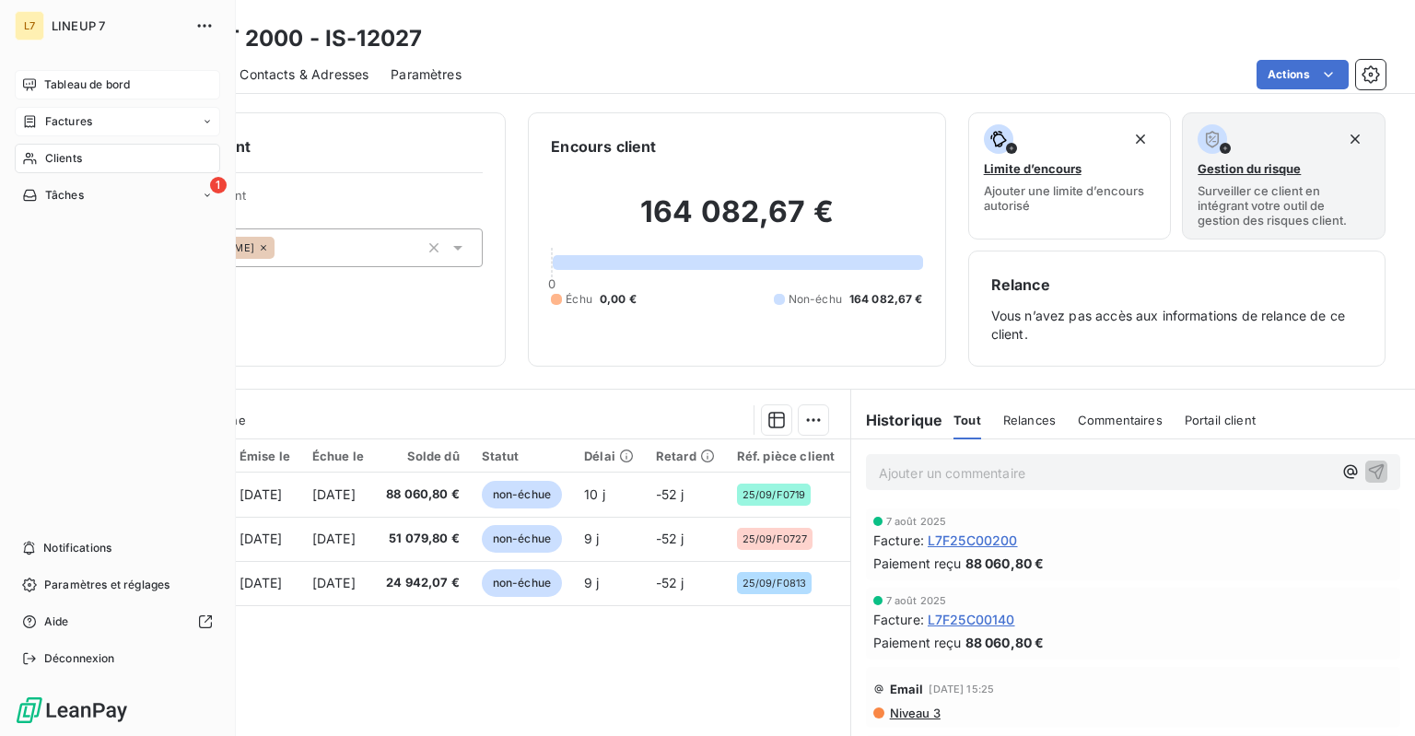
click at [63, 164] on span "Clients" at bounding box center [63, 158] width 37 height 17
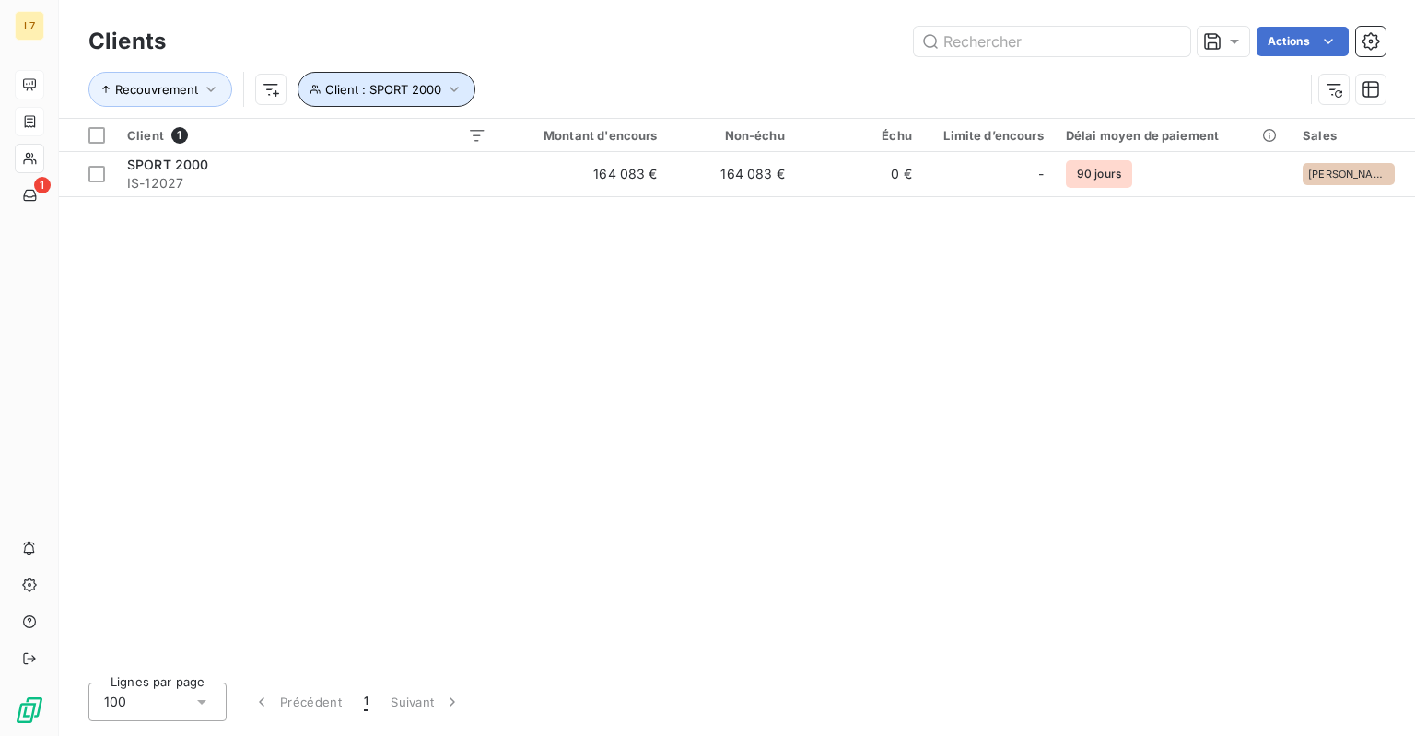
click at [445, 83] on icon "button" at bounding box center [454, 89] width 18 height 18
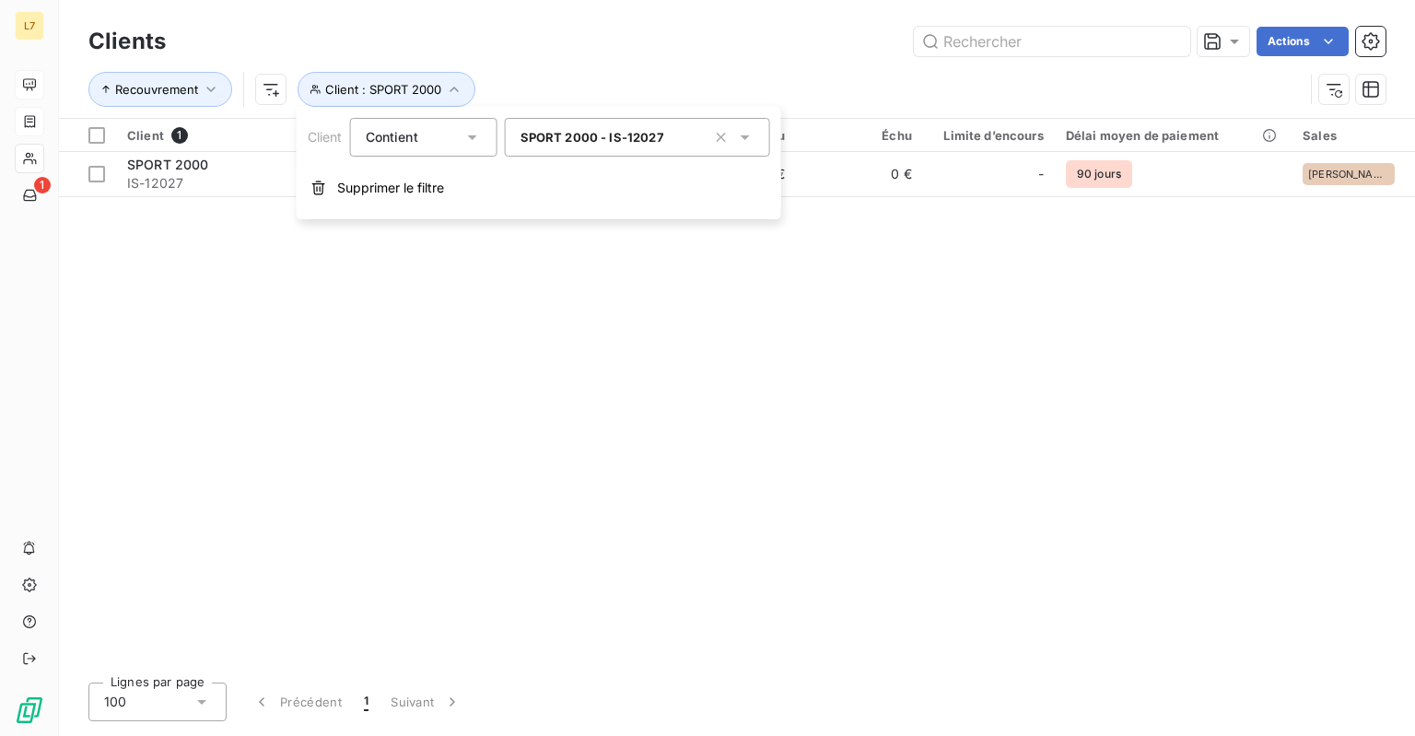
click at [677, 135] on div "SPORT 2000 - IS-12027" at bounding box center [637, 137] width 265 height 39
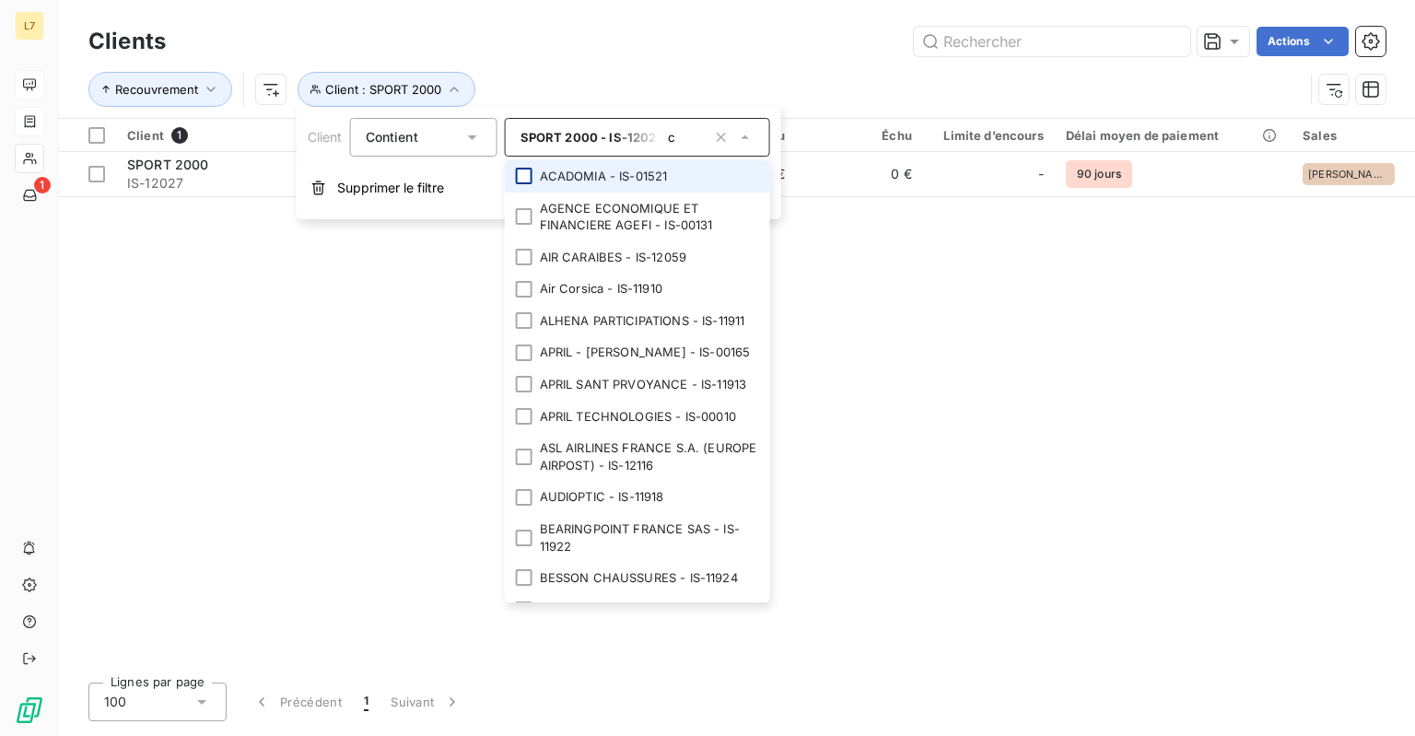
type input "c"
click at [524, 175] on div at bounding box center [524, 176] width 17 height 17
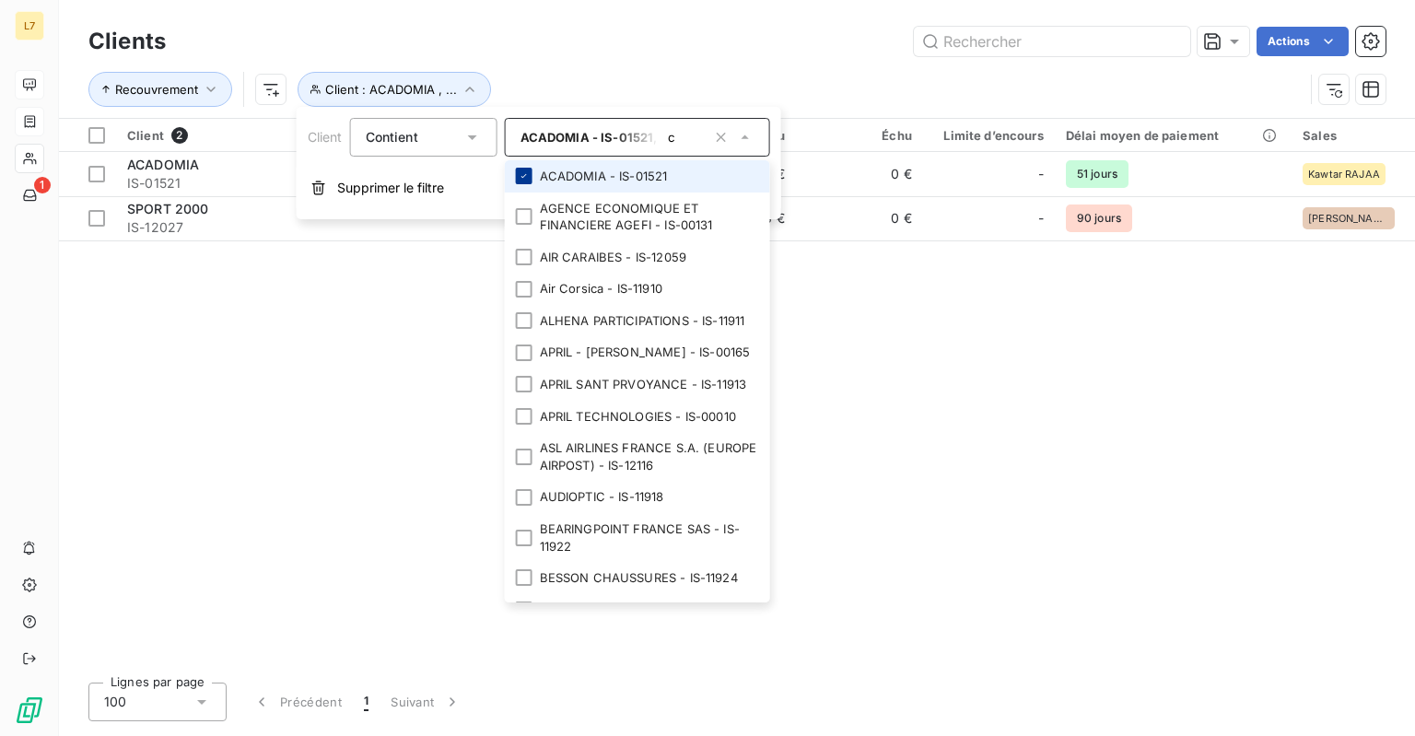
click at [526, 175] on icon at bounding box center [524, 176] width 6 height 4
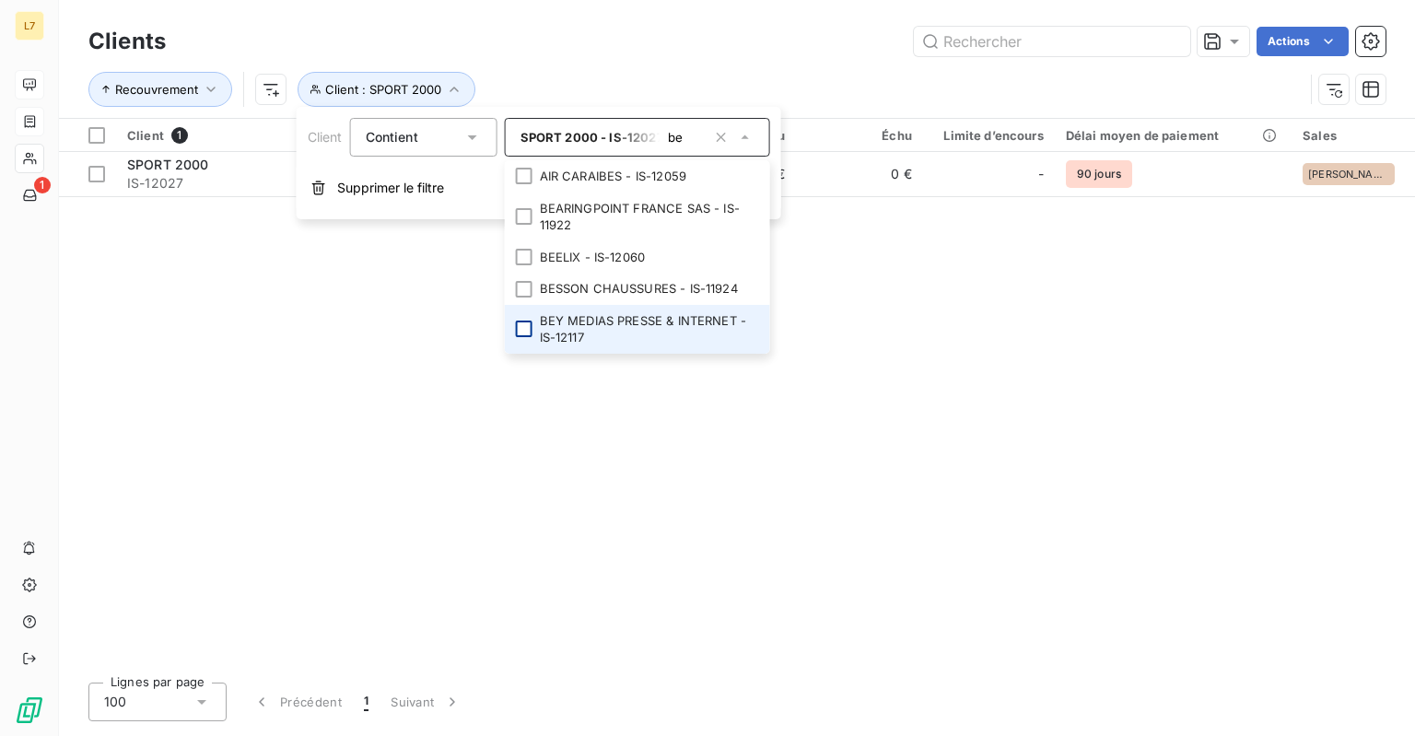
click at [529, 334] on div at bounding box center [524, 329] width 17 height 17
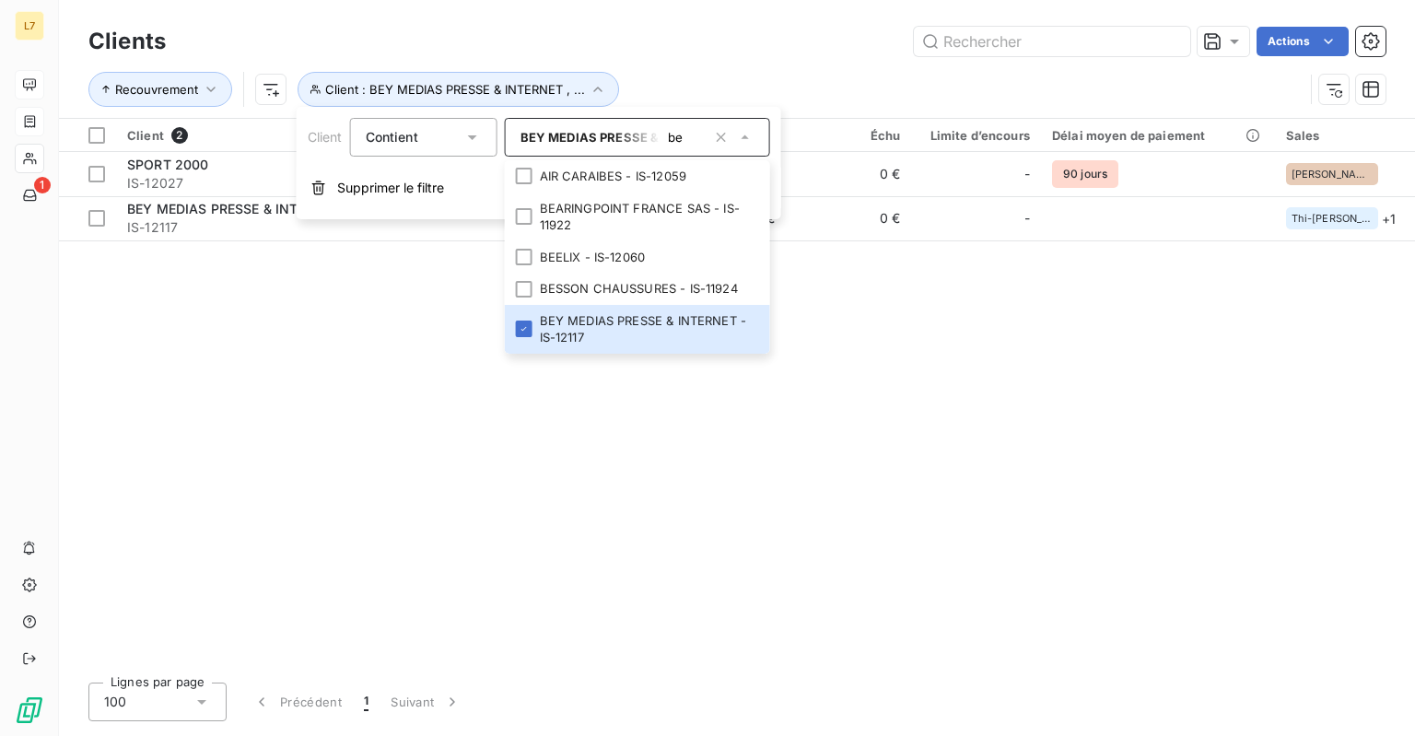
type input "b"
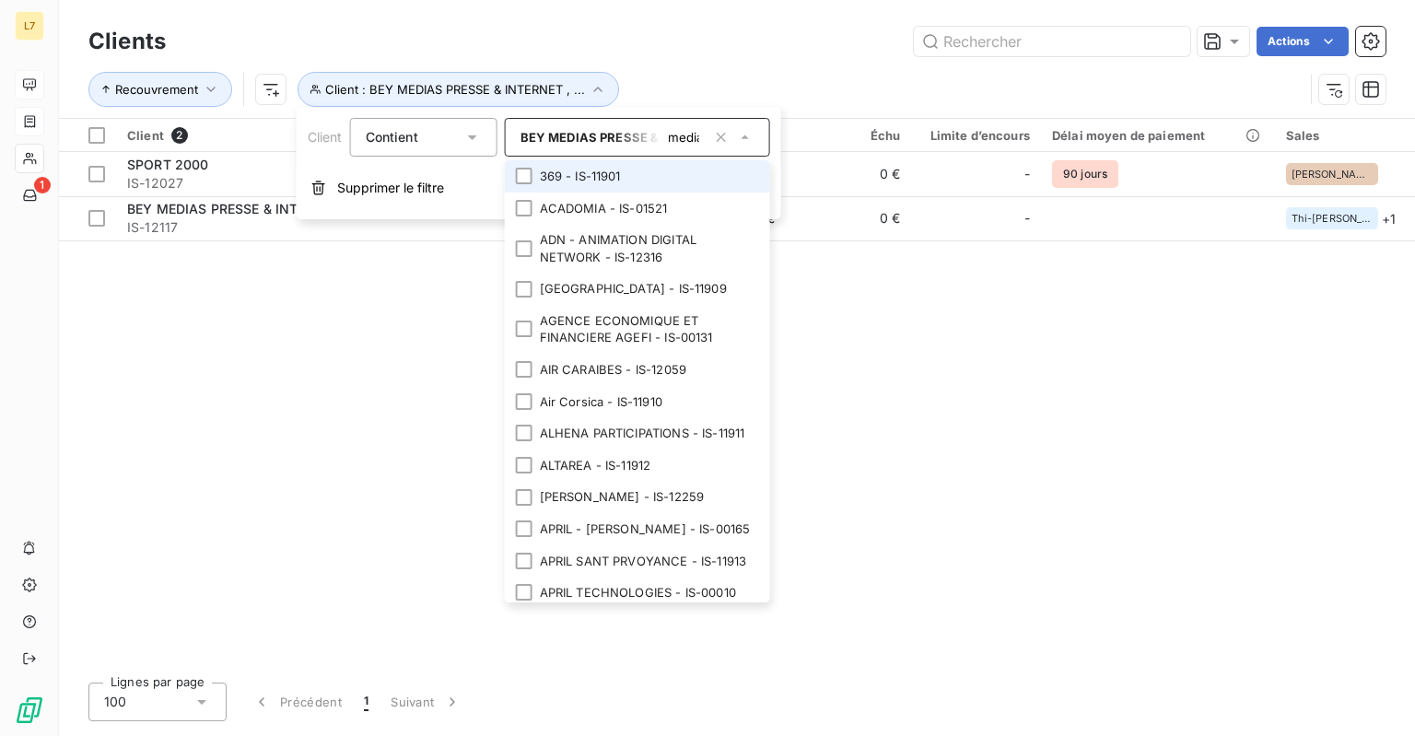
scroll to position [0, 4]
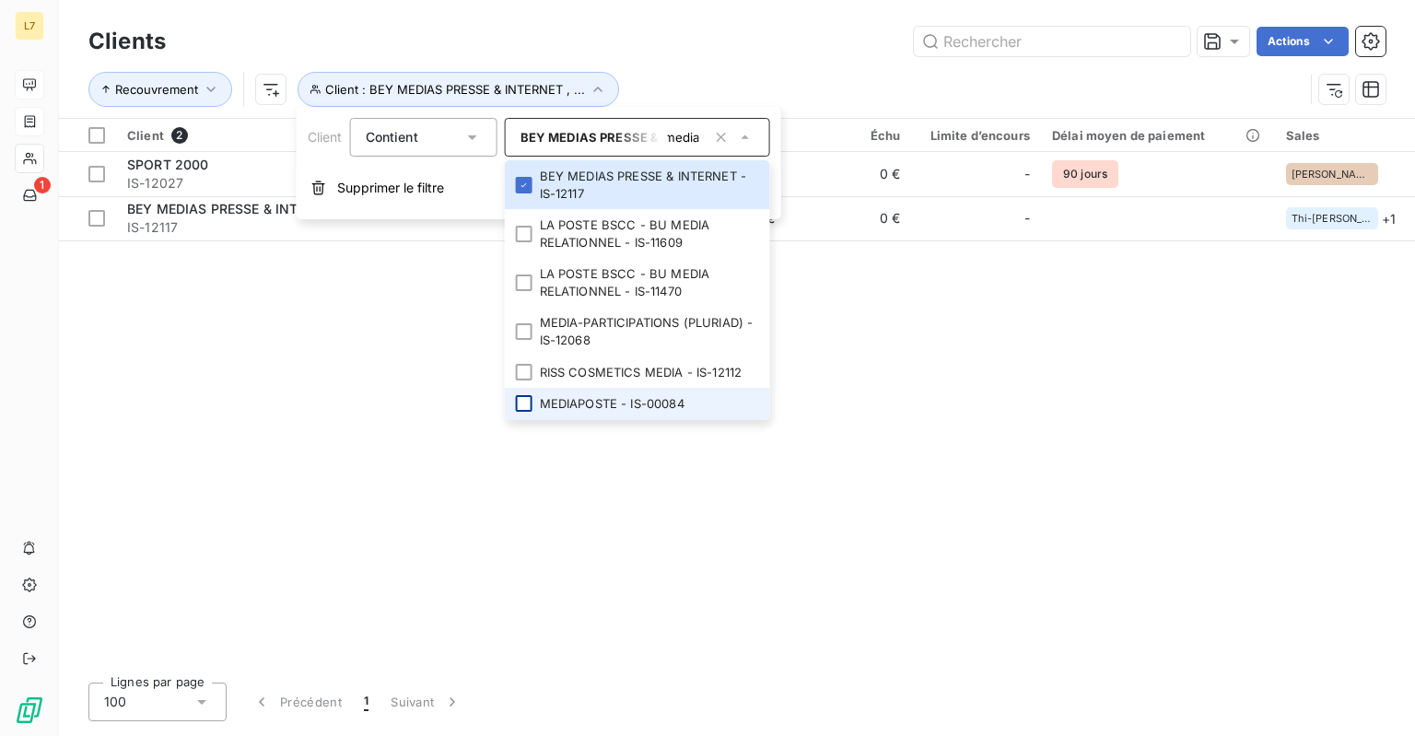
type input "media"
click at [524, 401] on div at bounding box center [524, 403] width 17 height 17
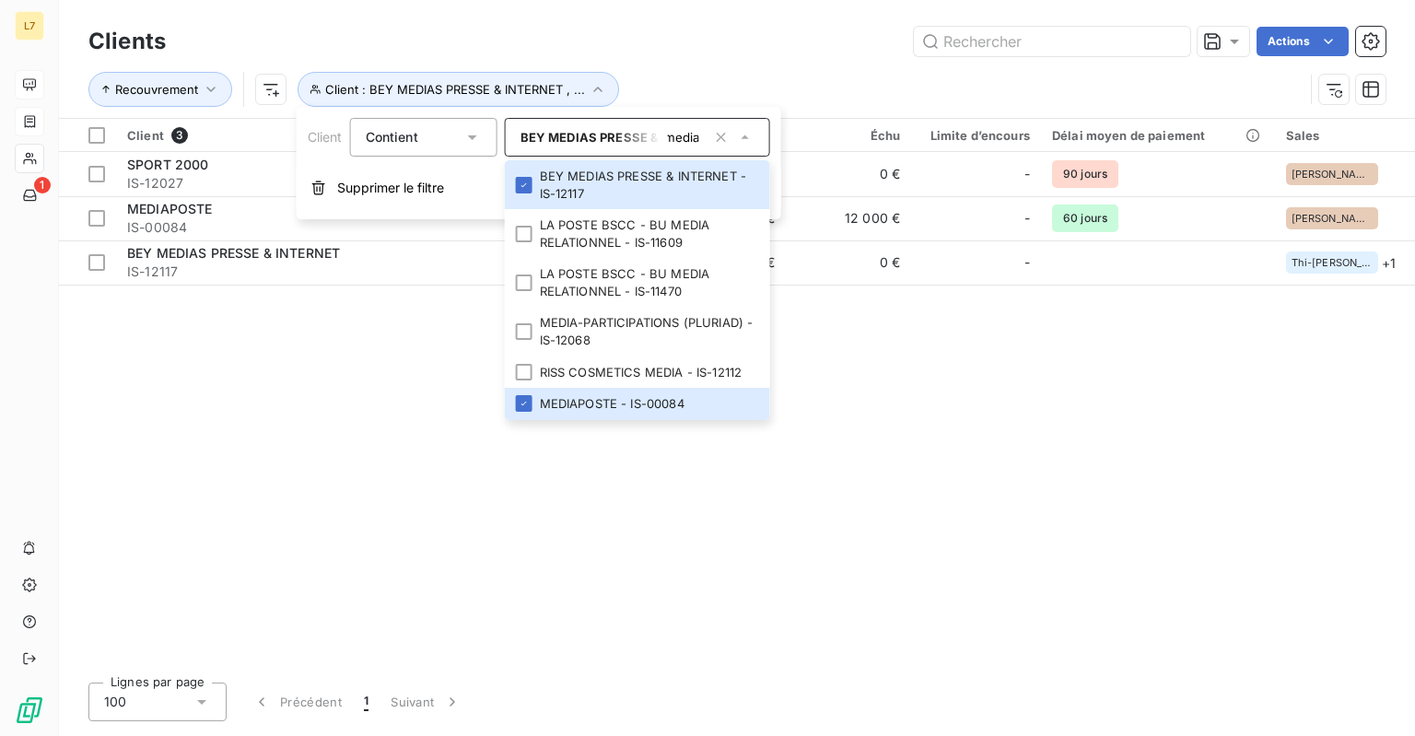
click at [335, 415] on div "Client 3 Montant d'encours Non-échu Échu Limite d’encours Délai moyen de paieme…" at bounding box center [737, 393] width 1356 height 549
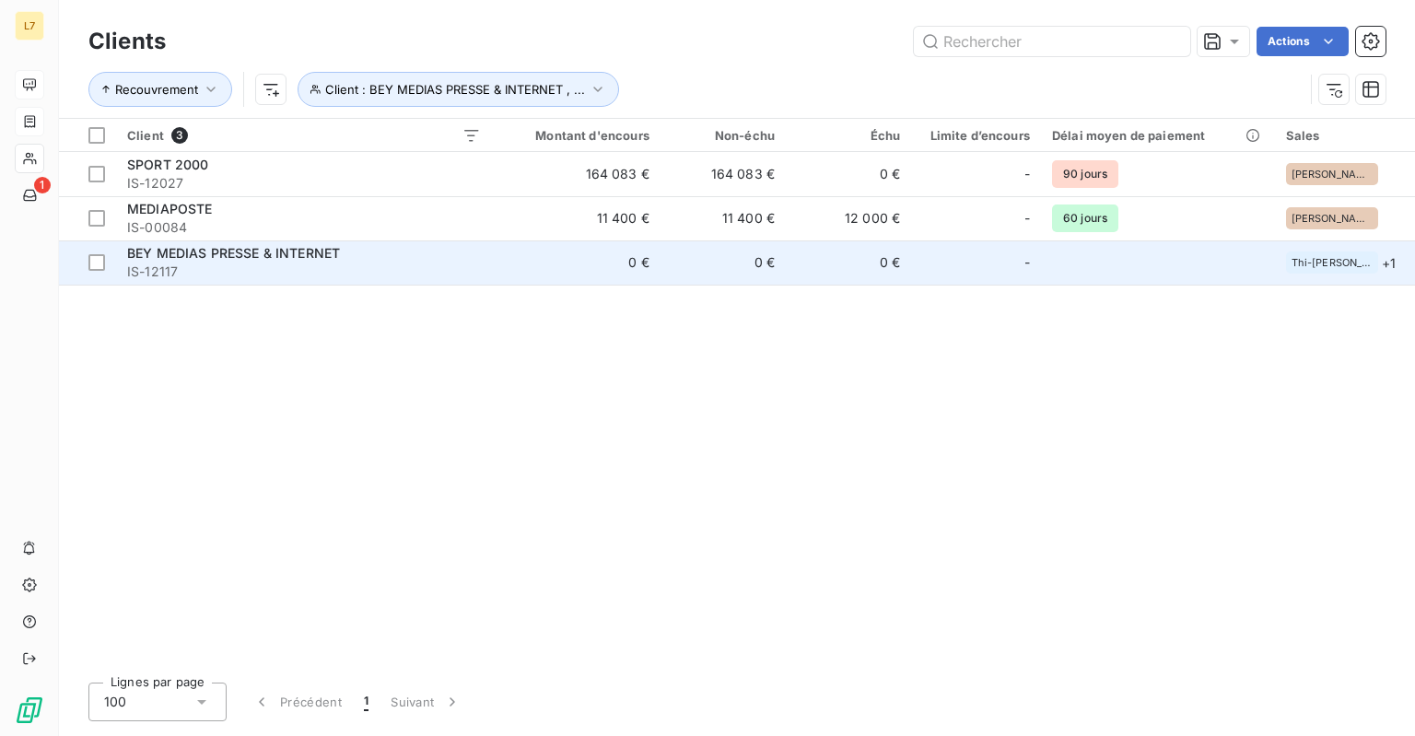
click at [243, 252] on span "BEY MEDIAS PRESSE & INTERNET" at bounding box center [233, 253] width 213 height 16
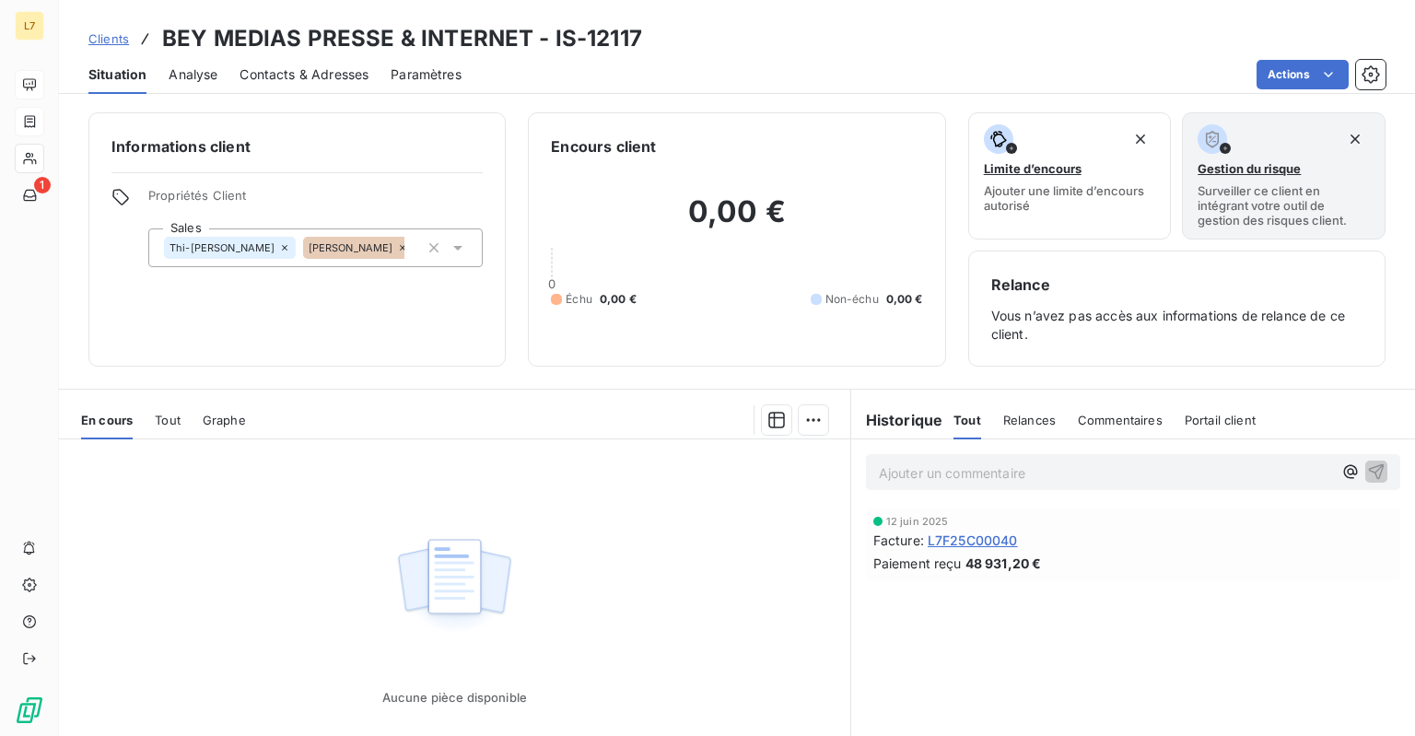
click at [279, 249] on icon at bounding box center [284, 247] width 11 height 11
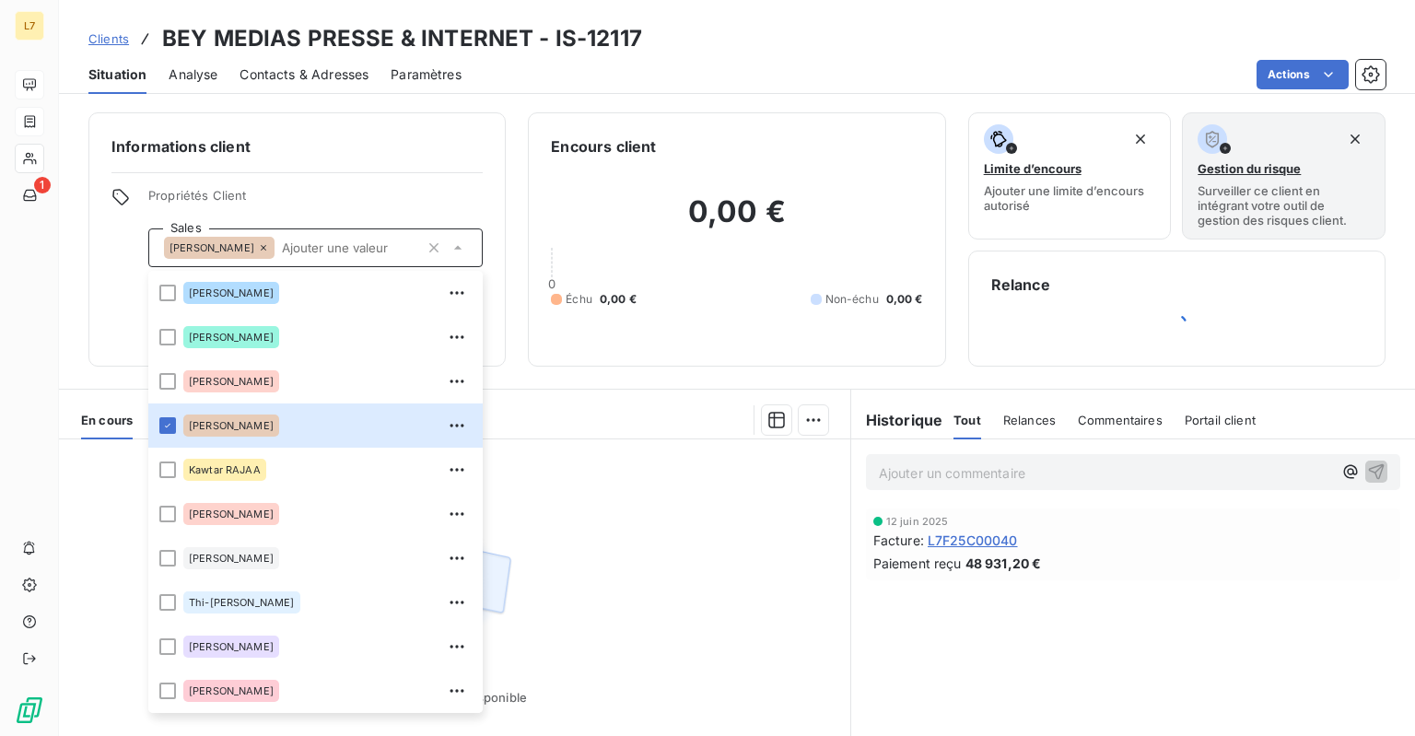
click at [653, 415] on div at bounding box center [548, 419] width 560 height 29
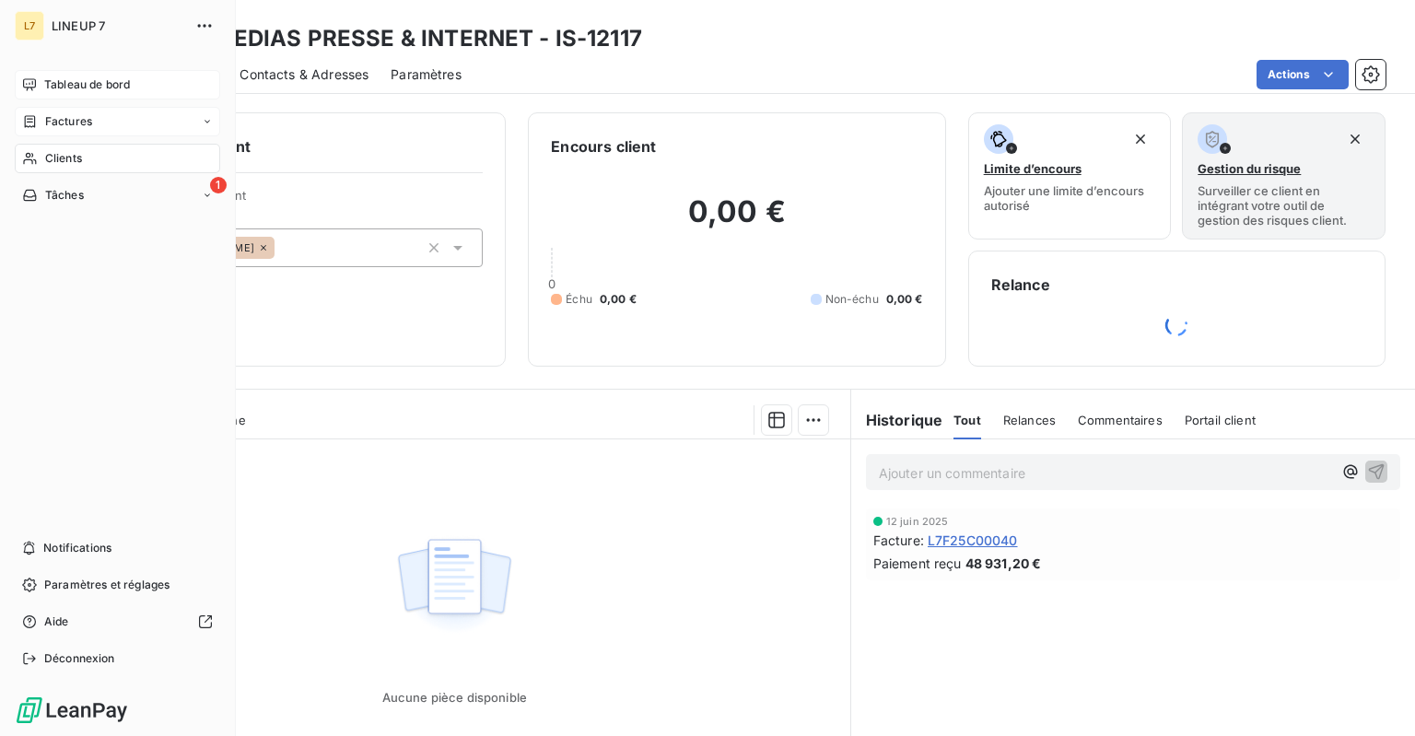
click at [68, 150] on span "Clients" at bounding box center [63, 158] width 37 height 17
